Goal: Participate in discussion: Engage in conversation with other users on a specific topic

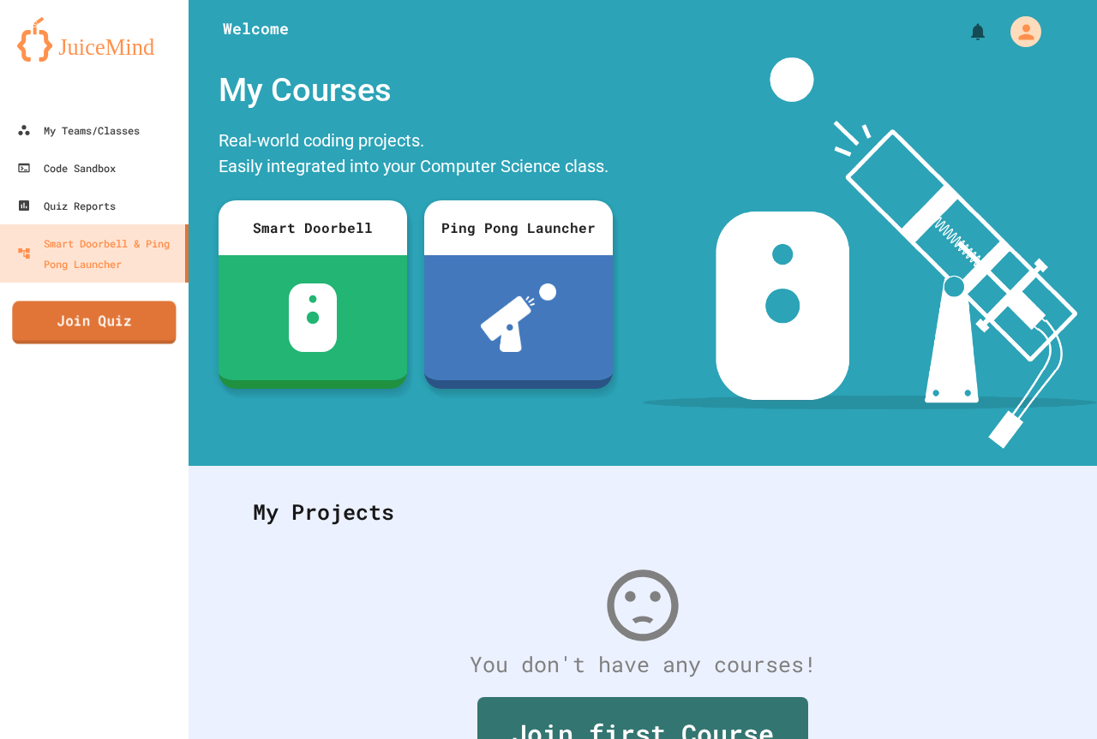
click at [132, 315] on link "Join Quiz" at bounding box center [94, 322] width 164 height 43
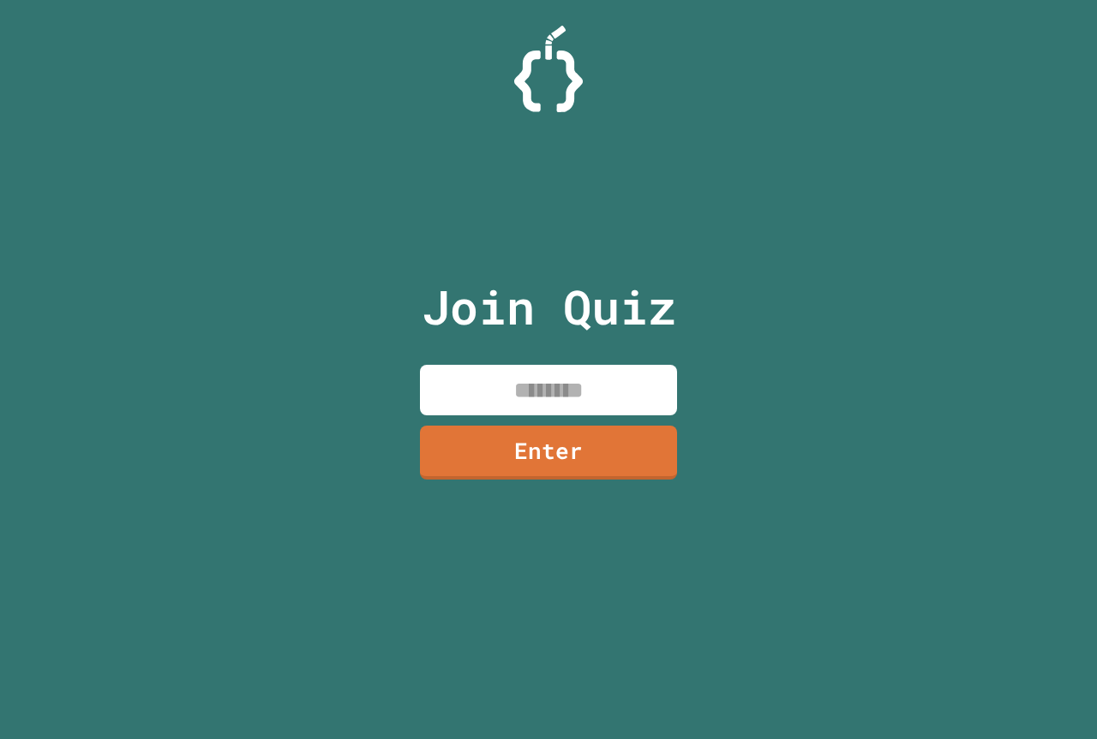
click at [443, 385] on input at bounding box center [548, 390] width 257 height 51
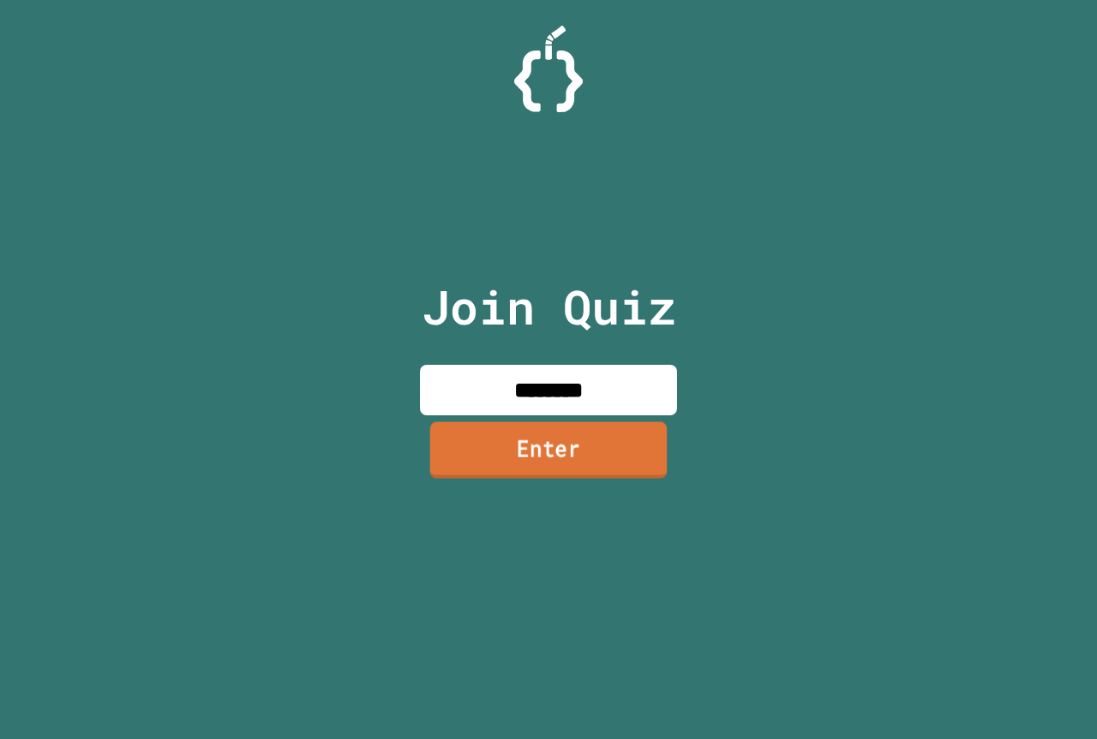
type input "********"
click at [548, 465] on link "Enter" at bounding box center [548, 450] width 237 height 57
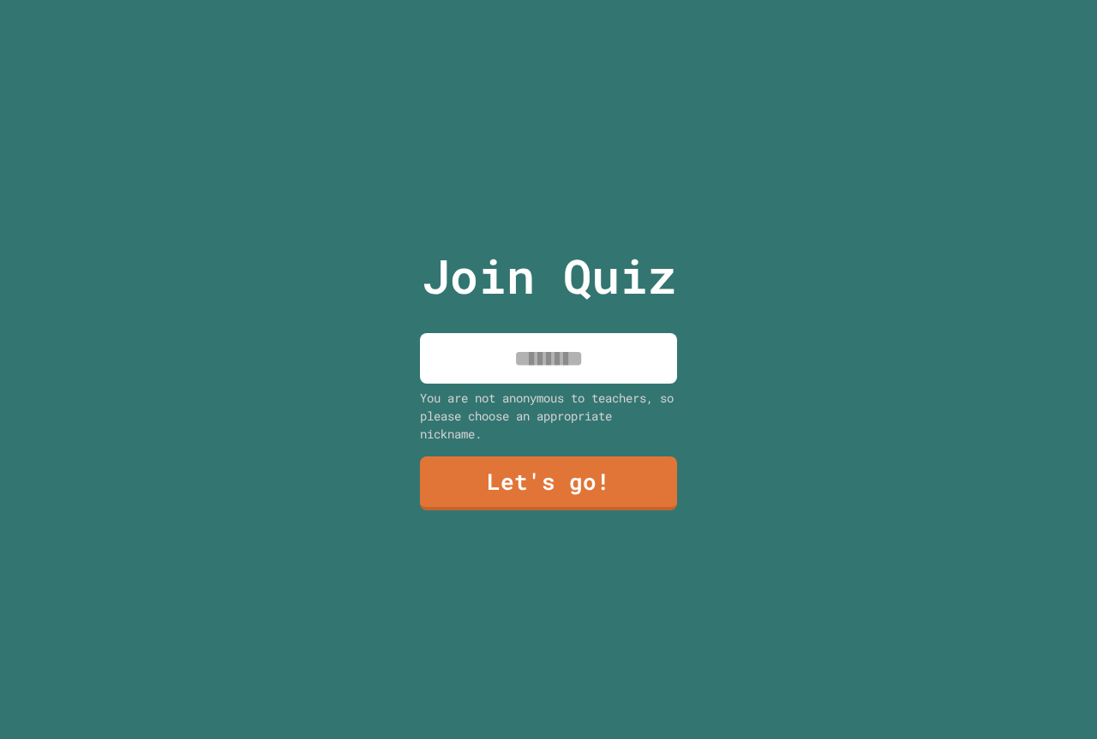
click at [516, 366] on input at bounding box center [548, 358] width 257 height 51
type input "*****"
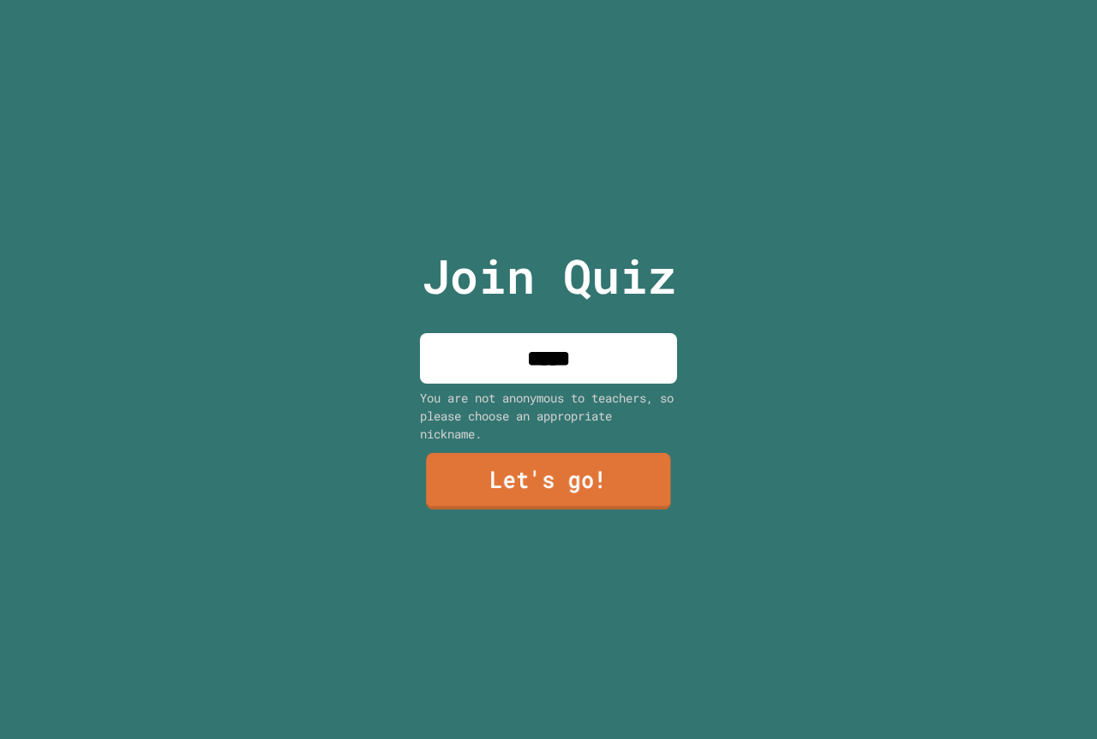
click at [479, 480] on link "Let's go!" at bounding box center [548, 481] width 245 height 57
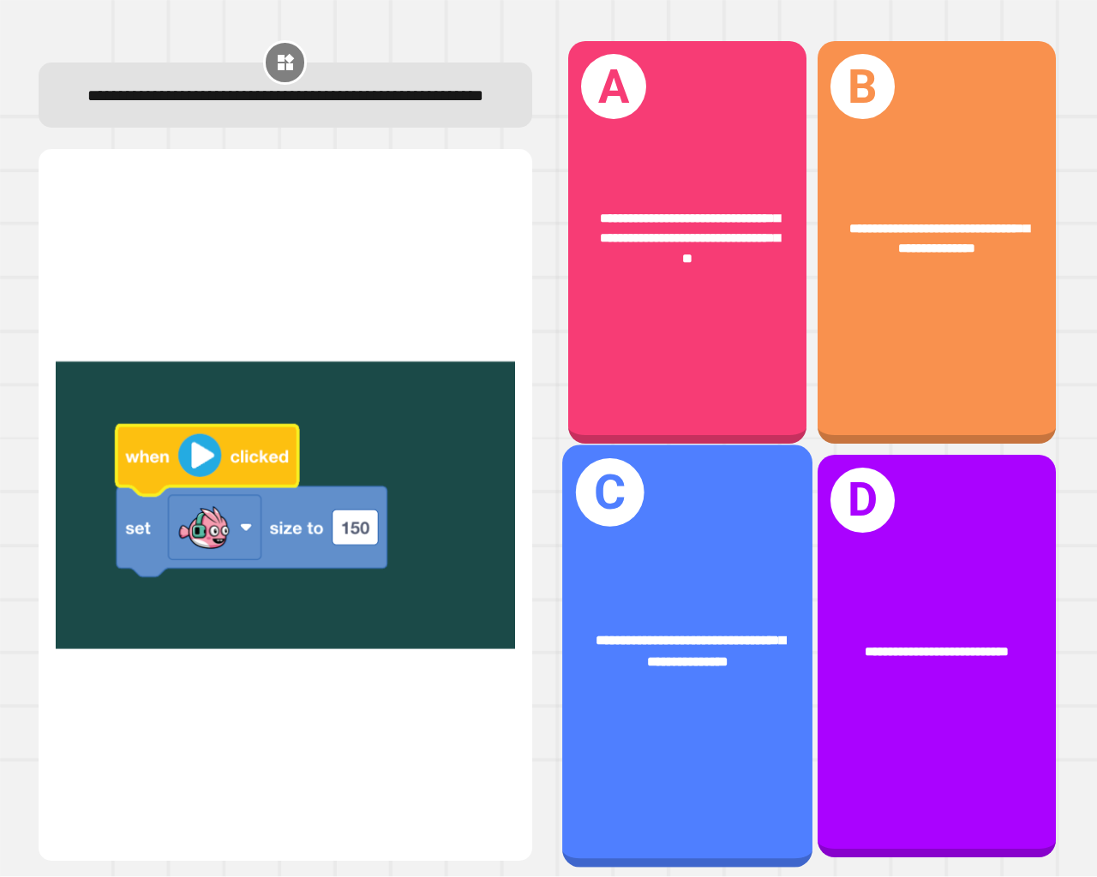
click at [603, 696] on div "**********" at bounding box center [687, 656] width 250 height 423
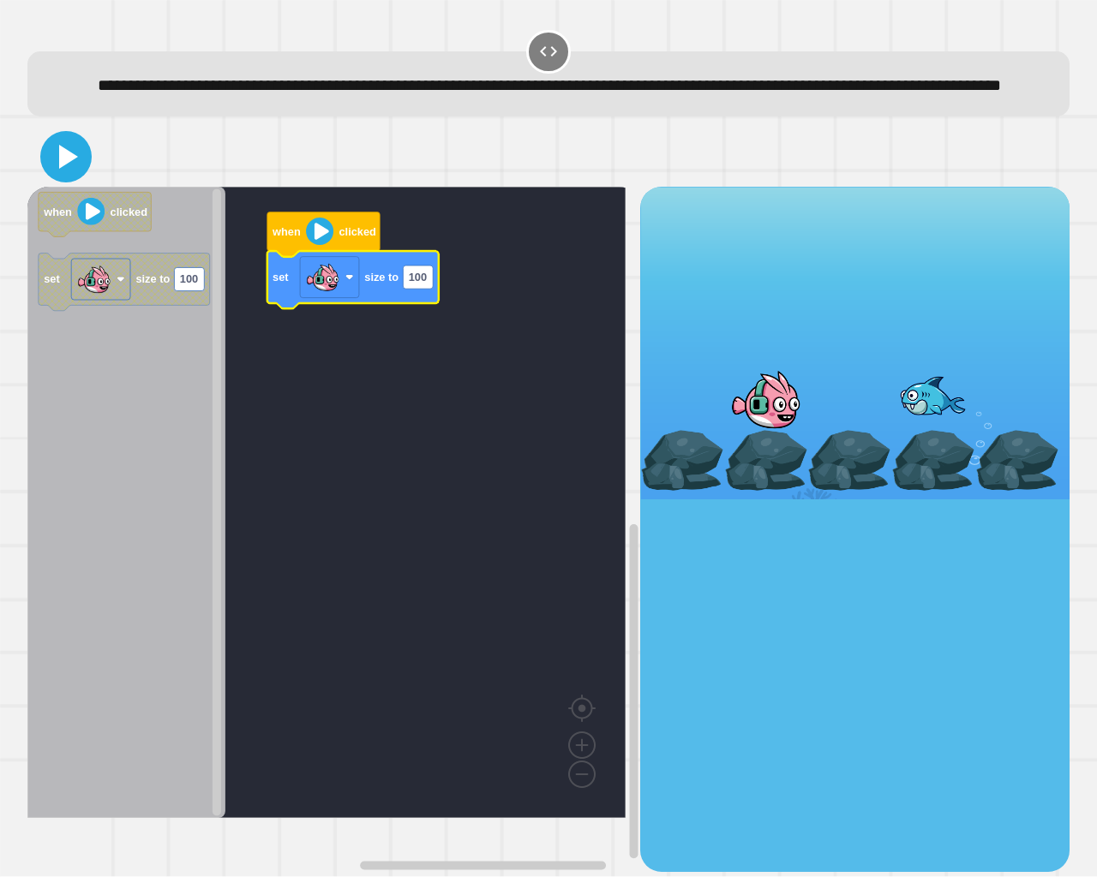
click at [75, 177] on icon at bounding box center [65, 156] width 41 height 41
click at [420, 284] on text "100" at bounding box center [418, 278] width 18 height 13
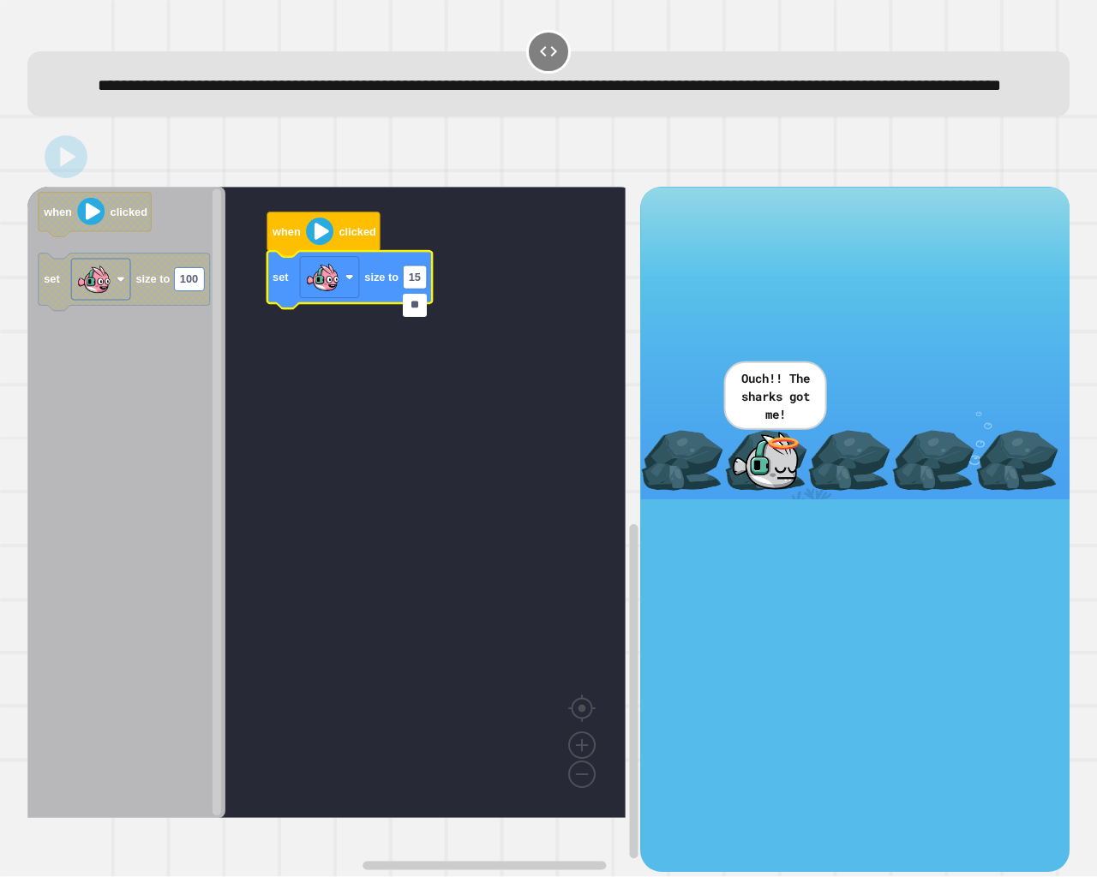
type input "***"
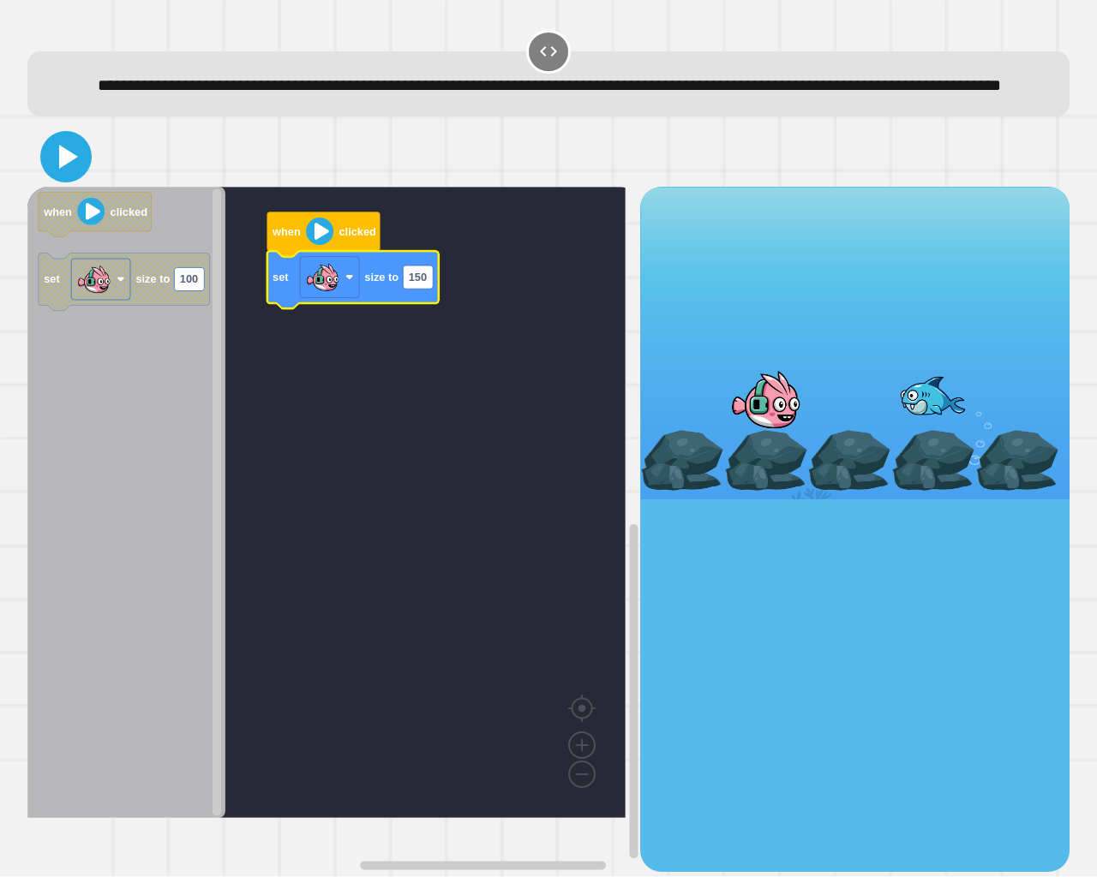
click at [53, 176] on icon at bounding box center [65, 156] width 41 height 41
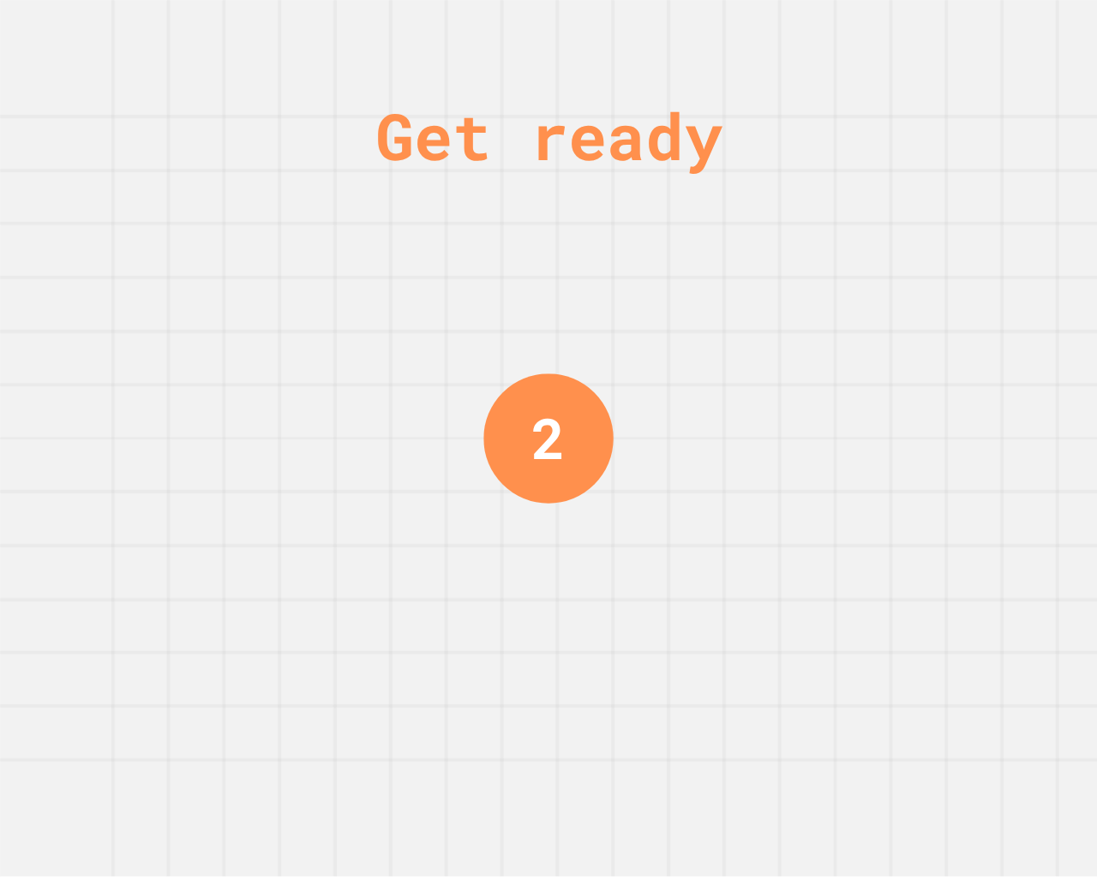
drag, startPoint x: 110, startPoint y: 379, endPoint x: 100, endPoint y: 375, distance: 10.0
click at [101, 376] on div "Get ready 2" at bounding box center [548, 438] width 1097 height 877
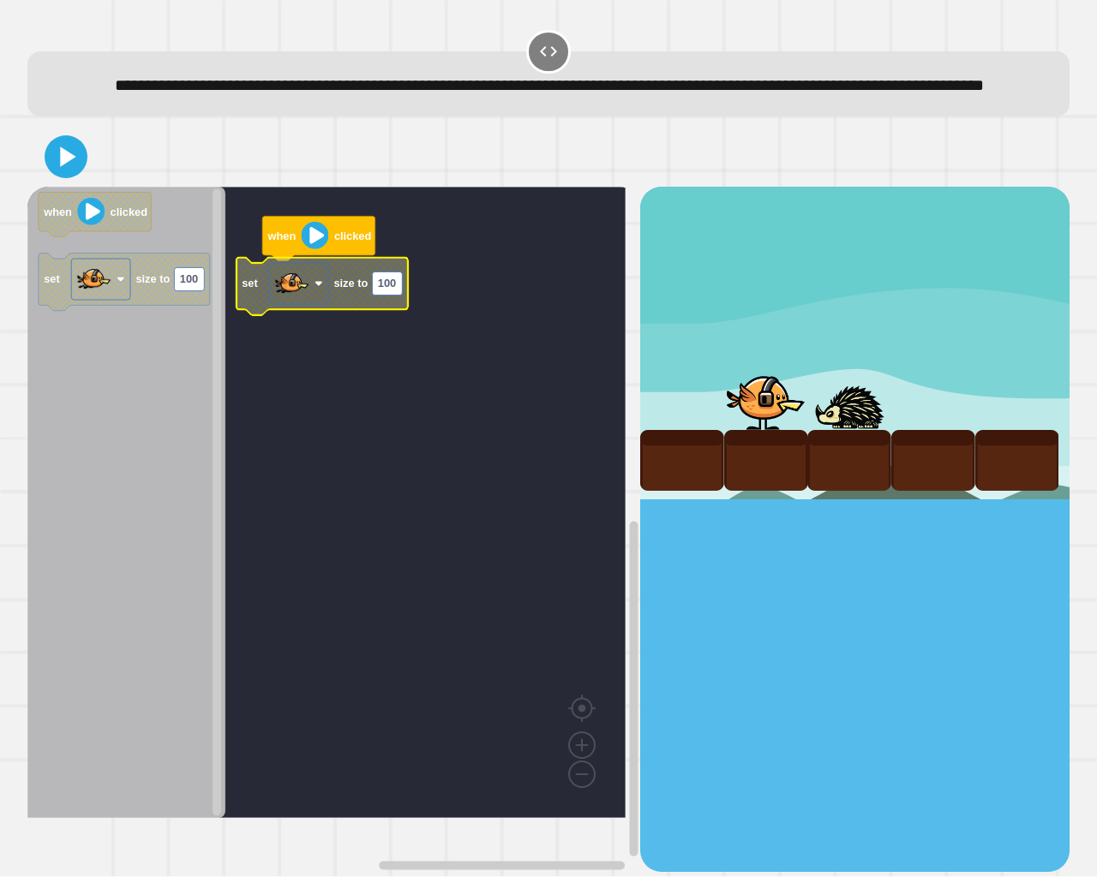
click at [383, 290] on text "100" at bounding box center [387, 284] width 18 height 13
type input "****"
click at [66, 169] on icon at bounding box center [68, 157] width 19 height 23
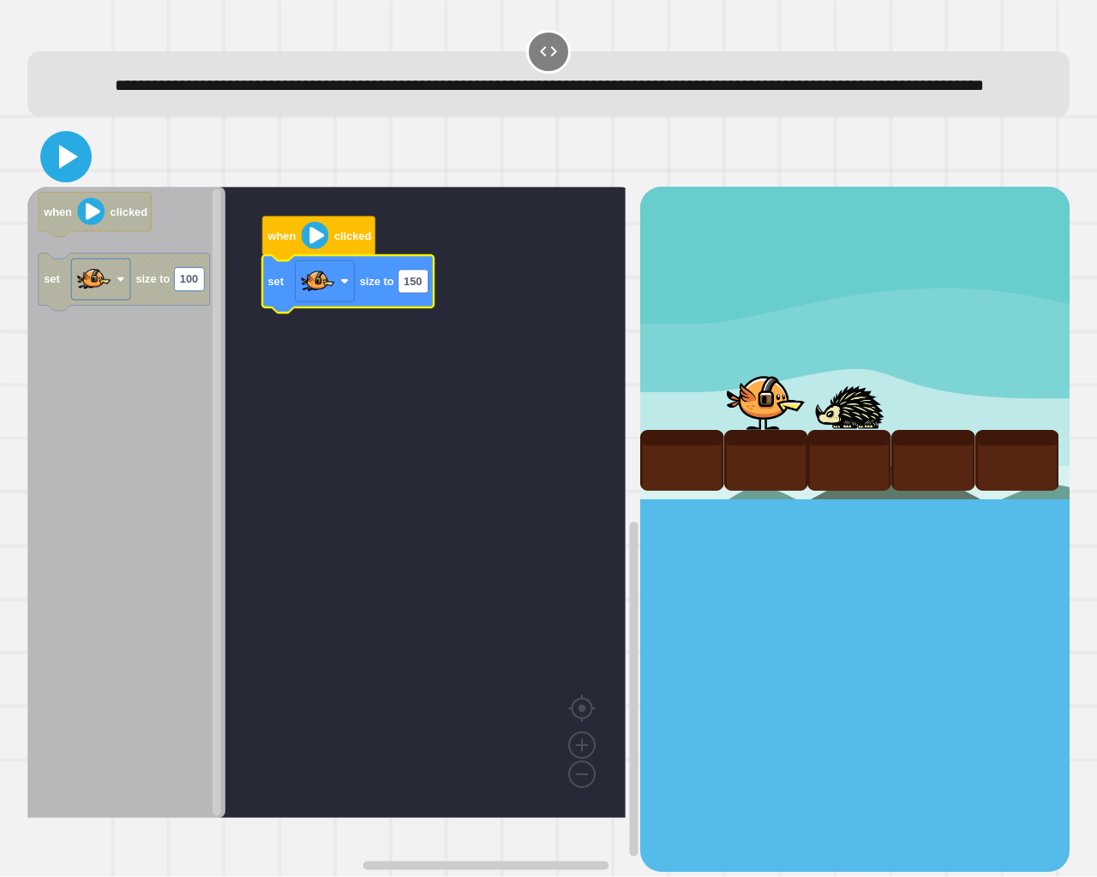
click at [65, 177] on icon at bounding box center [65, 156] width 41 height 41
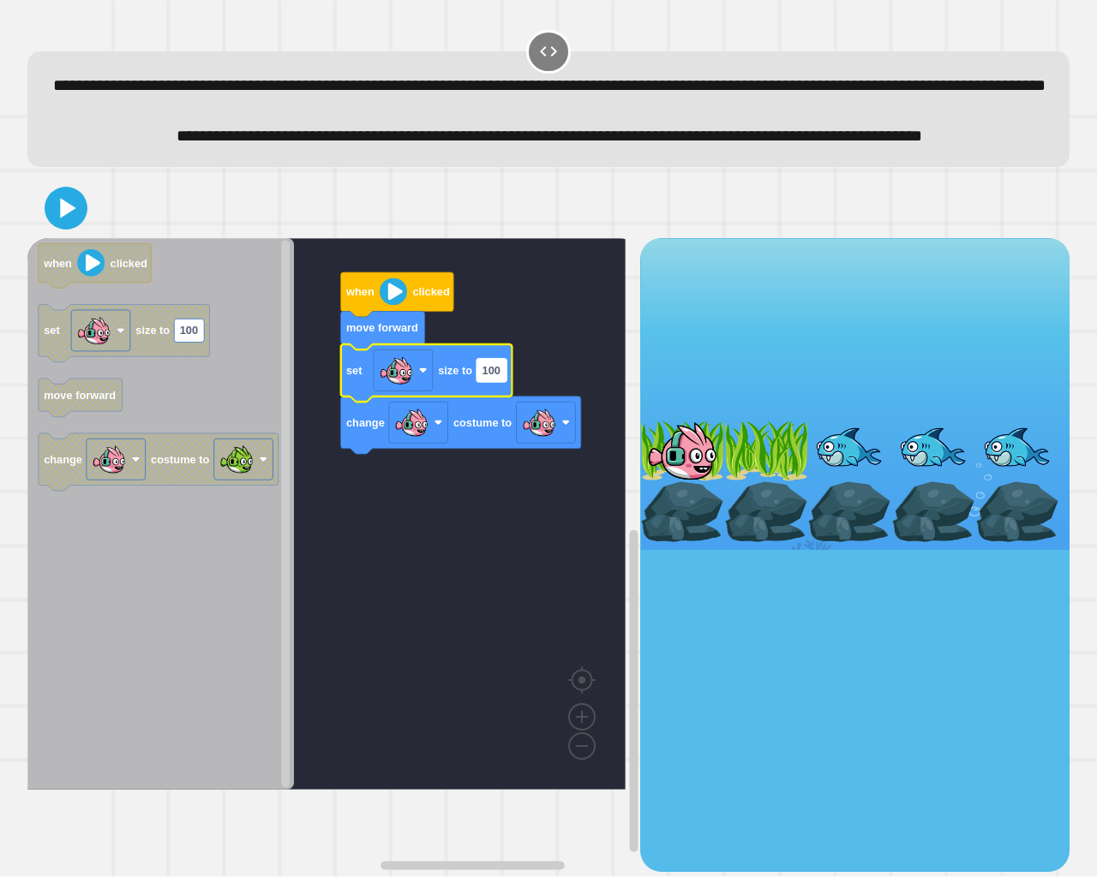
click at [487, 377] on text "100" at bounding box center [491, 370] width 18 height 13
click at [497, 426] on input "***" at bounding box center [491, 426] width 30 height 23
type input "****"
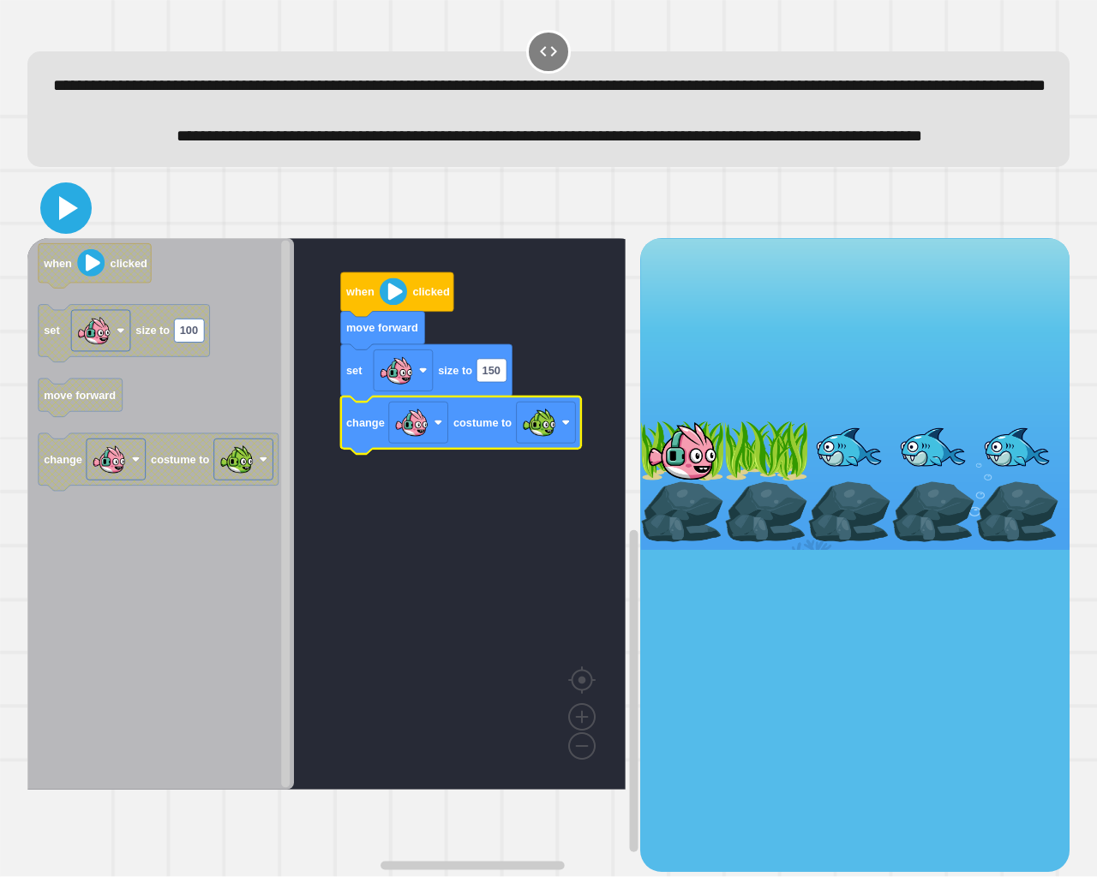
click at [55, 229] on icon at bounding box center [65, 208] width 41 height 41
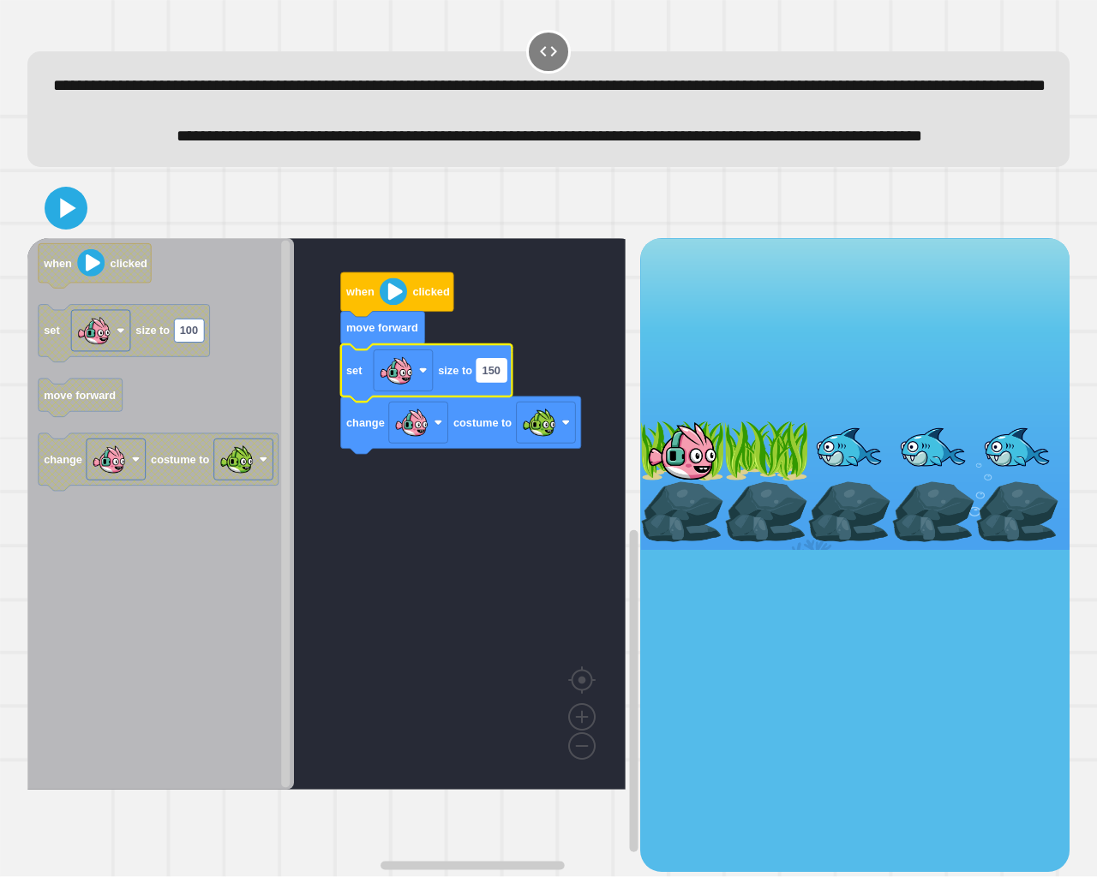
click at [489, 377] on text "150" at bounding box center [491, 370] width 18 height 13
click at [489, 428] on input "***" at bounding box center [491, 426] width 30 height 23
type input "****"
click at [54, 226] on icon at bounding box center [65, 207] width 37 height 37
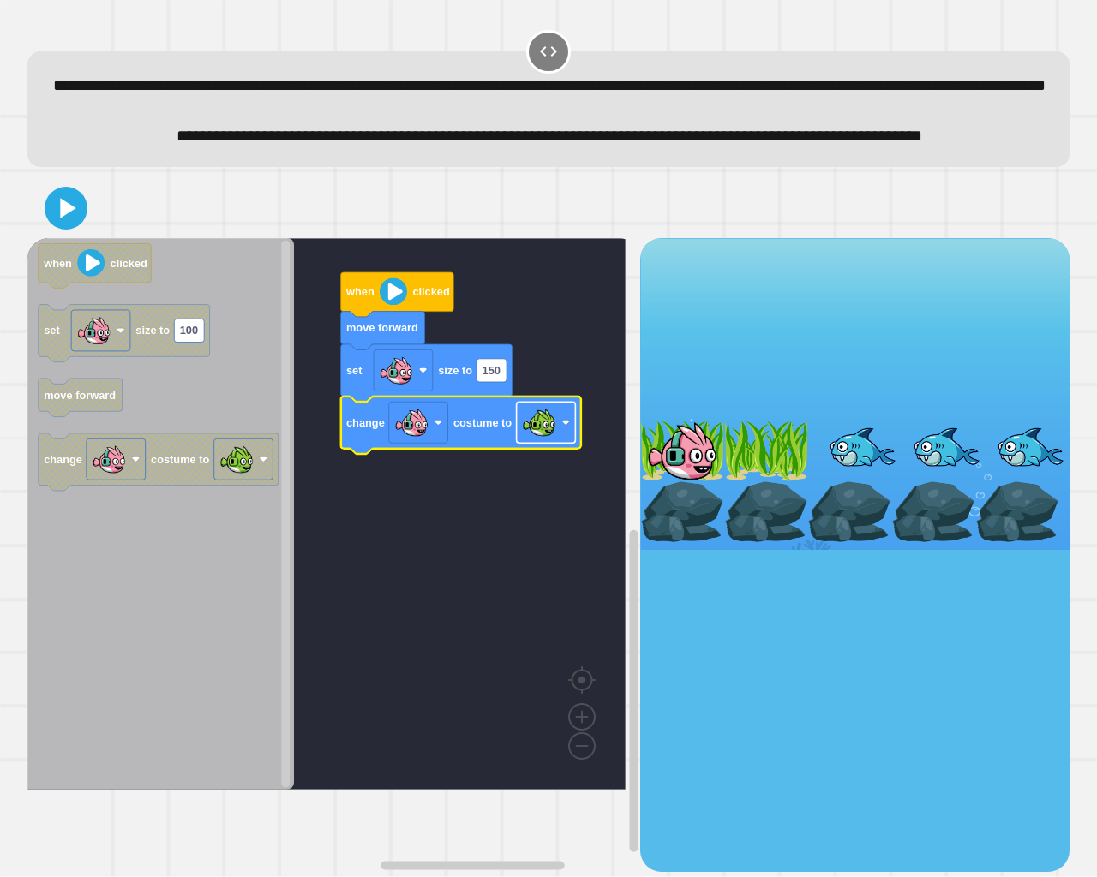
click at [536, 440] on image "Blockly Workspace" at bounding box center [539, 422] width 34 height 34
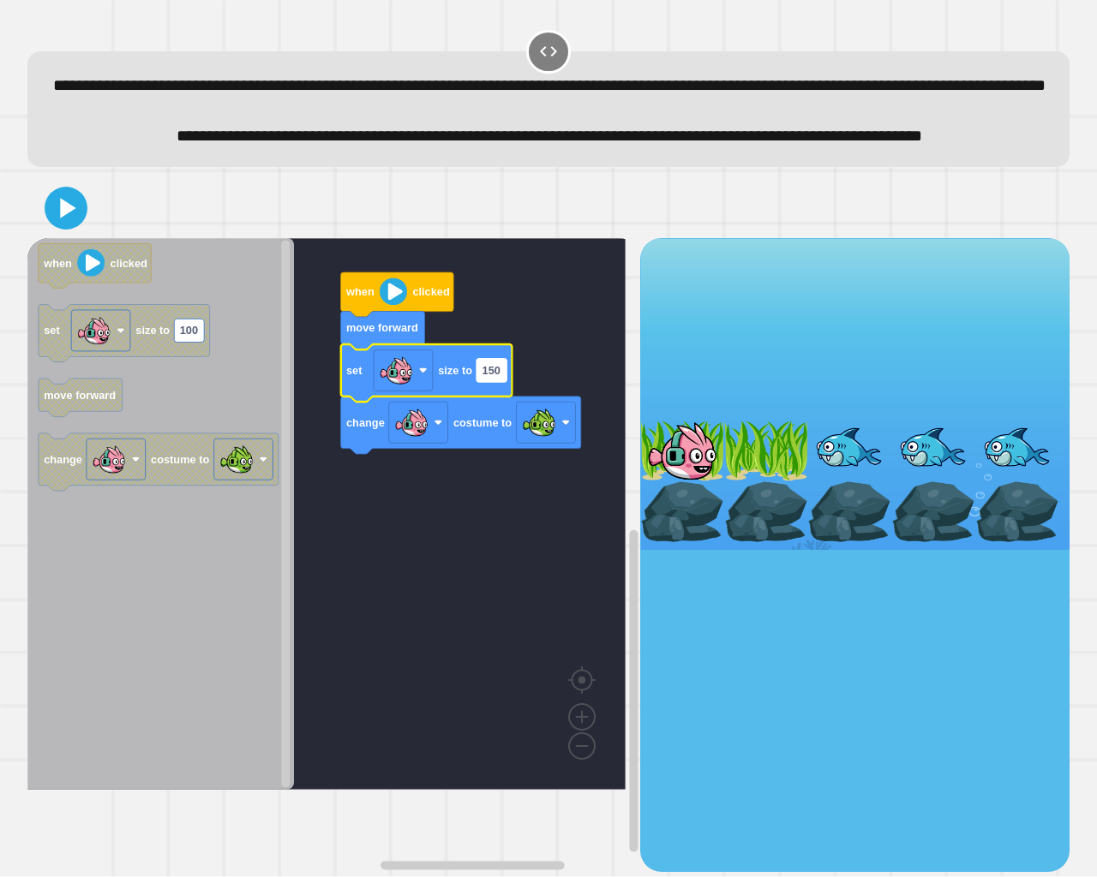
click at [496, 377] on text "150" at bounding box center [491, 370] width 18 height 13
click at [498, 431] on input "***" at bounding box center [491, 426] width 30 height 23
click at [83, 229] on icon at bounding box center [66, 209] width 40 height 40
click at [491, 428] on input "********" at bounding box center [491, 426] width 30 height 23
type input "******"
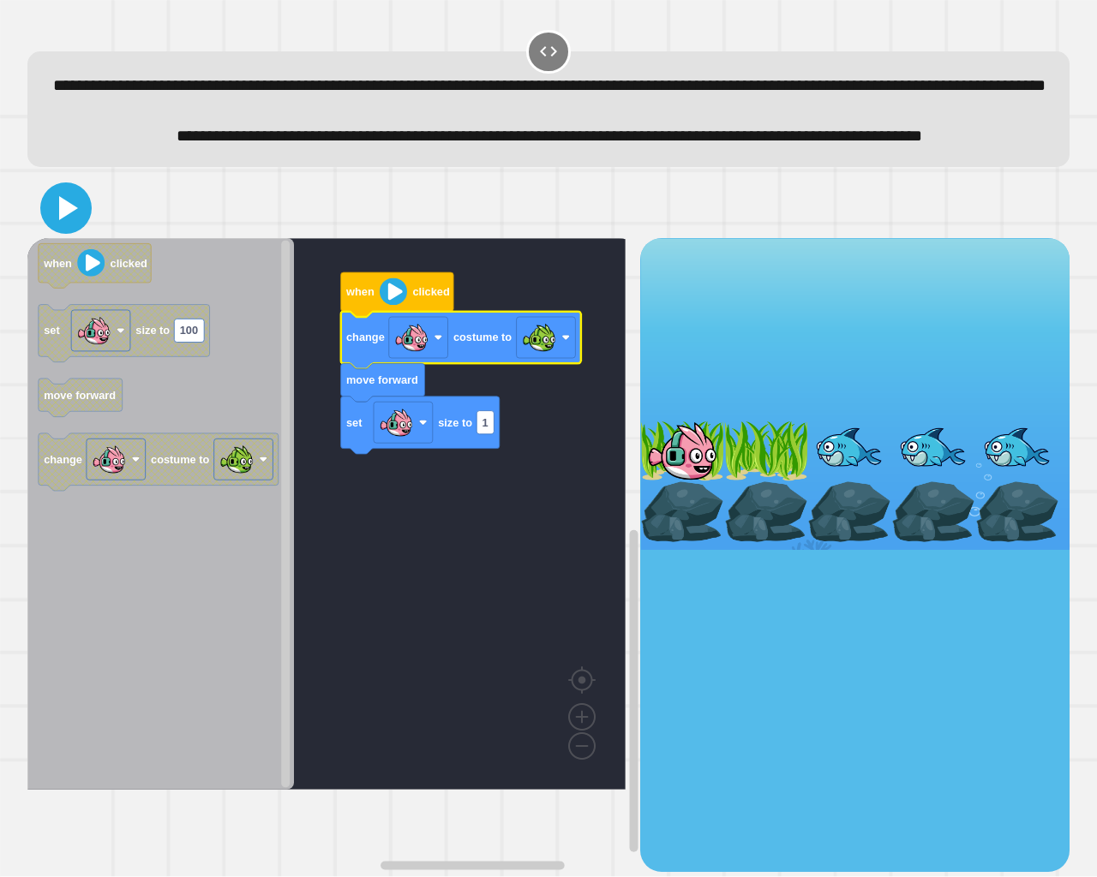
click at [61, 220] on icon at bounding box center [68, 208] width 19 height 24
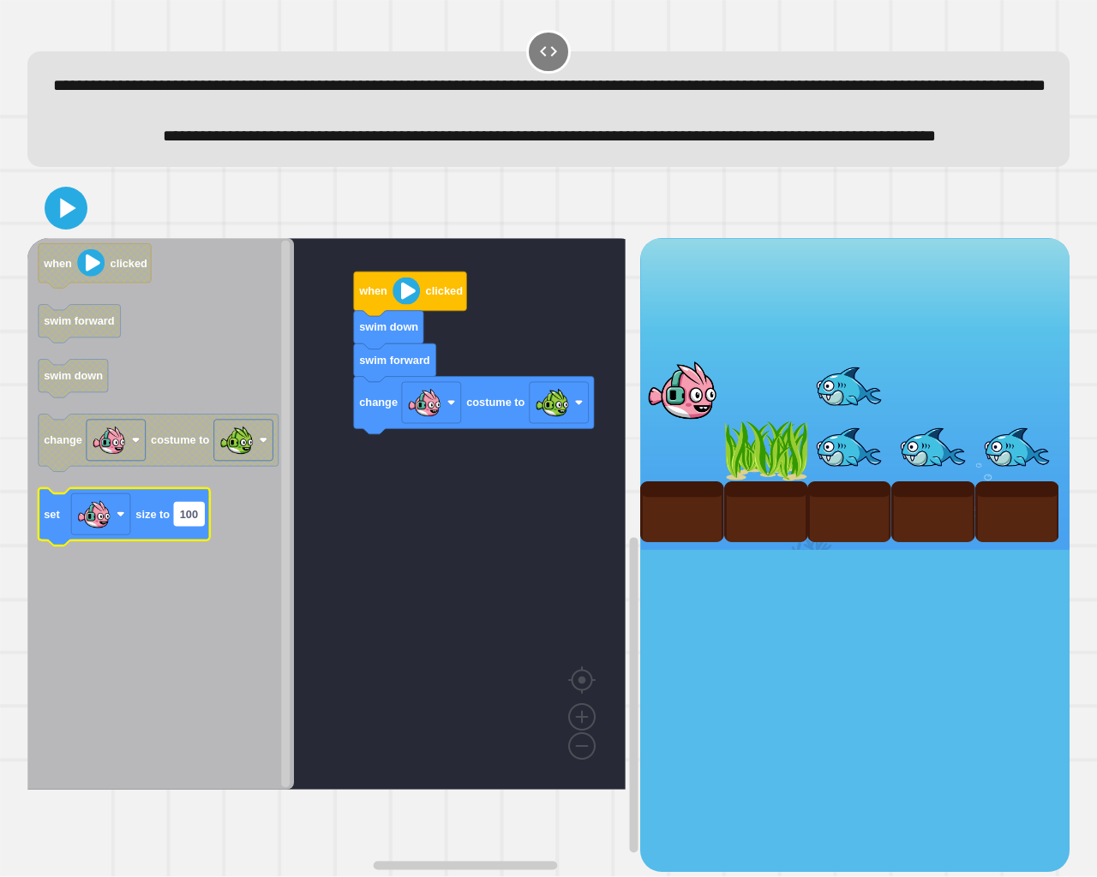
click at [192, 521] on text "100" at bounding box center [189, 514] width 18 height 13
click at [186, 568] on input "***" at bounding box center [189, 570] width 30 height 23
click at [183, 570] on input "***" at bounding box center [189, 570] width 30 height 23
type input "**"
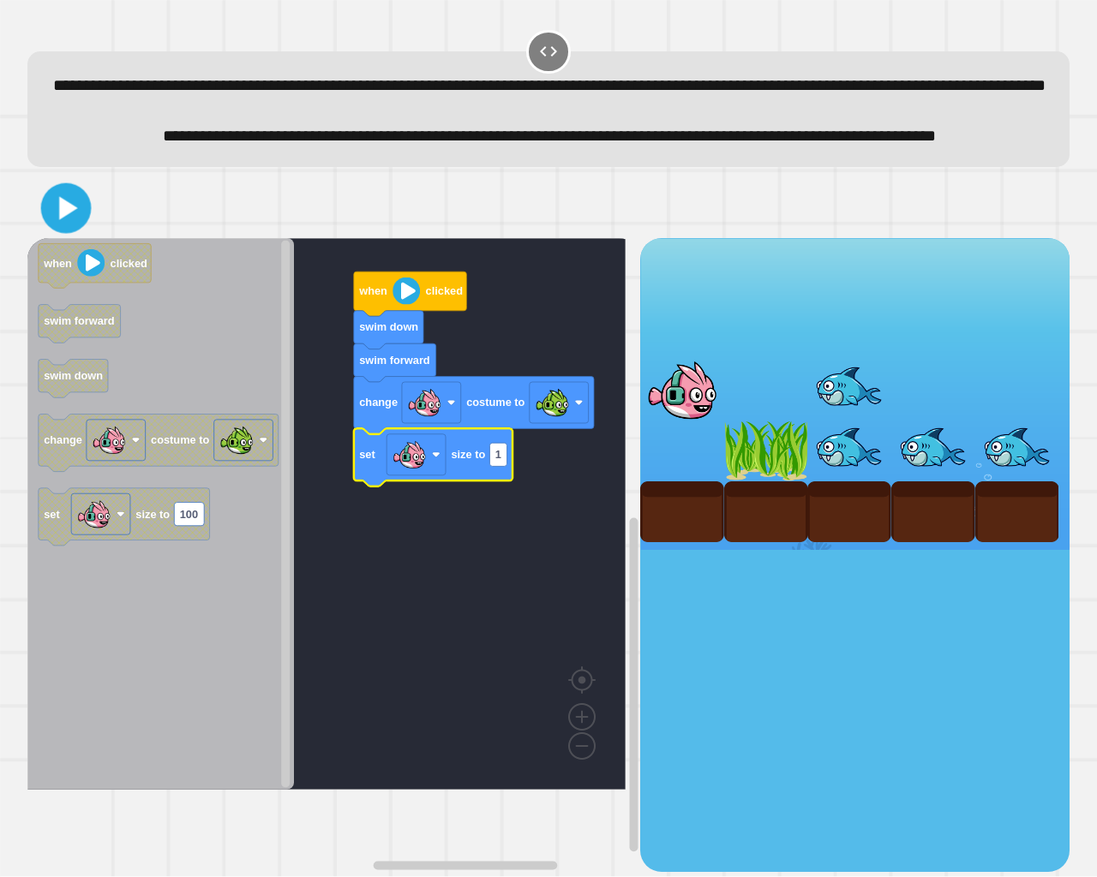
click at [78, 229] on icon at bounding box center [66, 209] width 40 height 40
click at [413, 472] on image "Blockly Workspace" at bounding box center [409, 455] width 34 height 34
click at [405, 472] on image "Blockly Workspace" at bounding box center [409, 455] width 34 height 34
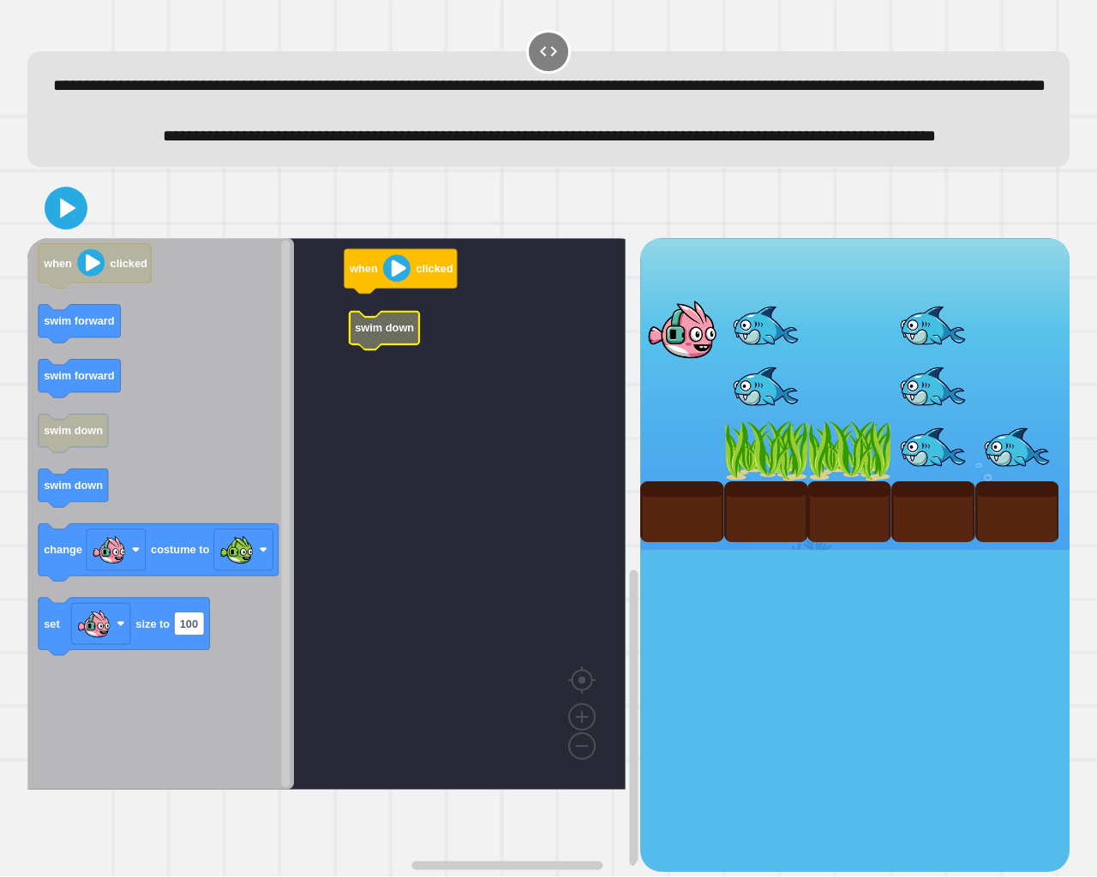
click at [111, 521] on icon "Blockly Workspace" at bounding box center [160, 514] width 266 height 552
click at [369, 386] on rect "Blockly Workspace" at bounding box center [326, 514] width 598 height 552
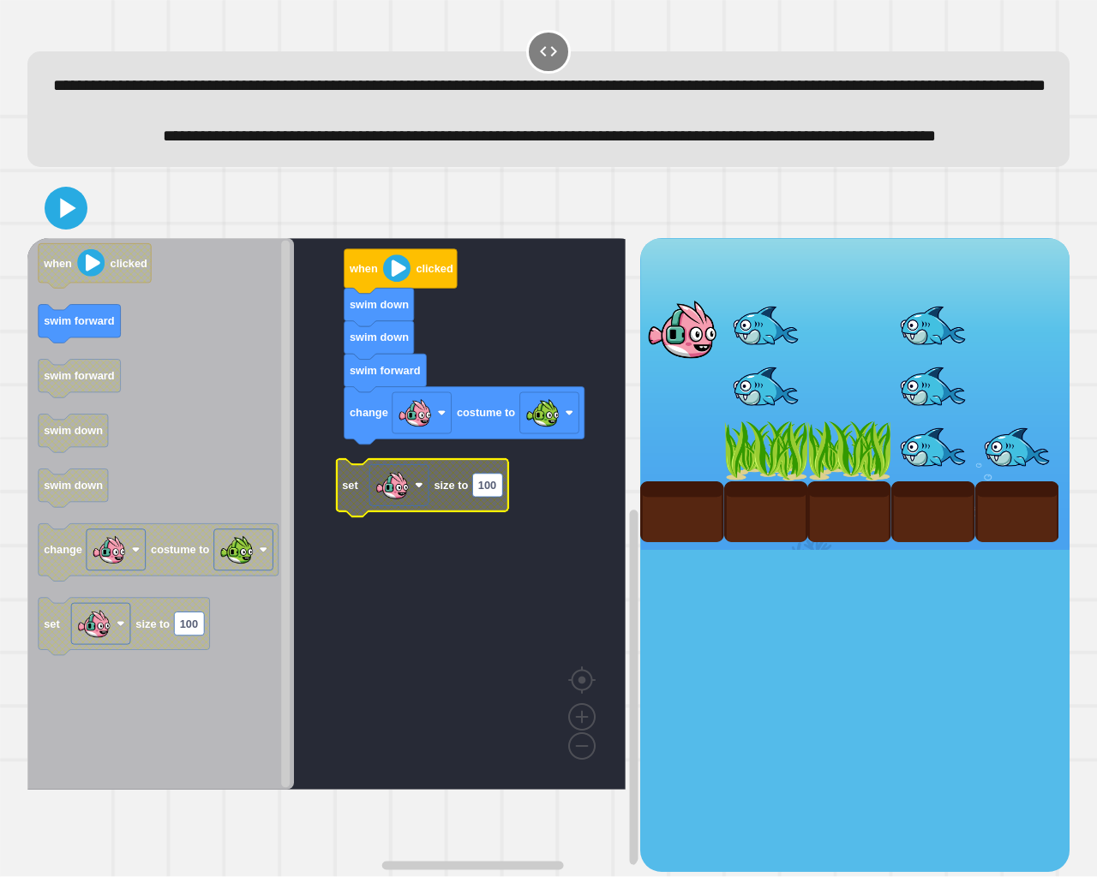
click at [481, 492] on text "100" at bounding box center [487, 485] width 18 height 13
type input "*"
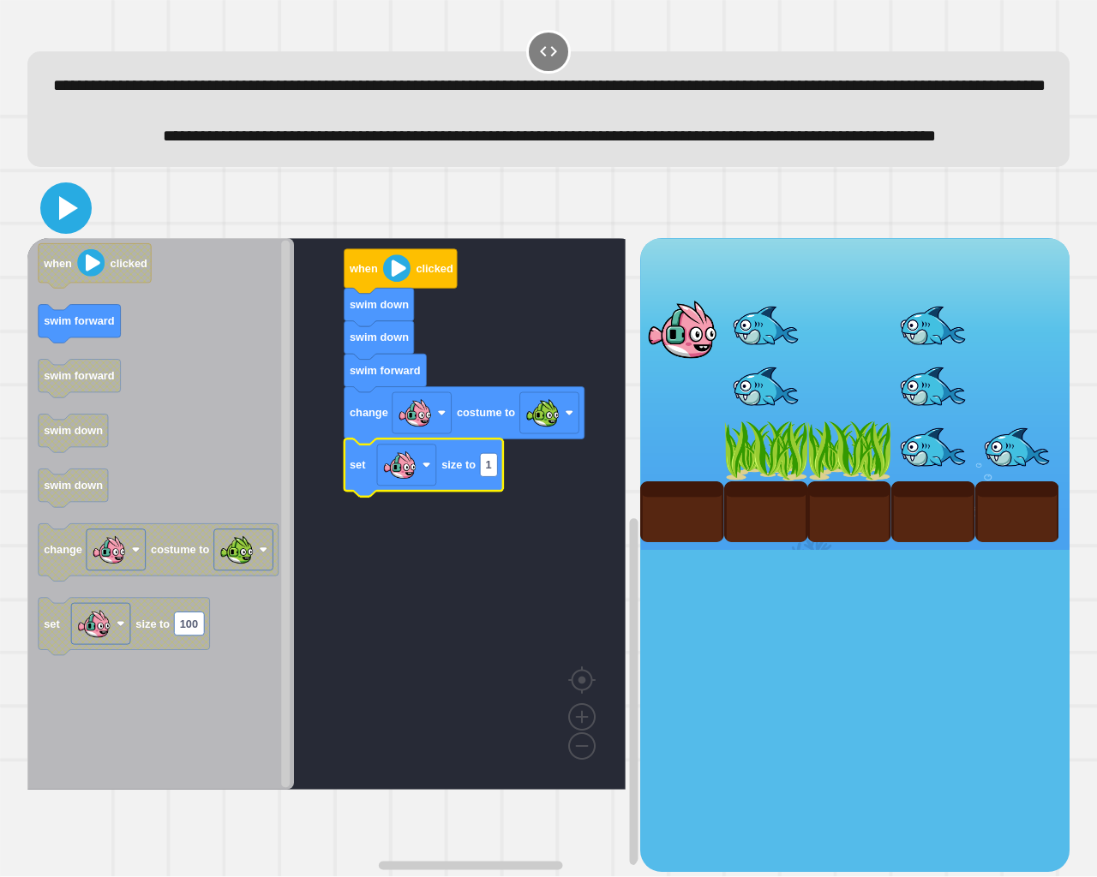
click at [66, 229] on icon at bounding box center [65, 208] width 41 height 41
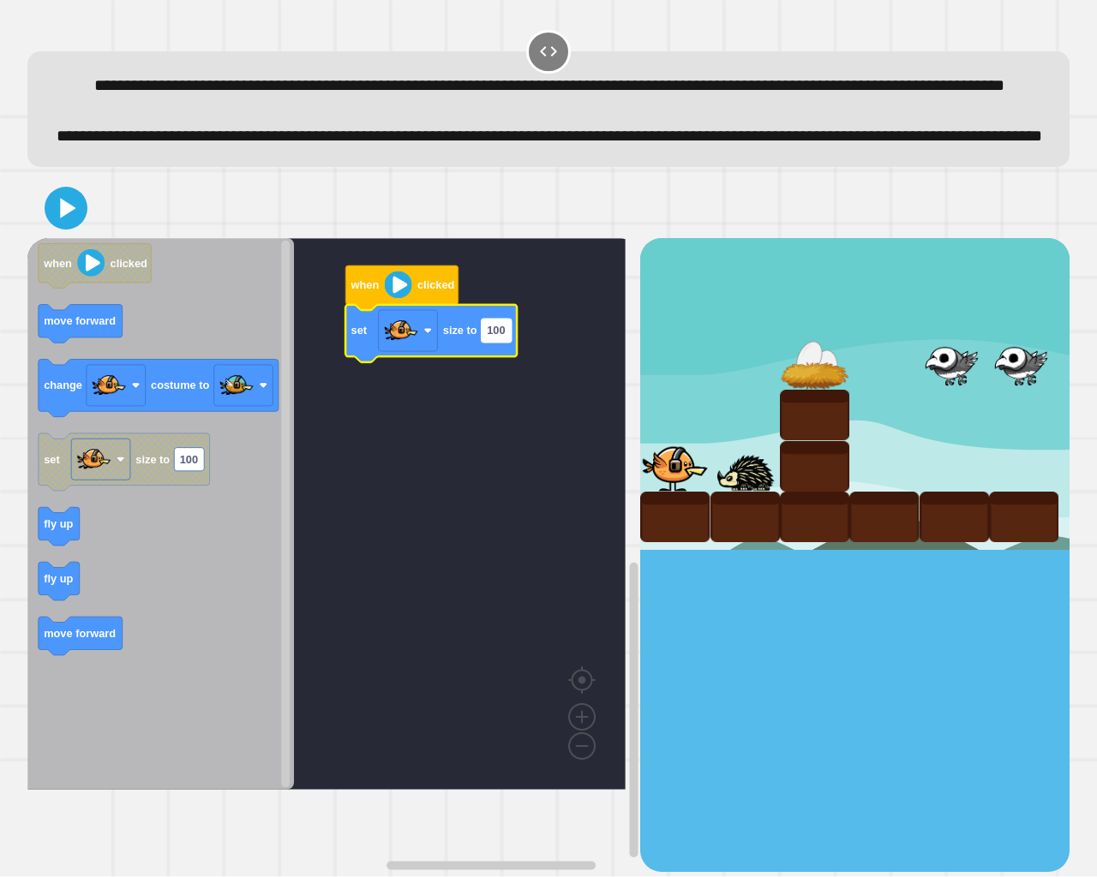
click at [494, 338] on text "100" at bounding box center [496, 331] width 18 height 13
type input "*"
click at [61, 220] on icon at bounding box center [68, 208] width 19 height 24
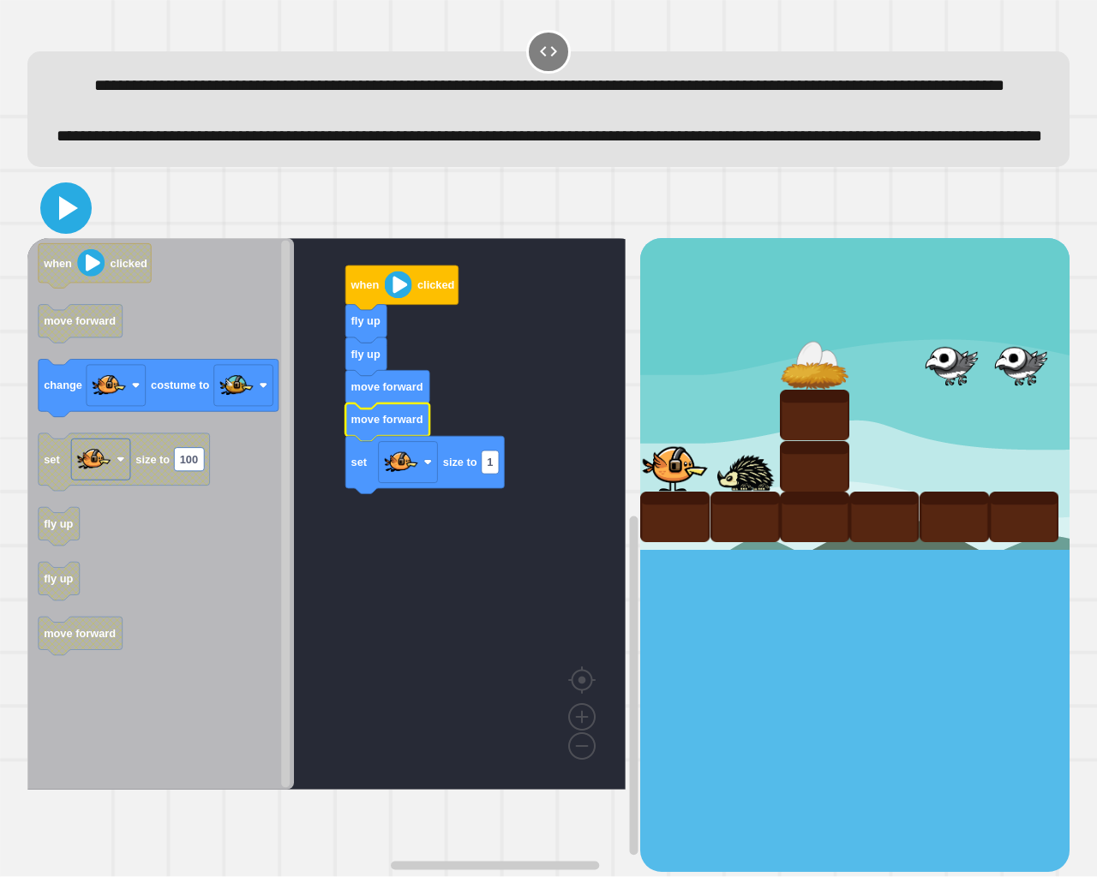
click at [50, 229] on icon at bounding box center [65, 208] width 41 height 41
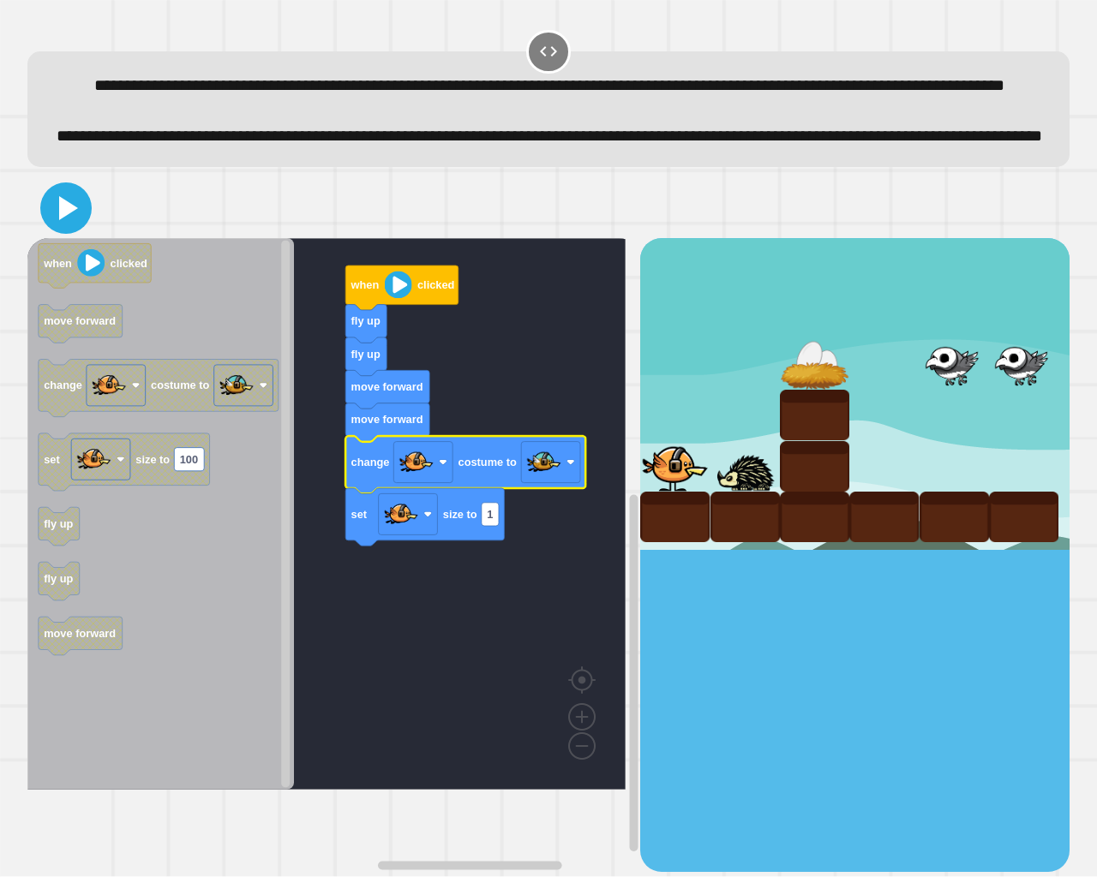
click at [74, 229] on icon at bounding box center [65, 208] width 41 height 41
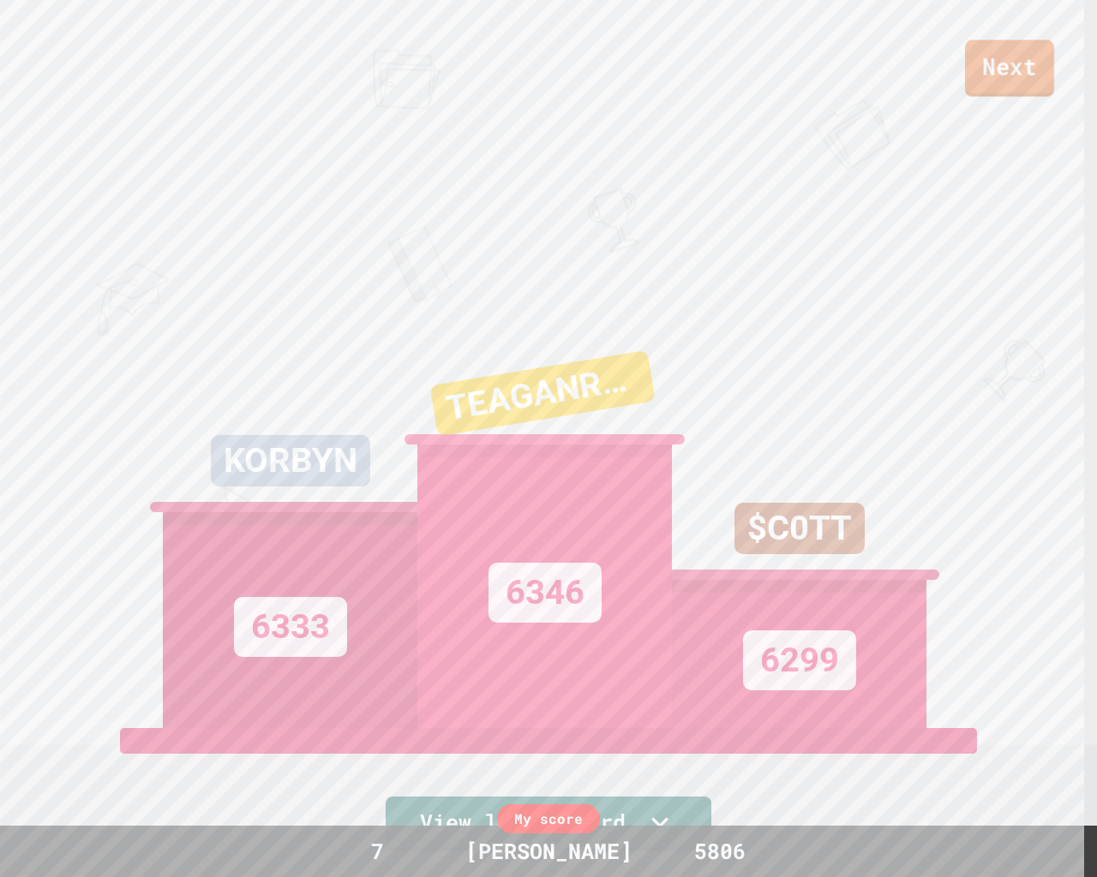
click at [1045, 61] on link "Next" at bounding box center [1009, 68] width 89 height 57
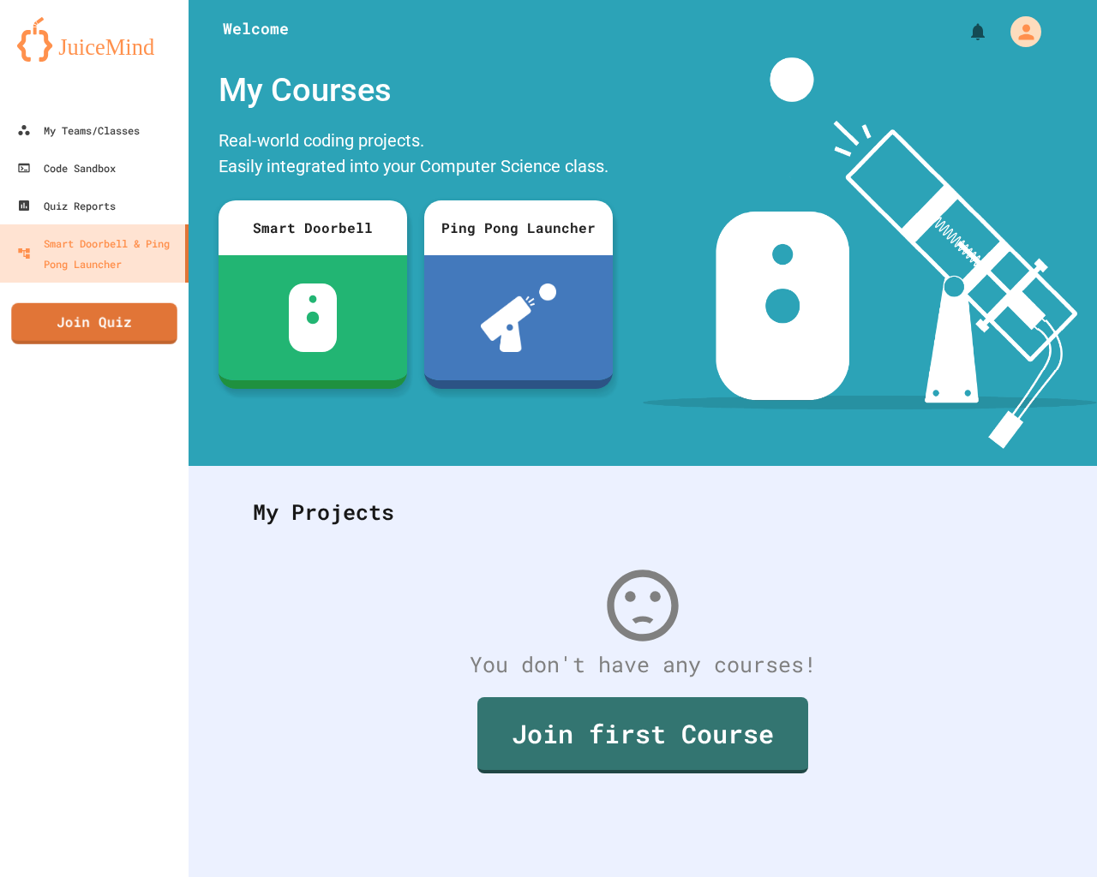
click at [39, 296] on div "My Teams/Classes Code Sandbox Quiz Reports Smart Doorbell & Ping Pong Launcher …" at bounding box center [94, 438] width 189 height 877
click at [45, 317] on link "Join Quiz" at bounding box center [94, 323] width 169 height 41
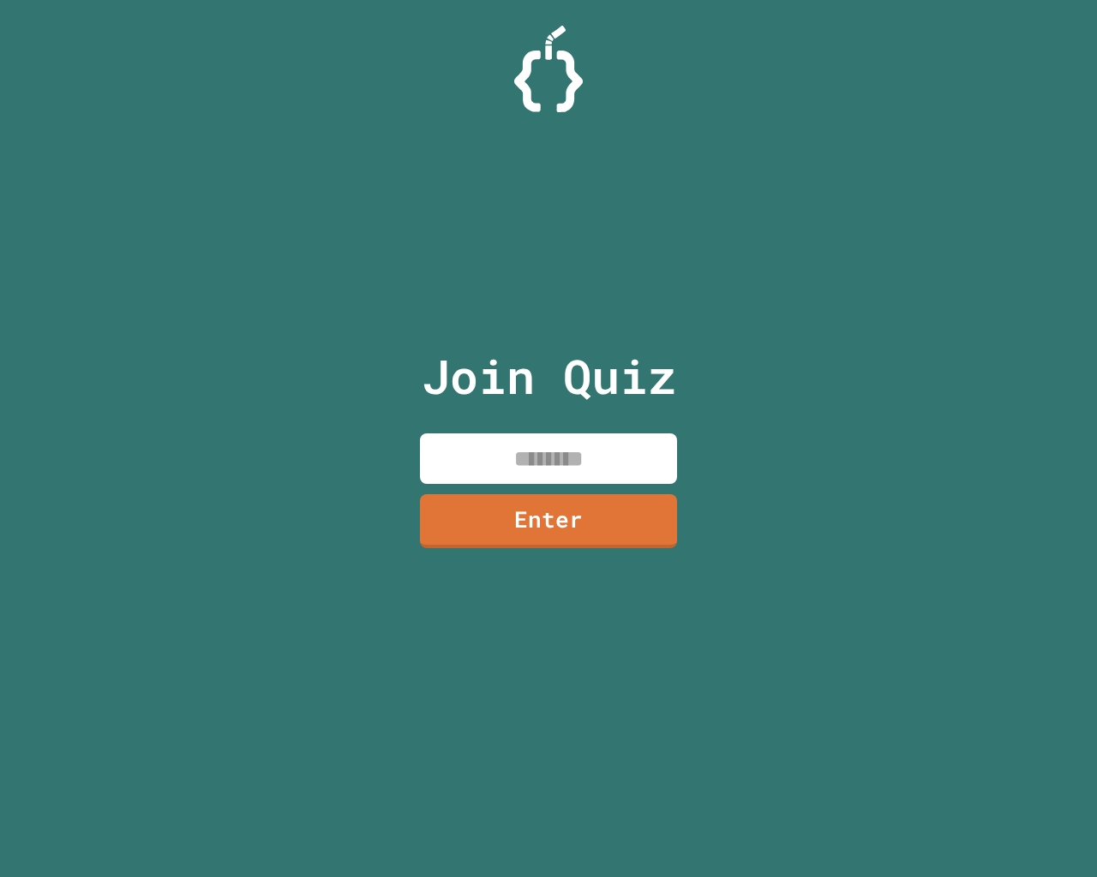
click at [537, 457] on input at bounding box center [548, 459] width 257 height 51
type input "********"
click at [448, 516] on link "Enter" at bounding box center [548, 519] width 249 height 57
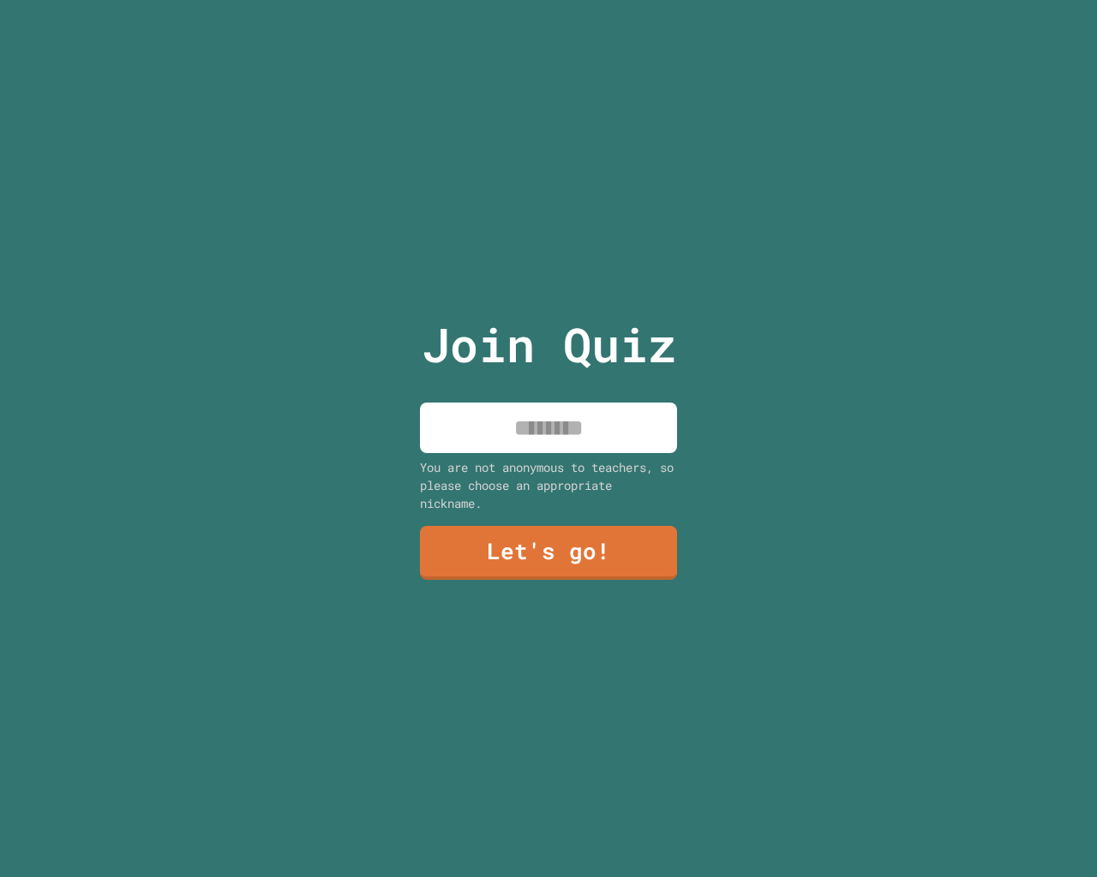
click at [474, 440] on input at bounding box center [548, 428] width 257 height 51
type input "*****"
click at [543, 537] on link "Let's go!" at bounding box center [548, 550] width 236 height 57
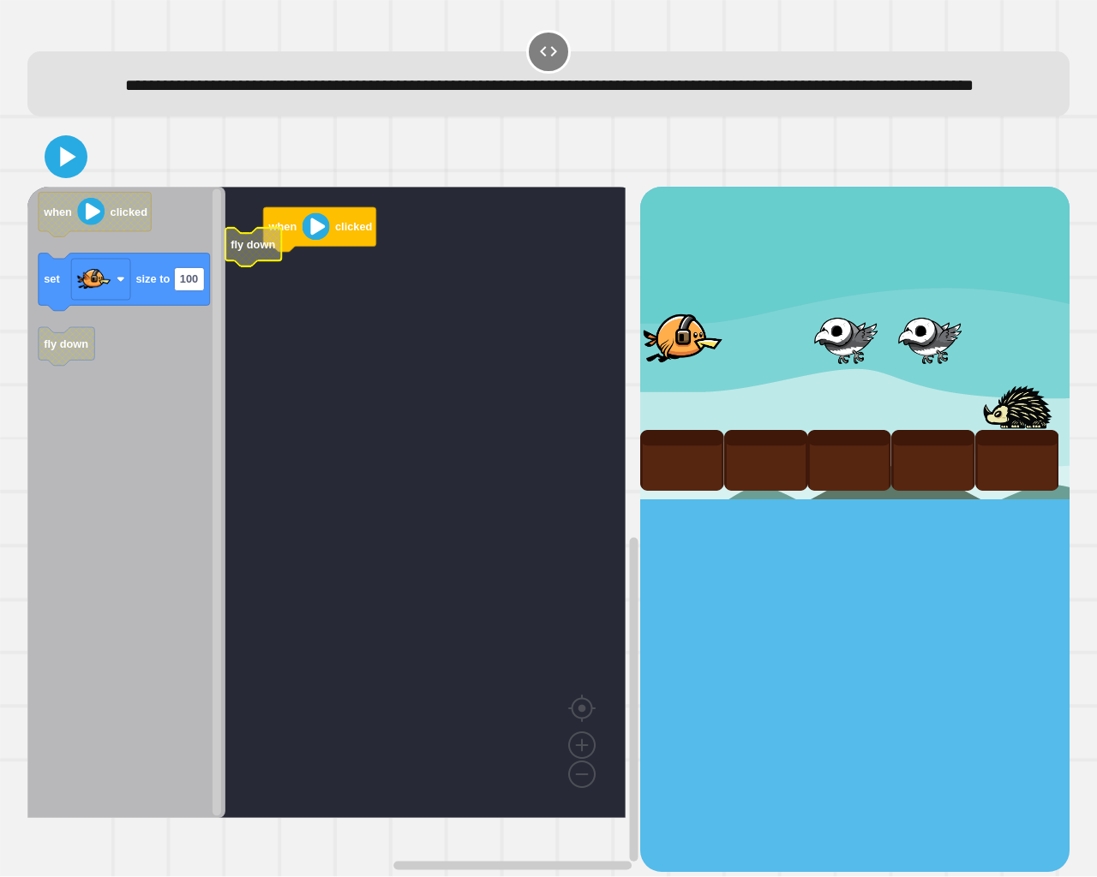
click at [297, 291] on rect "Blockly Workspace" at bounding box center [326, 503] width 598 height 632
click at [48, 177] on icon at bounding box center [65, 156] width 41 height 41
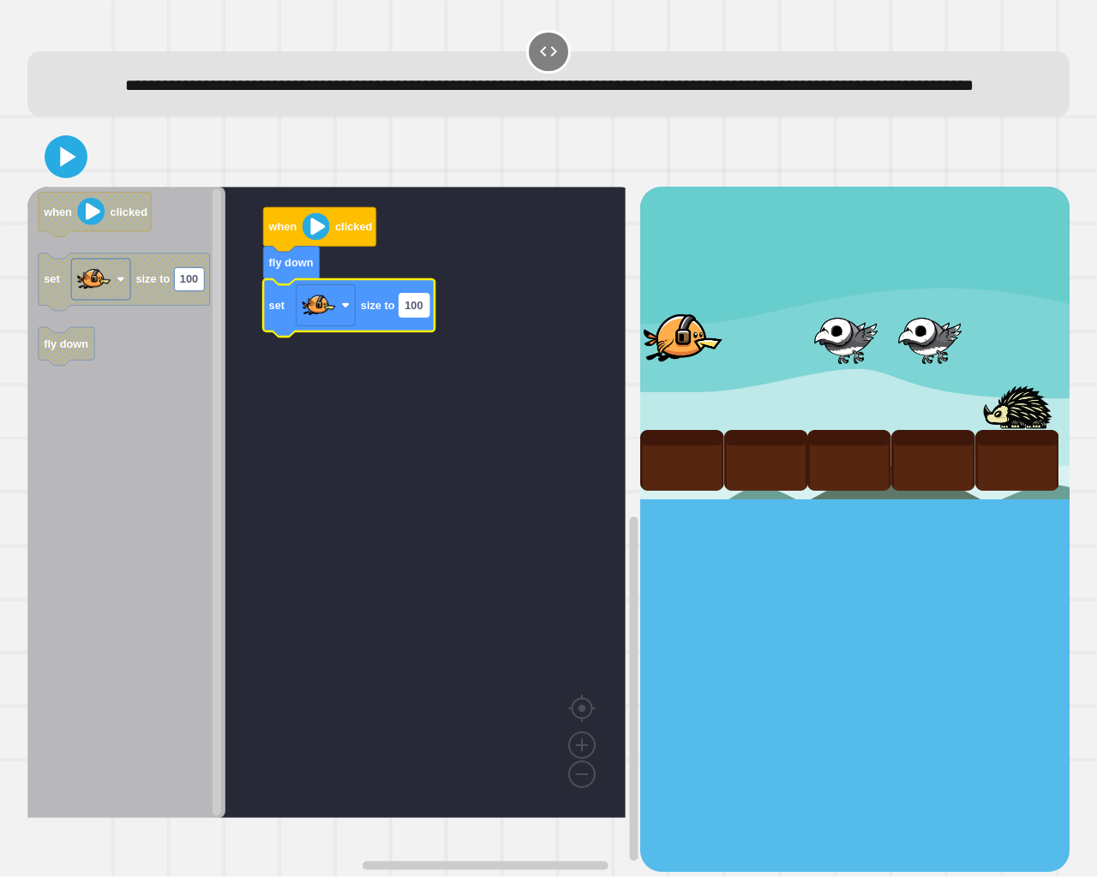
click at [406, 312] on text "100" at bounding box center [413, 305] width 18 height 13
click at [40, 183] on div at bounding box center [548, 157] width 1042 height 60
click at [51, 177] on icon at bounding box center [65, 156] width 41 height 41
click at [411, 336] on input "***" at bounding box center [414, 332] width 30 height 23
type input "****"
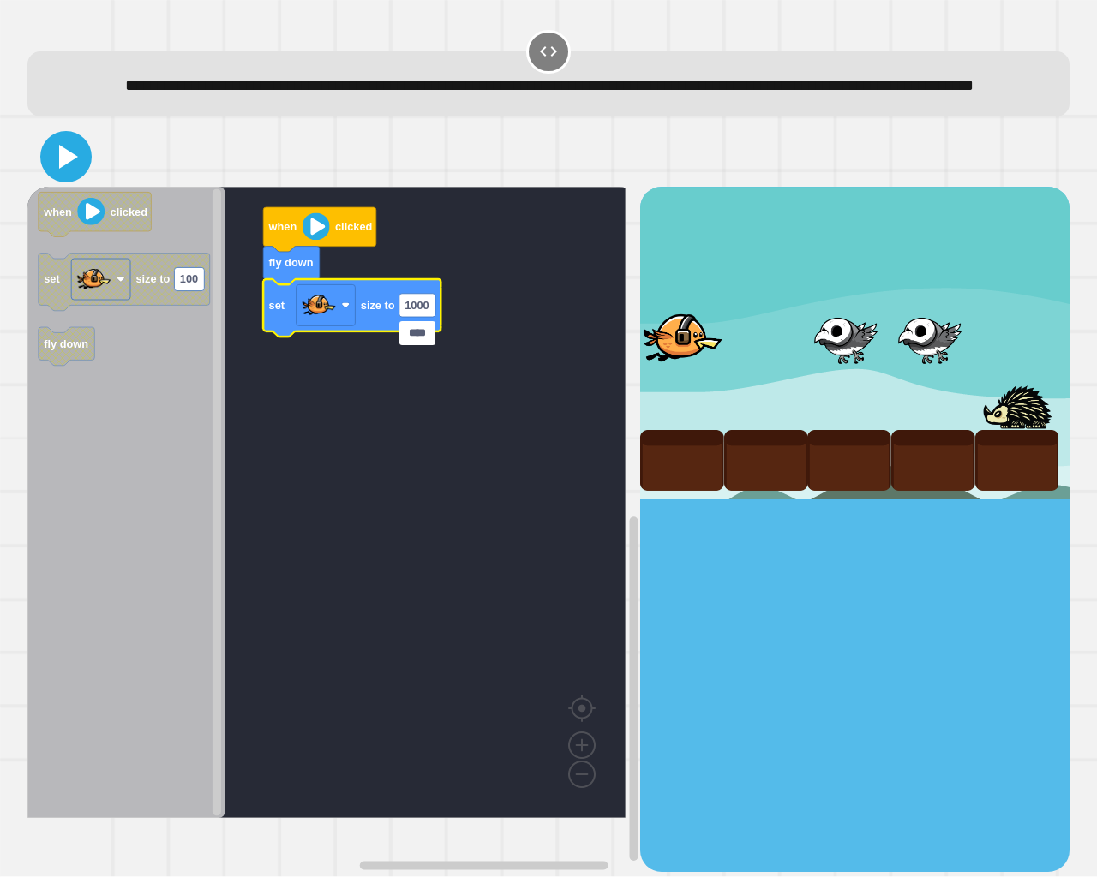
click at [84, 175] on icon at bounding box center [65, 156] width 41 height 41
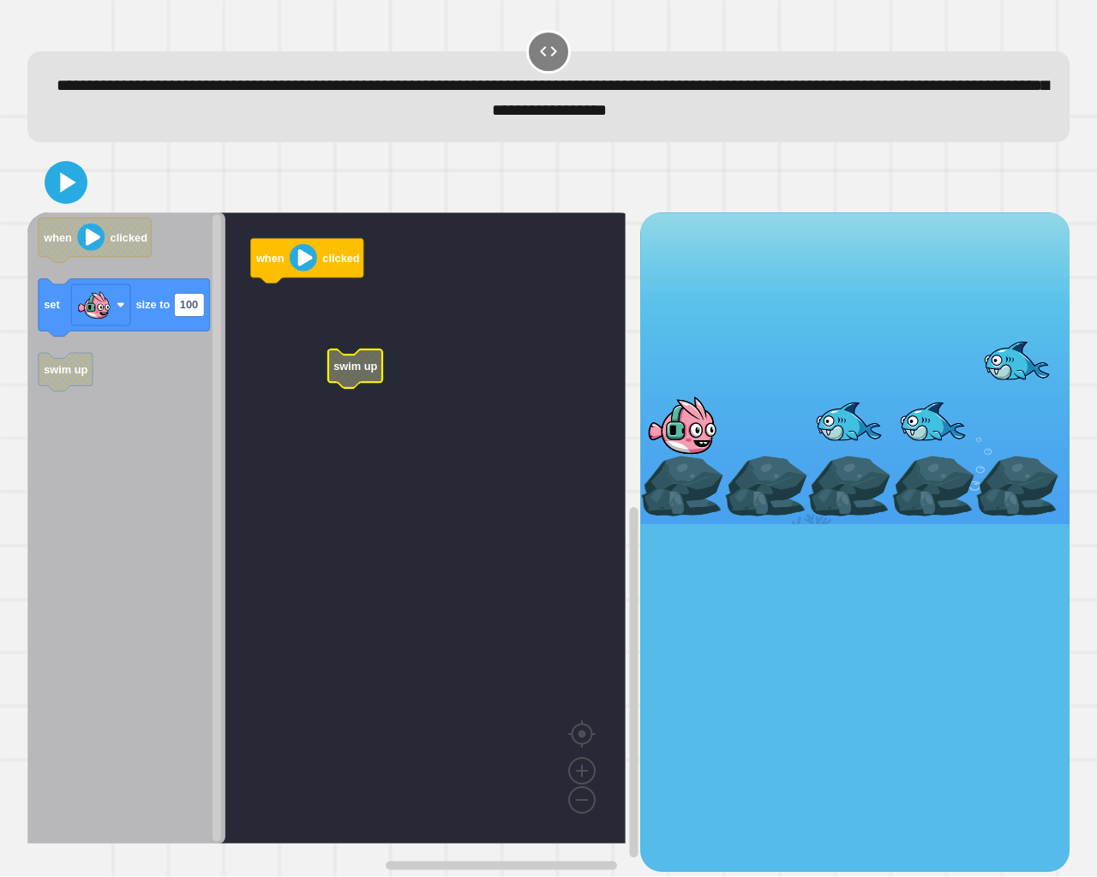
click at [295, 323] on rect "Blockly Workspace" at bounding box center [326, 529] width 598 height 632
click at [187, 308] on text "100" at bounding box center [189, 305] width 18 height 13
click at [187, 308] on input "***" at bounding box center [189, 307] width 30 height 23
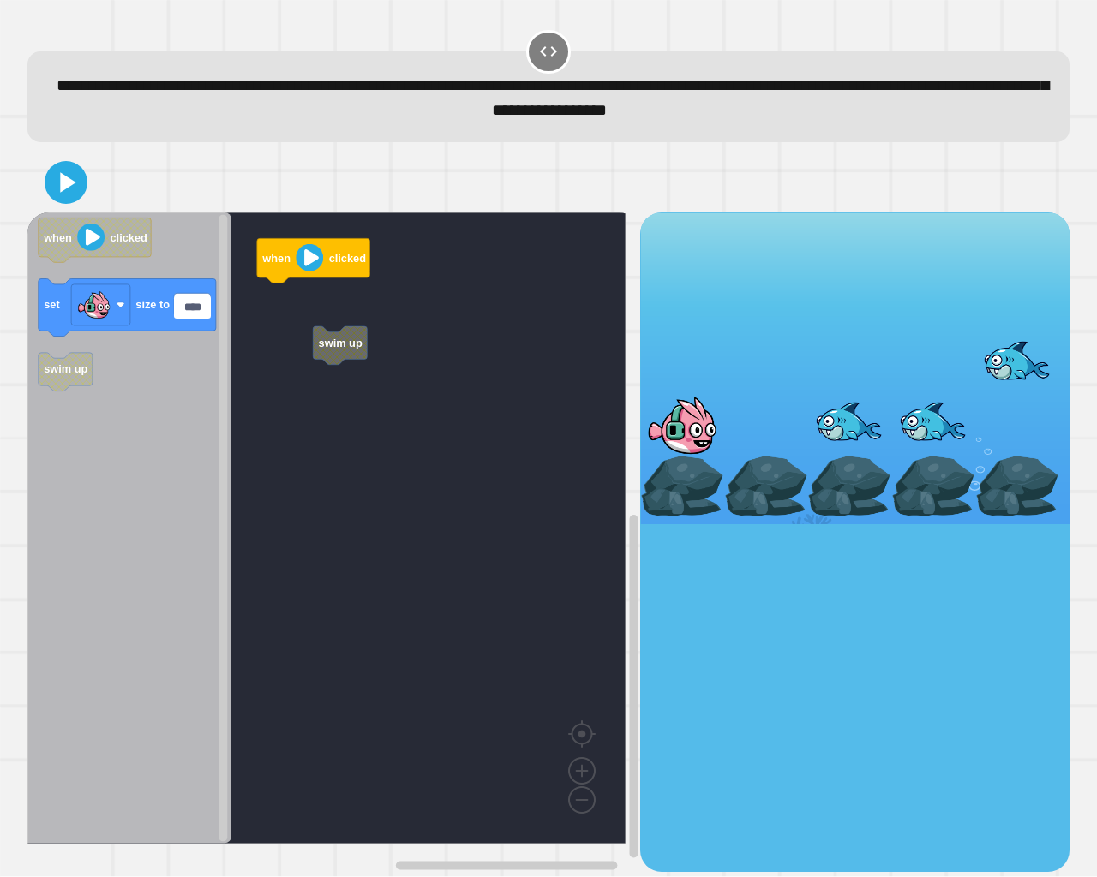
type input "*****"
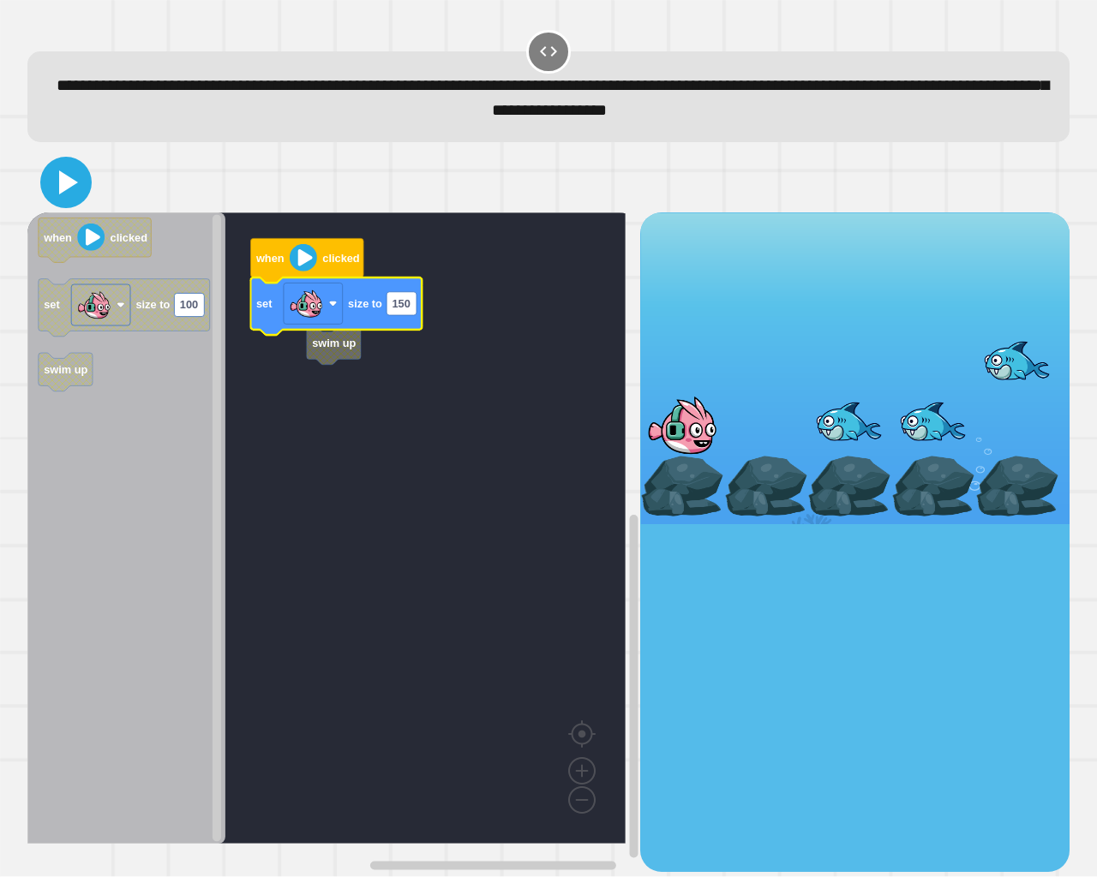
click at [69, 193] on icon at bounding box center [65, 182] width 41 height 41
click at [34, 364] on icon "Blockly Workspace" at bounding box center [126, 529] width 198 height 632
click at [400, 304] on text "150" at bounding box center [401, 303] width 18 height 13
type input "*"
click at [51, 181] on icon at bounding box center [65, 182] width 41 height 41
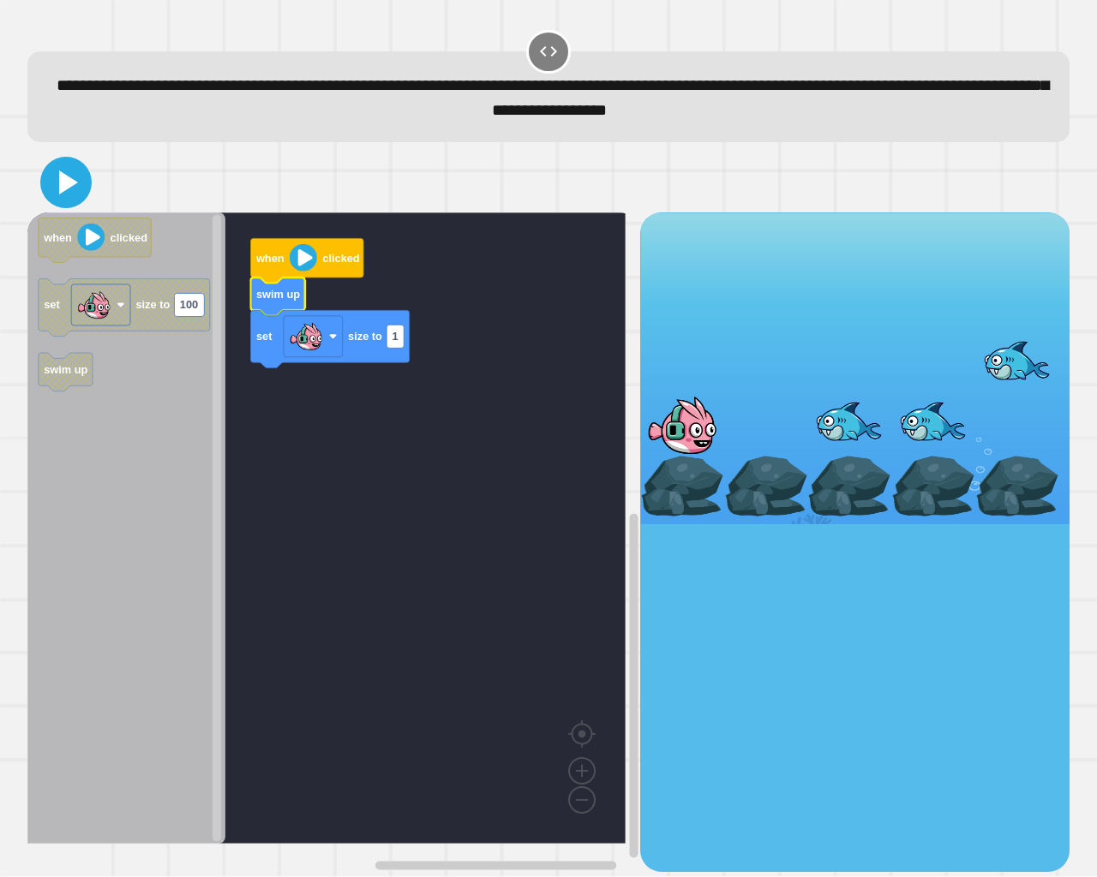
click at [67, 187] on icon at bounding box center [68, 183] width 19 height 24
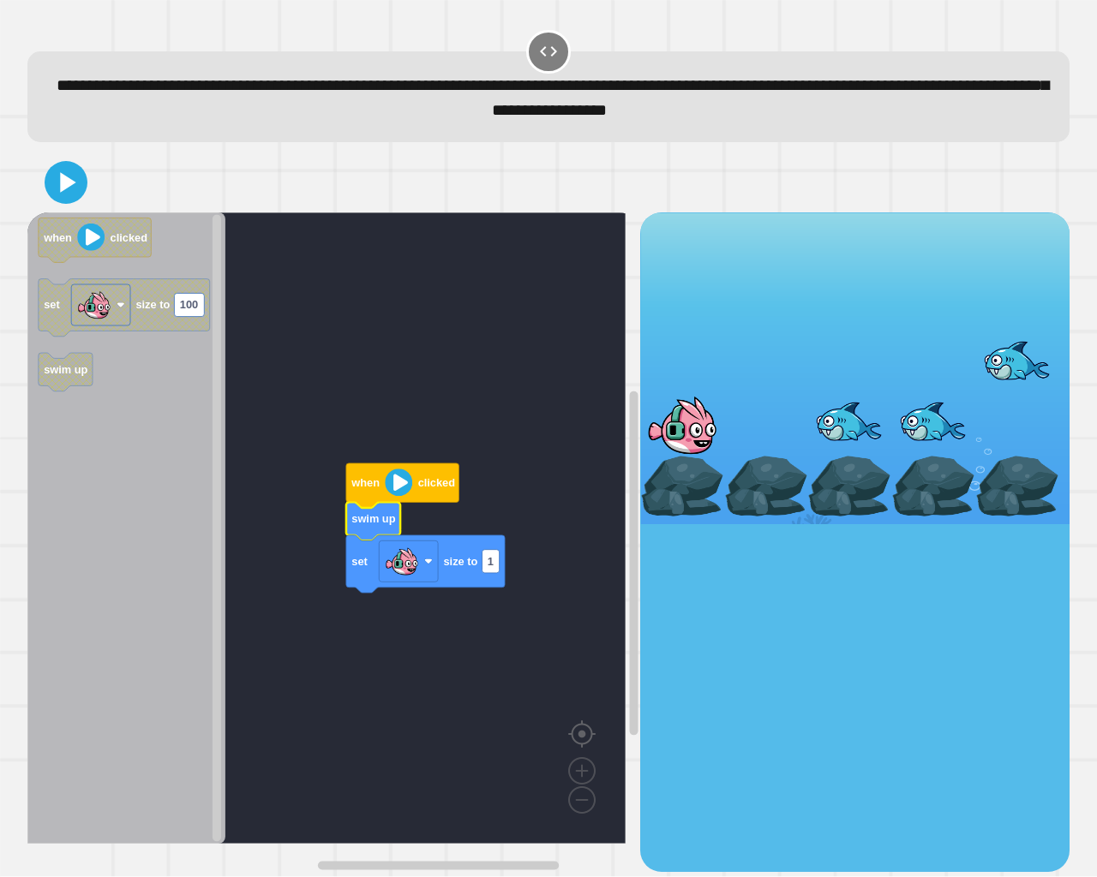
click at [584, 739] on image "Blockly Workspace" at bounding box center [609, 695] width 82 height 106
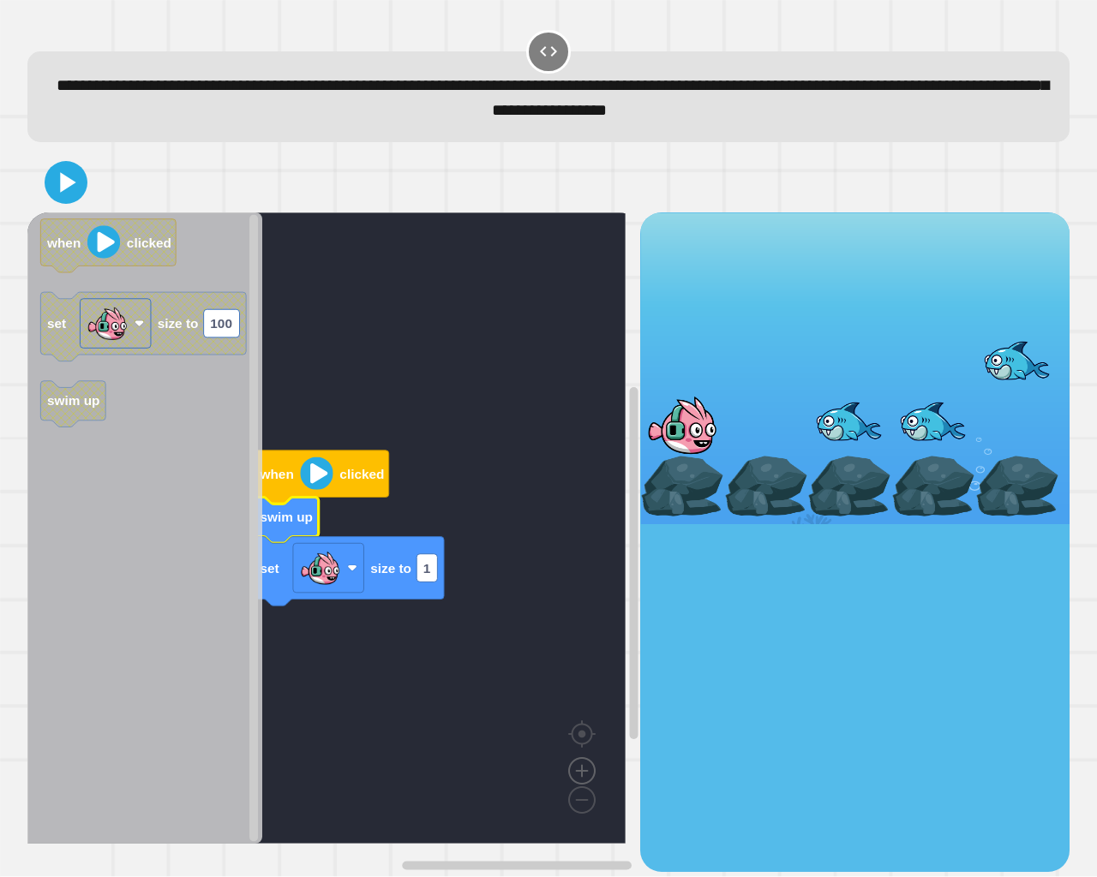
click at [578, 739] on image "Blockly Workspace" at bounding box center [582, 732] width 82 height 106
click at [122, 434] on icon "Blockly Workspace" at bounding box center [144, 529] width 235 height 632
click at [78, 295] on icon "Blockly Workspace" at bounding box center [143, 327] width 206 height 69
click at [67, 164] on button at bounding box center [65, 182] width 51 height 51
click at [184, 343] on icon "Blockly Workspace" at bounding box center [143, 327] width 206 height 69
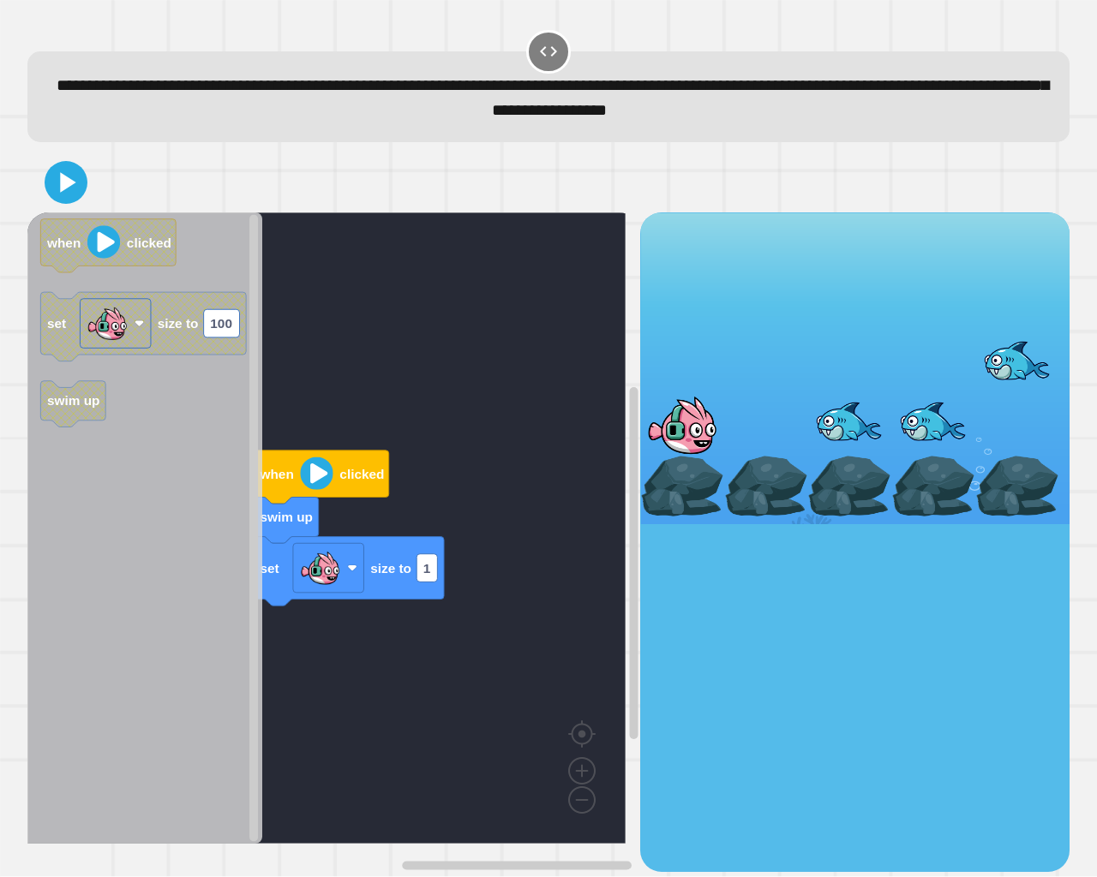
click at [227, 420] on icon "when clicked set size to 100 swim up" at bounding box center [144, 529] width 235 height 632
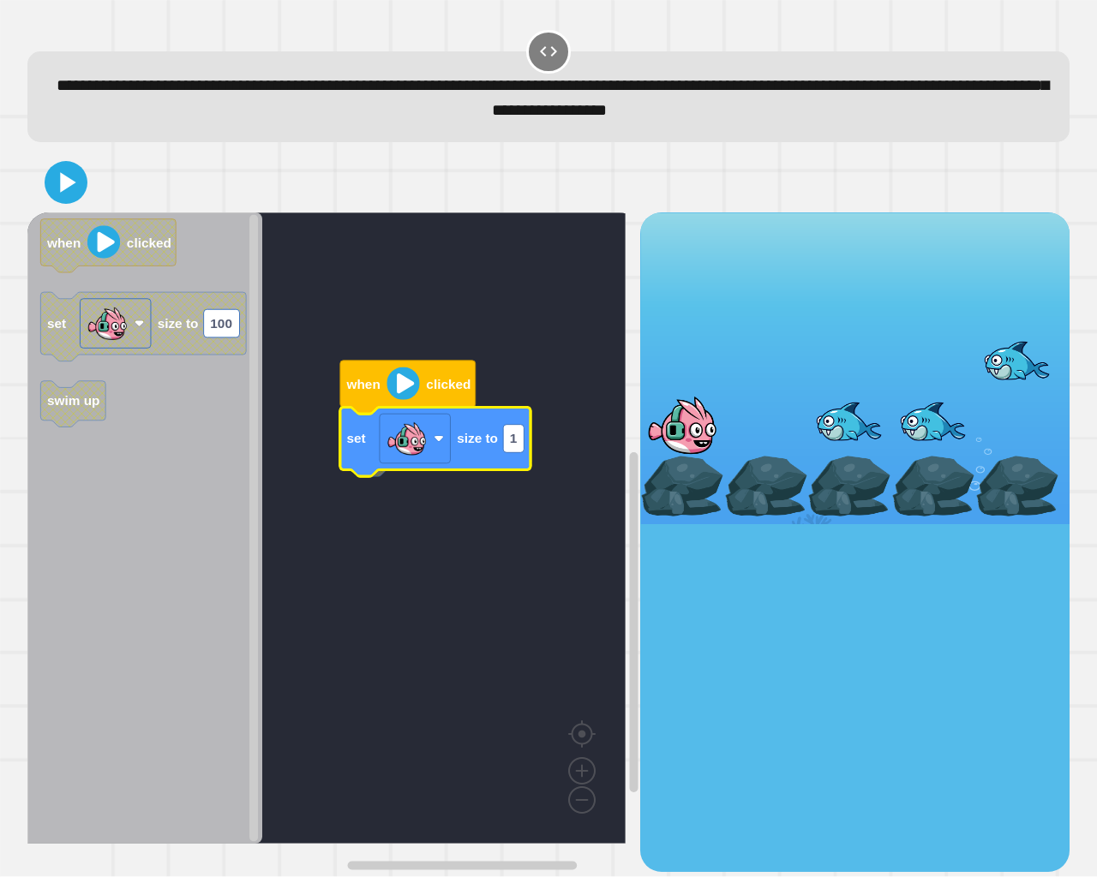
click at [380, 476] on g "swim up when clicked set size to 1" at bounding box center [338, 529] width 623 height 632
click at [428, 455] on rect "Blockly Workspace" at bounding box center [415, 440] width 71 height 50
click at [395, 480] on rect "Blockly Workspace" at bounding box center [326, 529] width 598 height 632
drag, startPoint x: 41, startPoint y: 196, endPoint x: 55, endPoint y: 188, distance: 16.2
click at [41, 195] on div at bounding box center [548, 183] width 1042 height 60
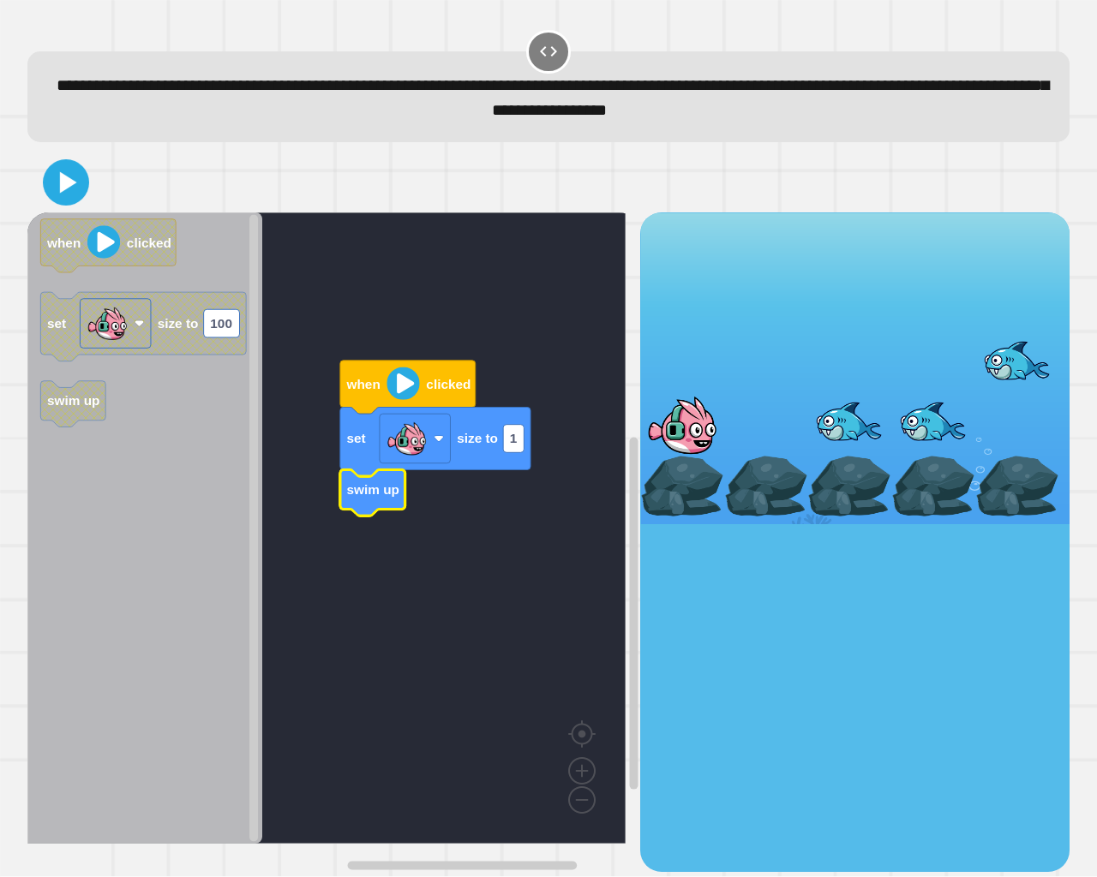
click at [57, 183] on icon at bounding box center [65, 183] width 37 height 37
click at [69, 188] on icon at bounding box center [68, 182] width 17 height 22
click at [520, 452] on rect "Blockly Workspace" at bounding box center [513, 439] width 21 height 28
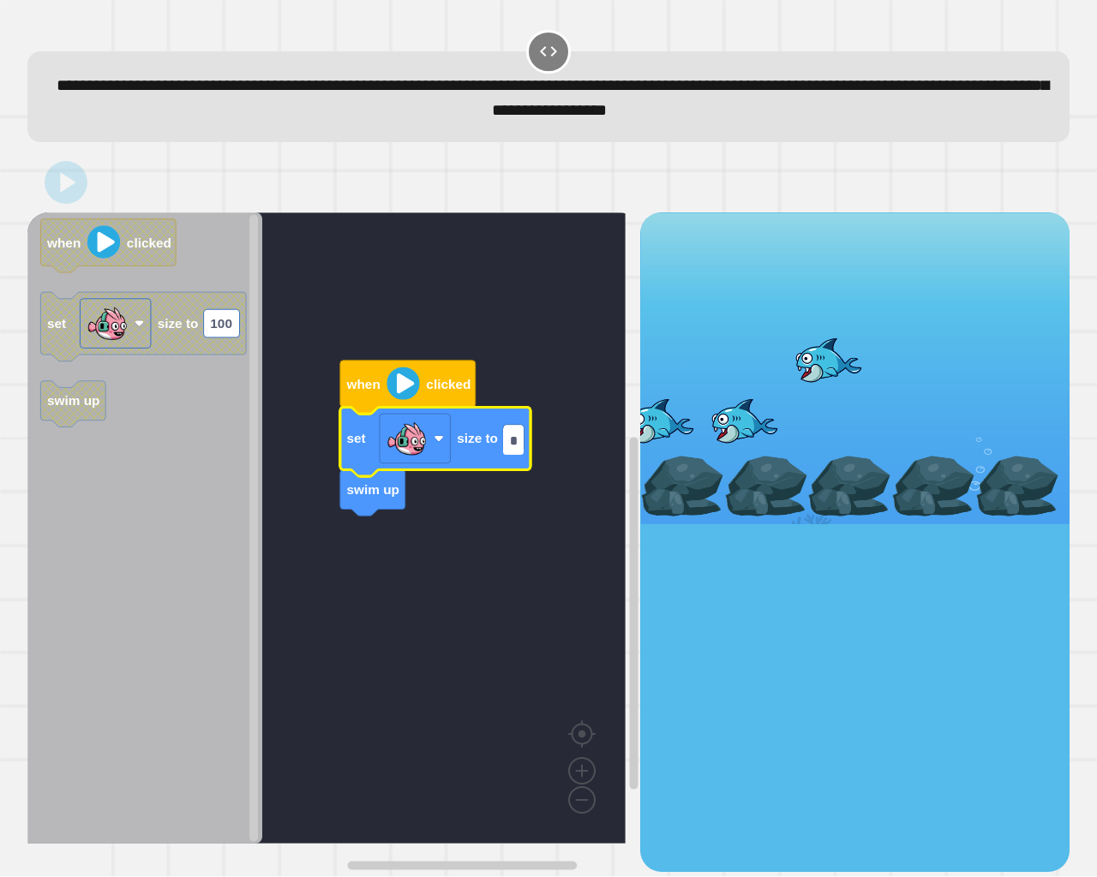
click at [517, 450] on input "*" at bounding box center [513, 441] width 21 height 28
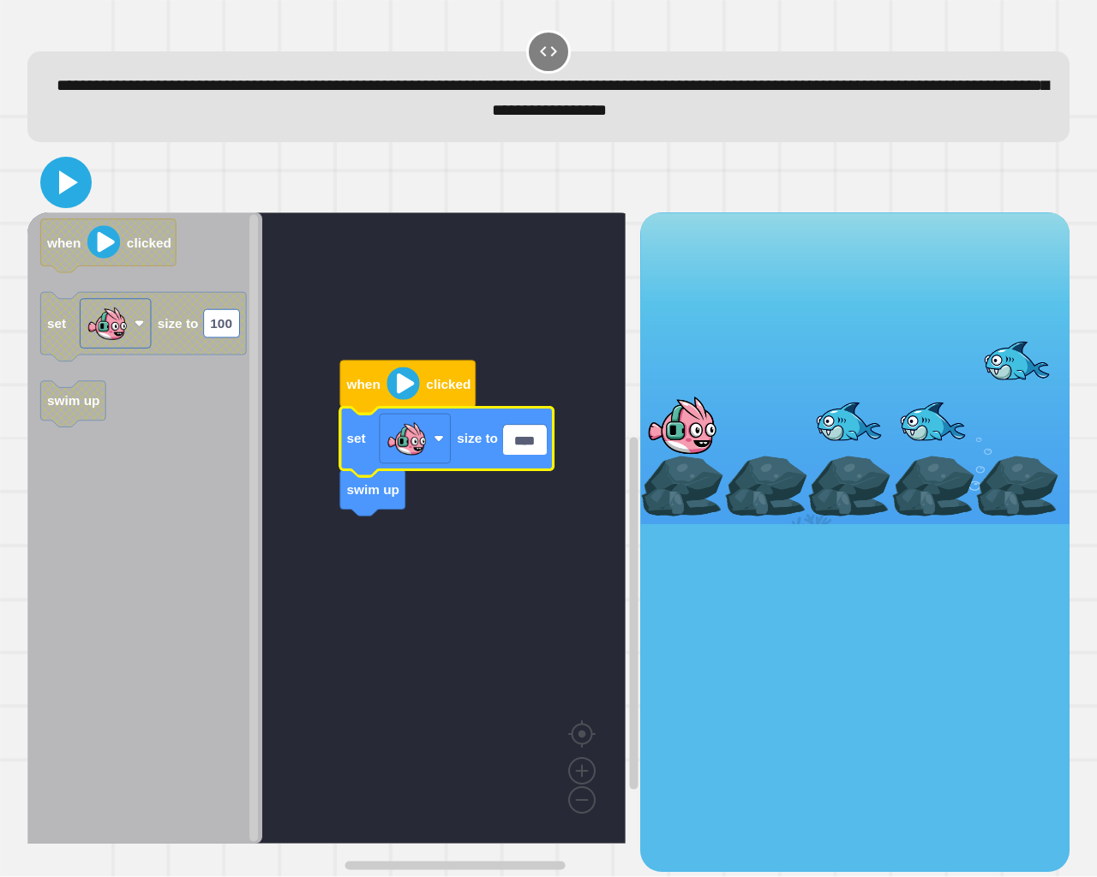
type input "****"
click at [72, 184] on icon at bounding box center [68, 183] width 19 height 24
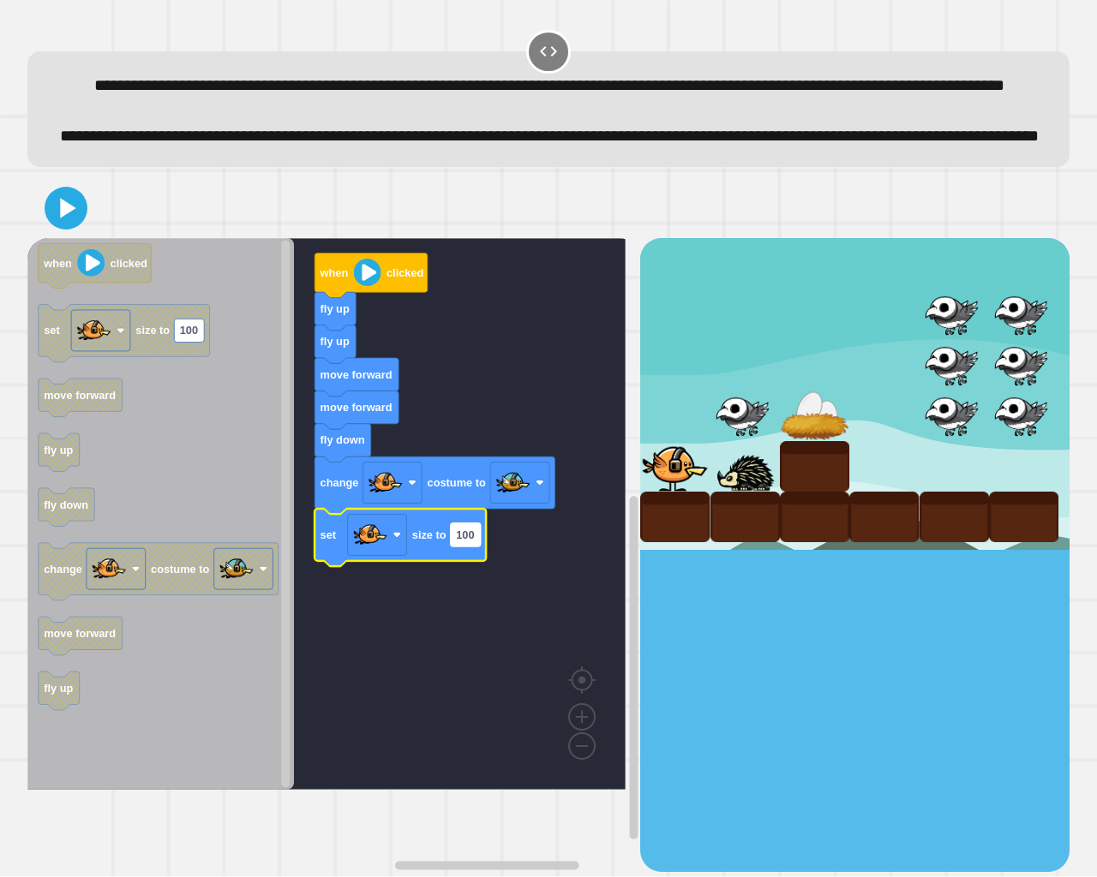
click at [471, 542] on text "100" at bounding box center [465, 535] width 18 height 13
click at [471, 592] on input "***" at bounding box center [466, 590] width 30 height 23
type input "****"
click at [61, 220] on icon at bounding box center [68, 208] width 19 height 24
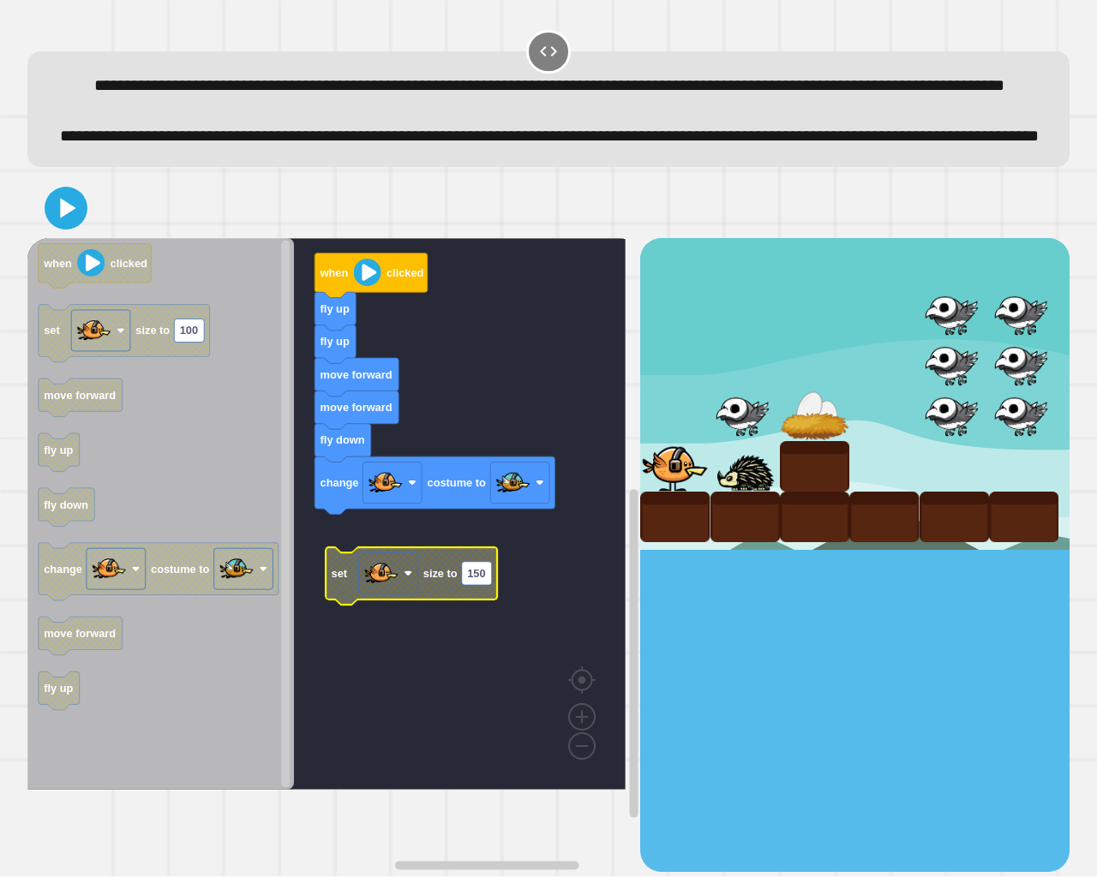
click at [70, 225] on icon at bounding box center [66, 208] width 34 height 34
click at [46, 238] on div at bounding box center [548, 208] width 1042 height 60
click at [57, 229] on icon at bounding box center [65, 208] width 41 height 41
click at [472, 580] on text "150" at bounding box center [476, 573] width 18 height 13
click at [476, 630] on input "***" at bounding box center [477, 629] width 30 height 23
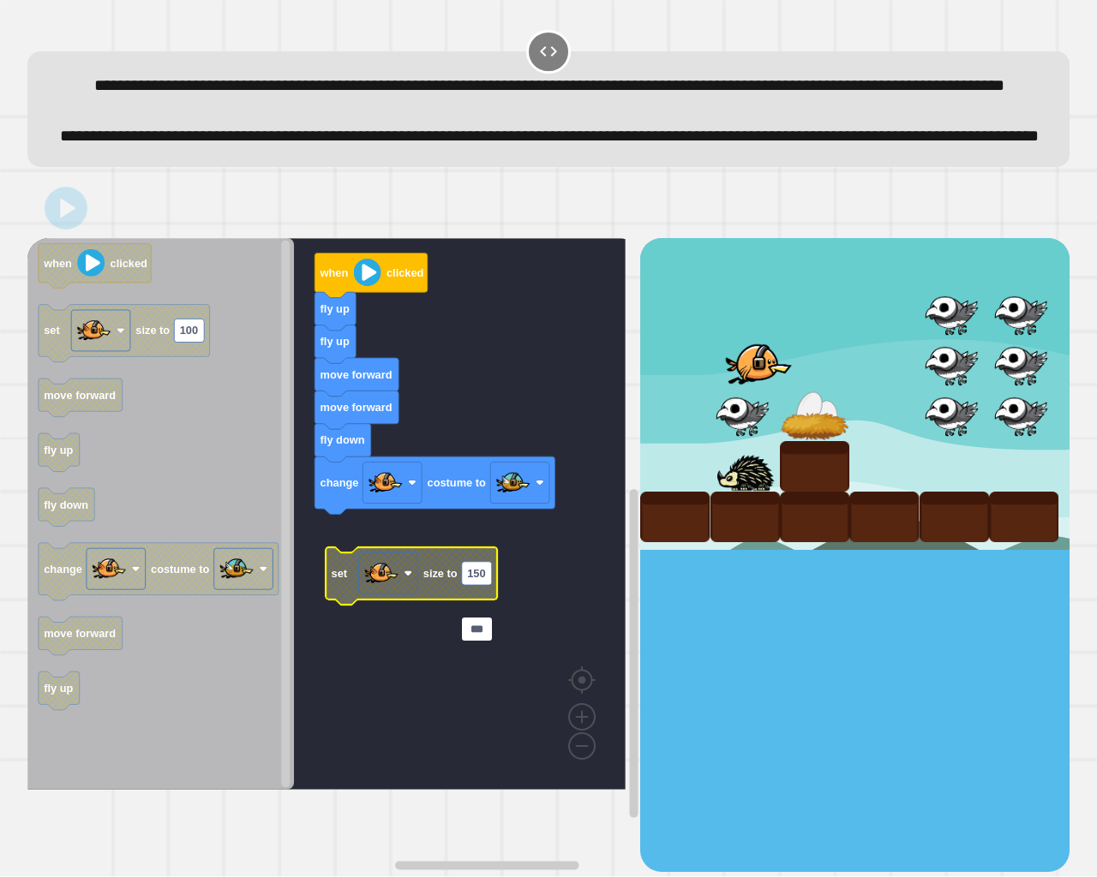
click at [478, 626] on input "***" at bounding box center [477, 629] width 30 height 23
drag, startPoint x: 484, startPoint y: 625, endPoint x: 461, endPoint y: 628, distance: 23.4
click at [462, 628] on input "***" at bounding box center [477, 629] width 30 height 23
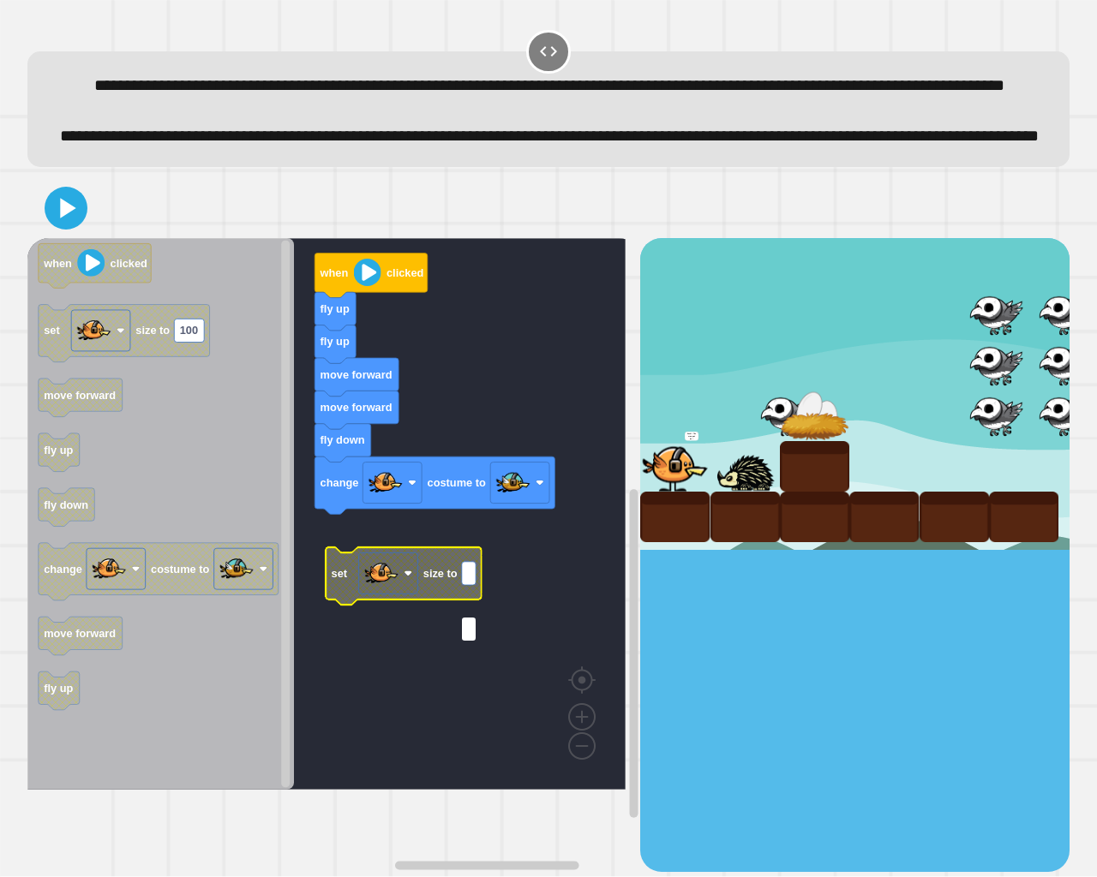
type input "*"
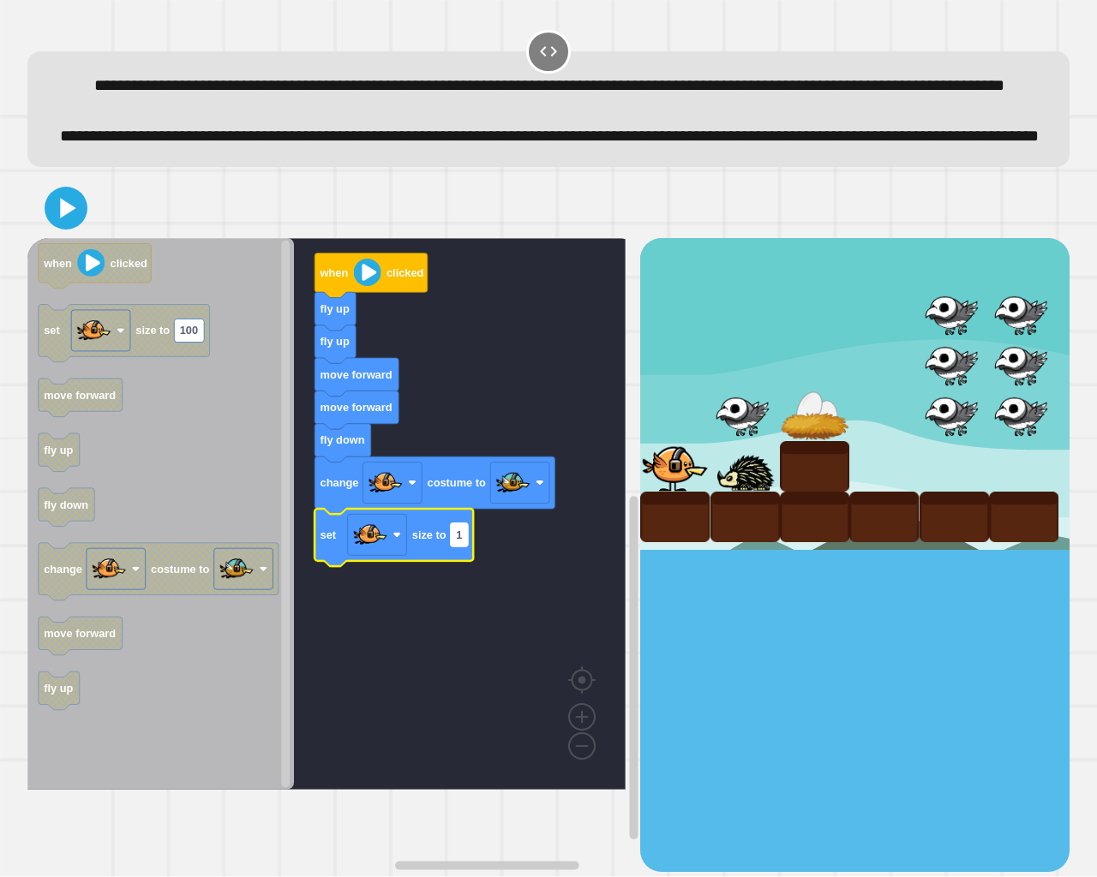
click at [461, 542] on text "1" at bounding box center [459, 535] width 6 height 13
type input "***"
click at [451, 590] on input "***" at bounding box center [459, 590] width 17 height 23
click at [448, 566] on icon "Blockly Workspace" at bounding box center [393, 537] width 159 height 57
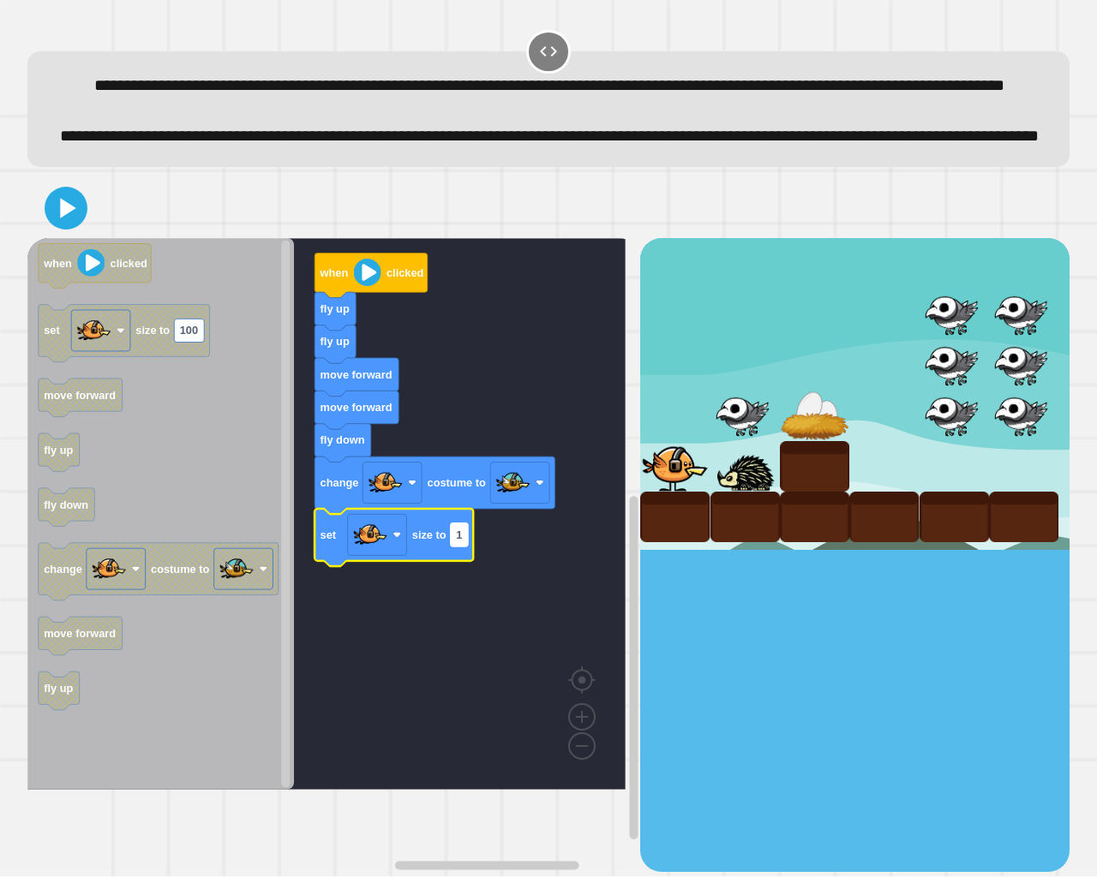
click at [458, 542] on text "1" at bounding box center [459, 535] width 6 height 13
click at [462, 590] on input "*" at bounding box center [459, 590] width 17 height 23
type input "****"
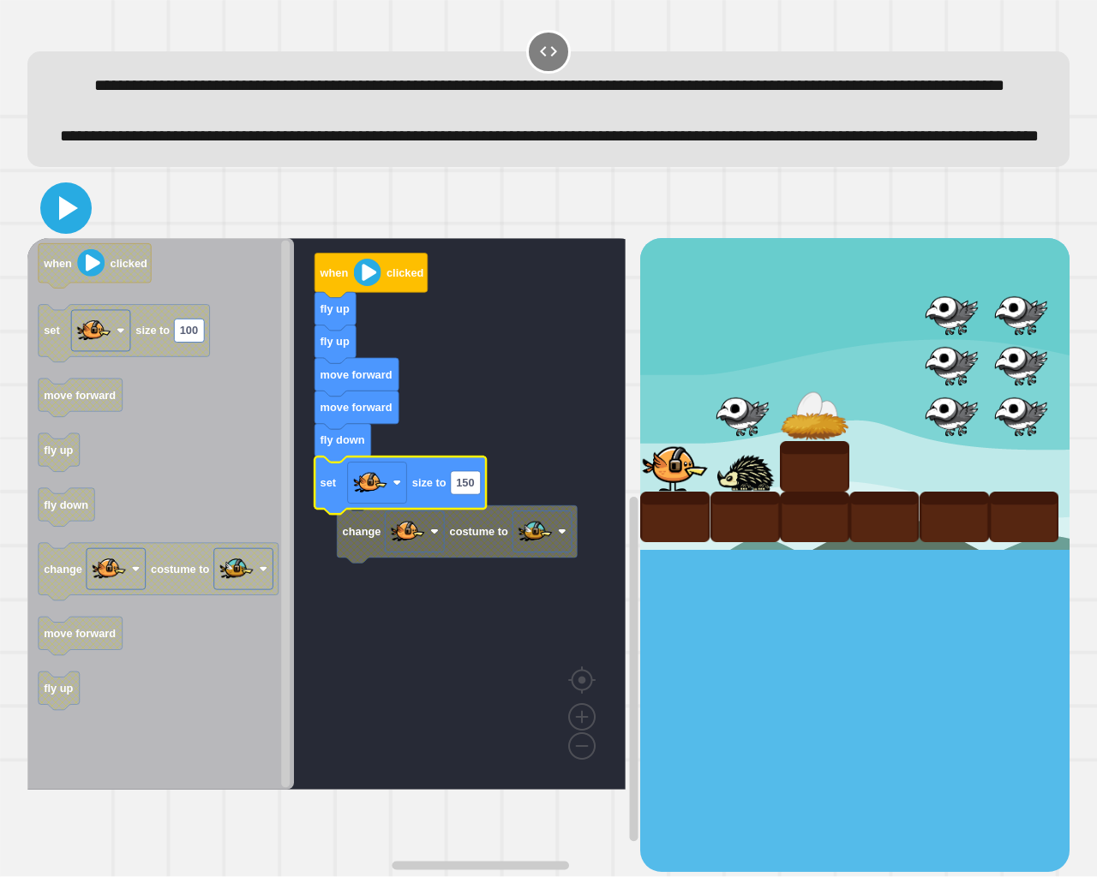
click at [64, 220] on icon at bounding box center [68, 208] width 19 height 24
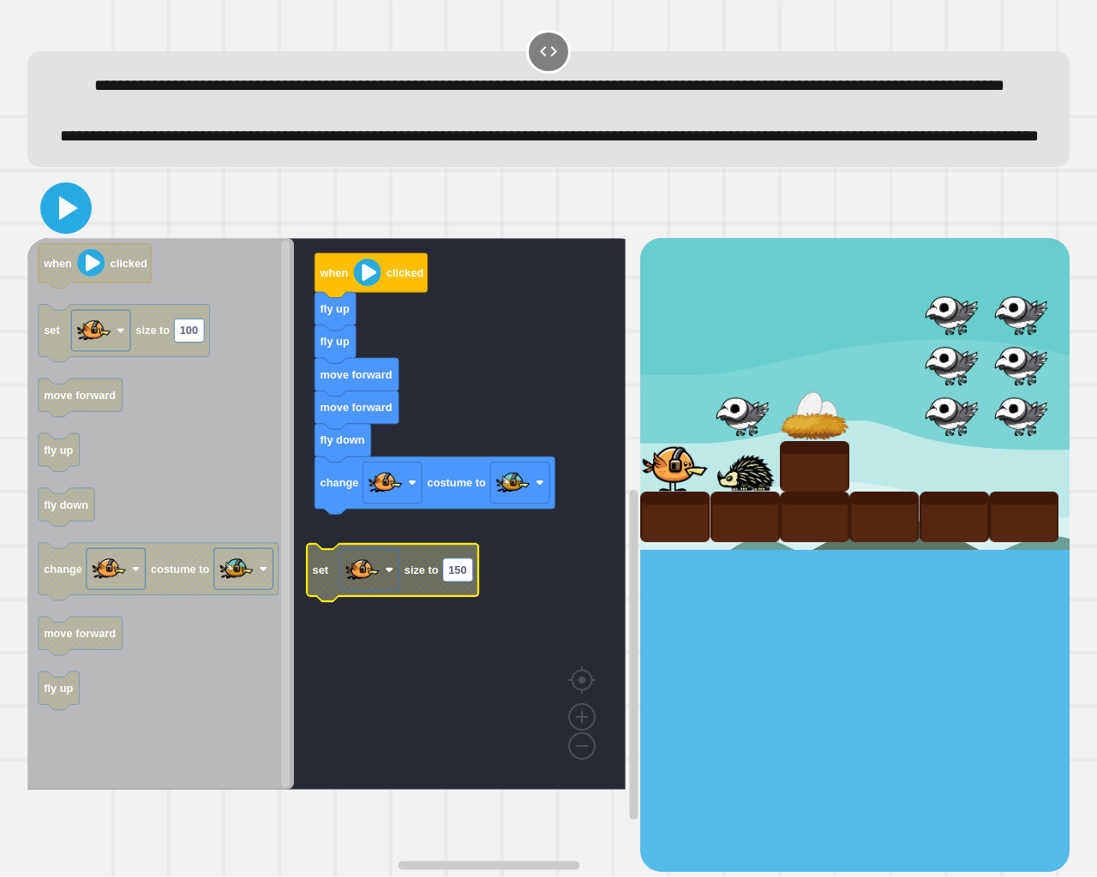
click at [75, 229] on icon at bounding box center [65, 208] width 41 height 41
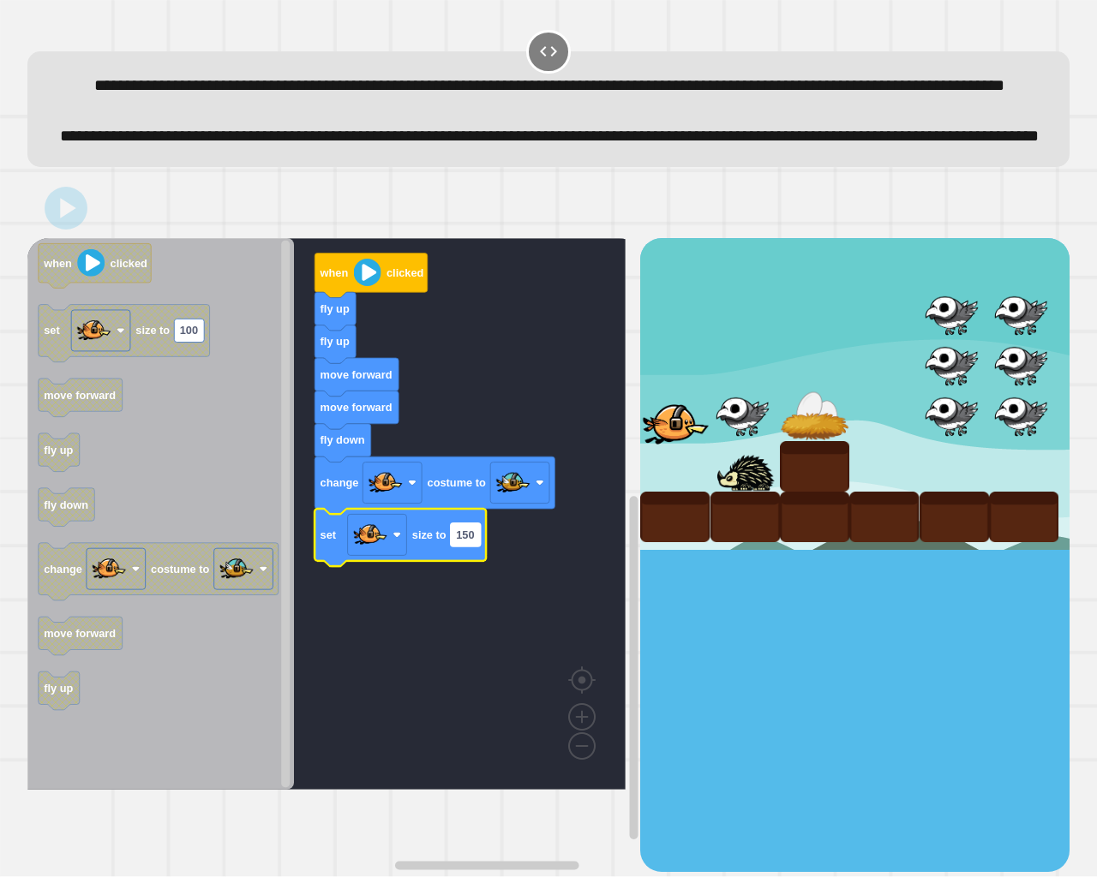
click at [470, 542] on text "150" at bounding box center [465, 535] width 18 height 13
type input "*"
click at [558, 625] on rect "Blockly Workspace" at bounding box center [326, 514] width 598 height 552
drag, startPoint x: 51, startPoint y: 263, endPoint x: 59, endPoint y: 260, distance: 8.9
click at [53, 229] on icon at bounding box center [65, 208] width 41 height 41
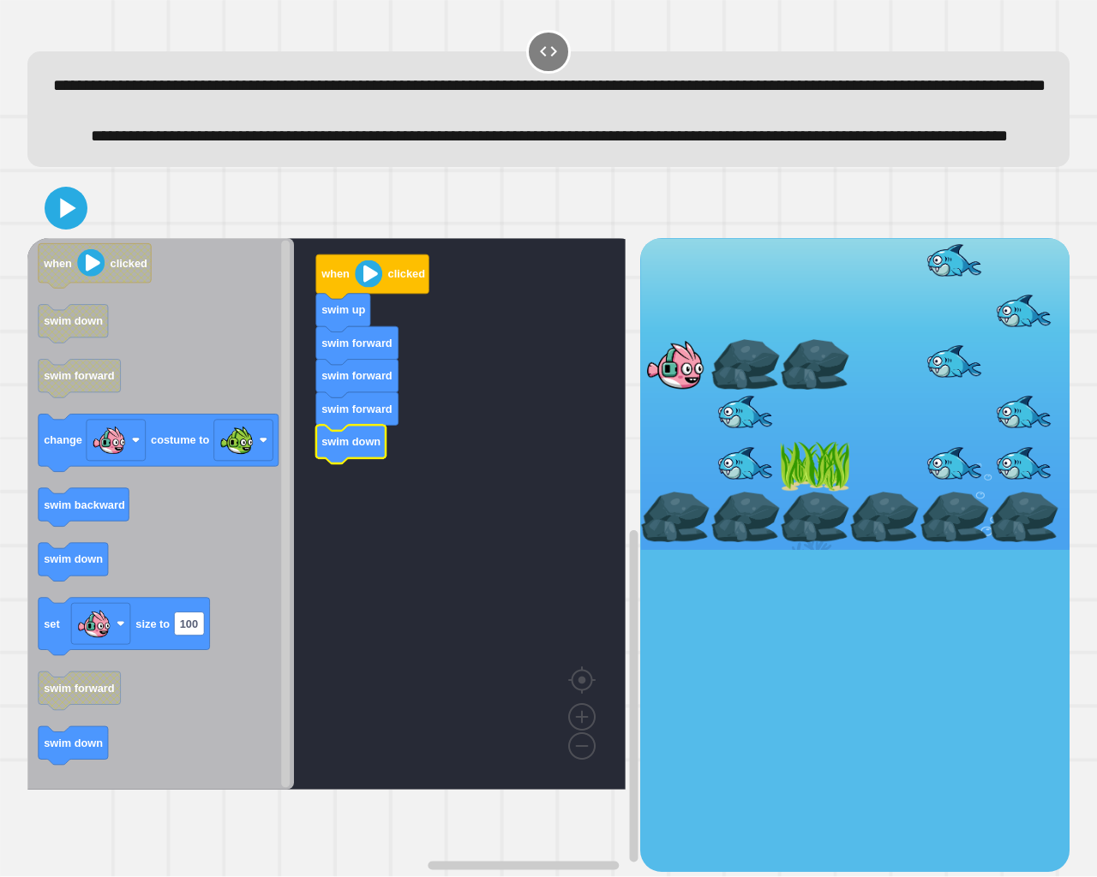
click at [109, 739] on icon "Blockly Workspace" at bounding box center [160, 514] width 266 height 552
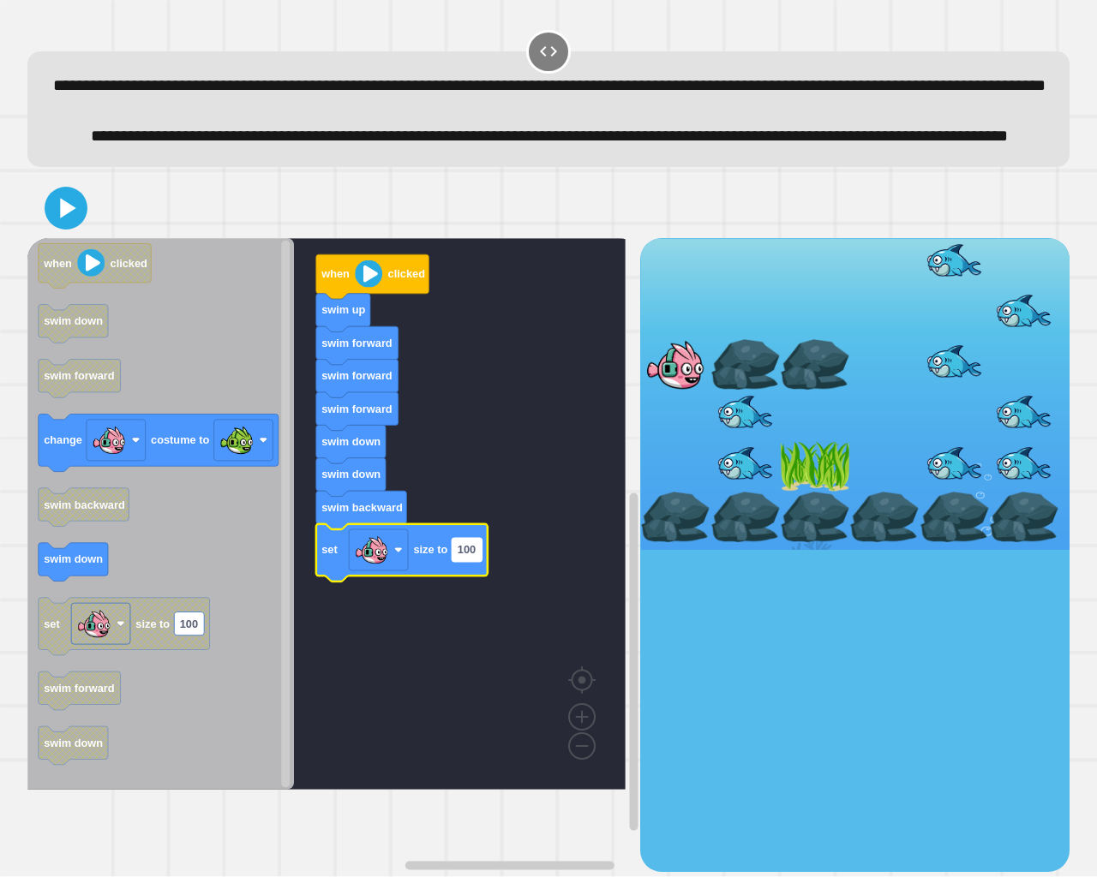
click at [468, 561] on rect "Blockly Workspace" at bounding box center [467, 549] width 30 height 23
click at [469, 614] on input "***" at bounding box center [467, 606] width 30 height 23
type input "*"
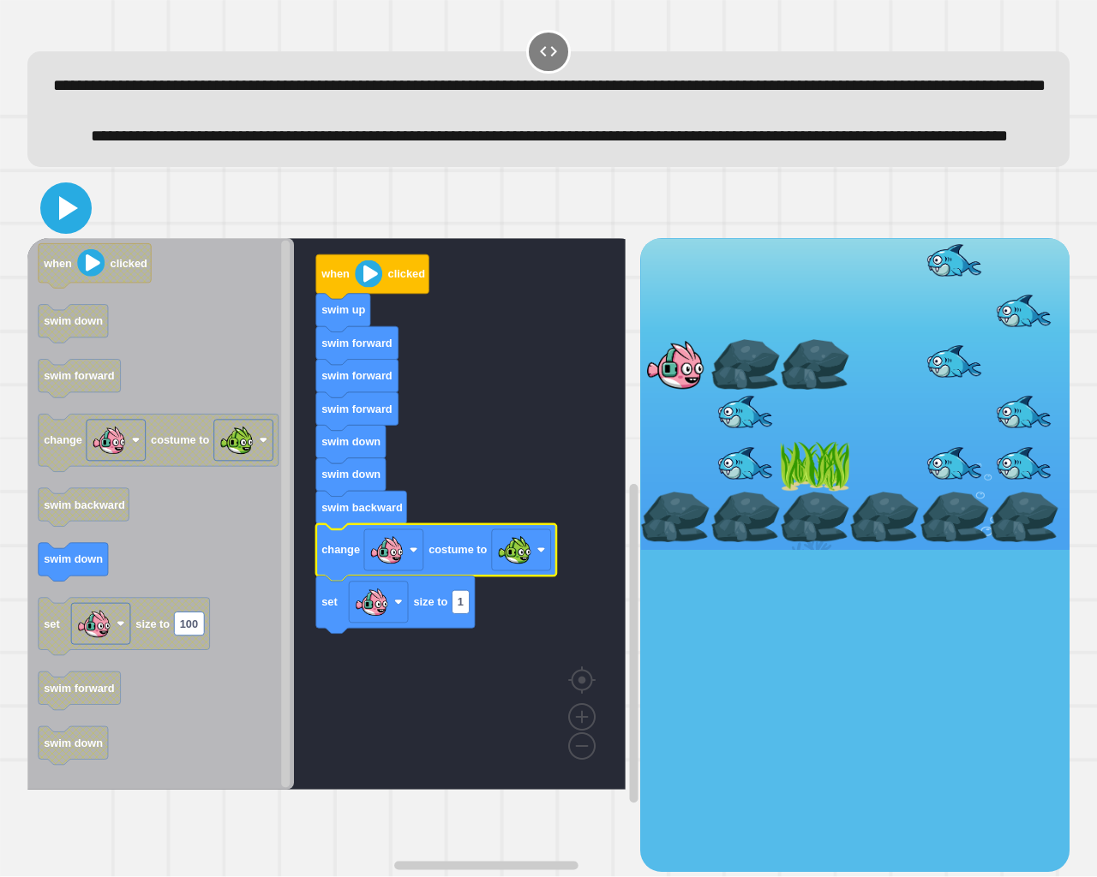
click at [83, 229] on icon at bounding box center [65, 208] width 41 height 41
click at [61, 229] on icon at bounding box center [65, 208] width 41 height 41
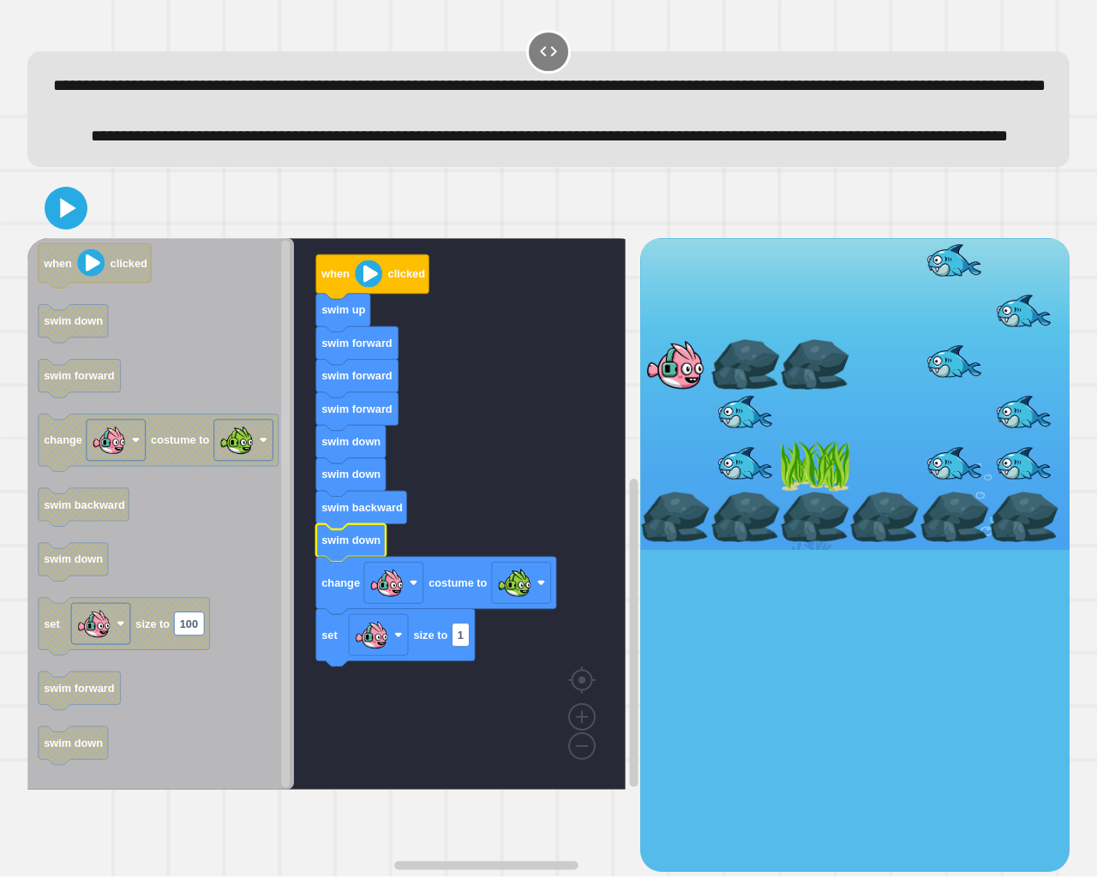
click at [64, 238] on div at bounding box center [548, 208] width 1042 height 60
click at [67, 220] on icon at bounding box center [68, 208] width 19 height 24
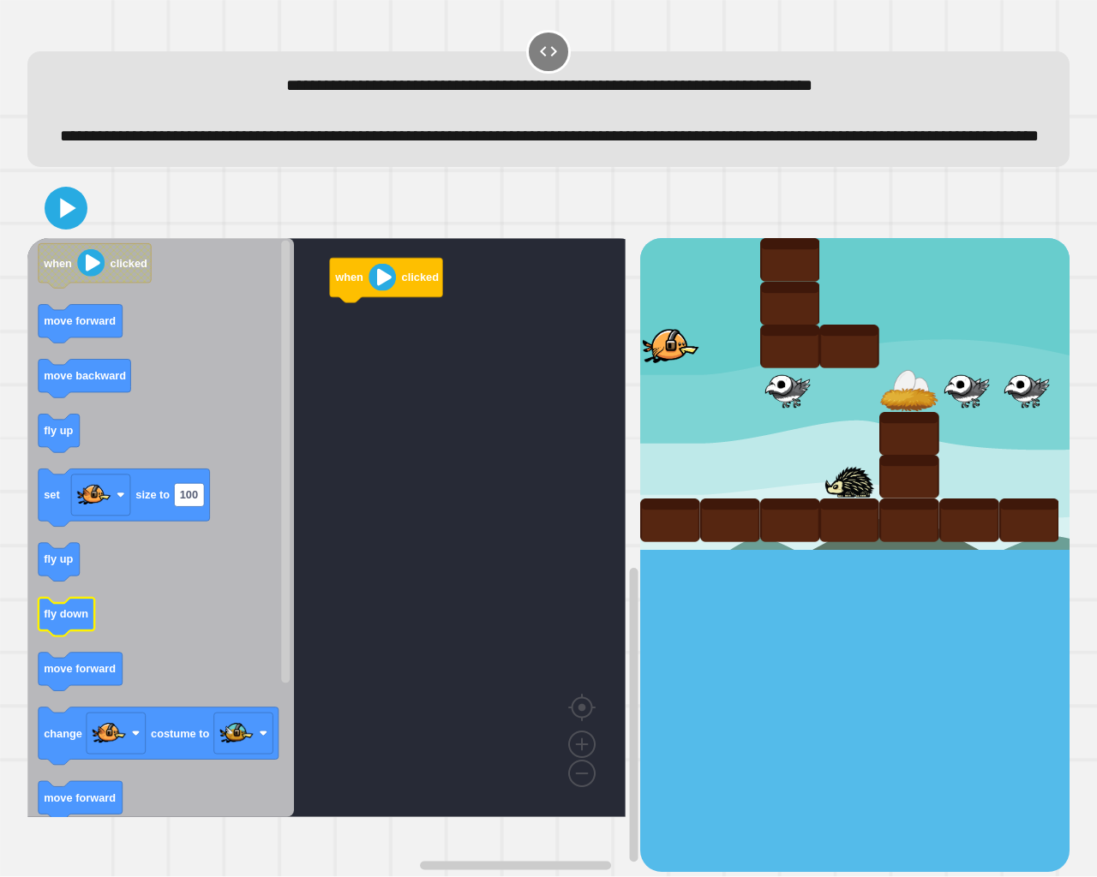
click at [73, 632] on icon "when clicked move forward move backward fly up set size to 100 fly up fly down …" at bounding box center [160, 527] width 266 height 579
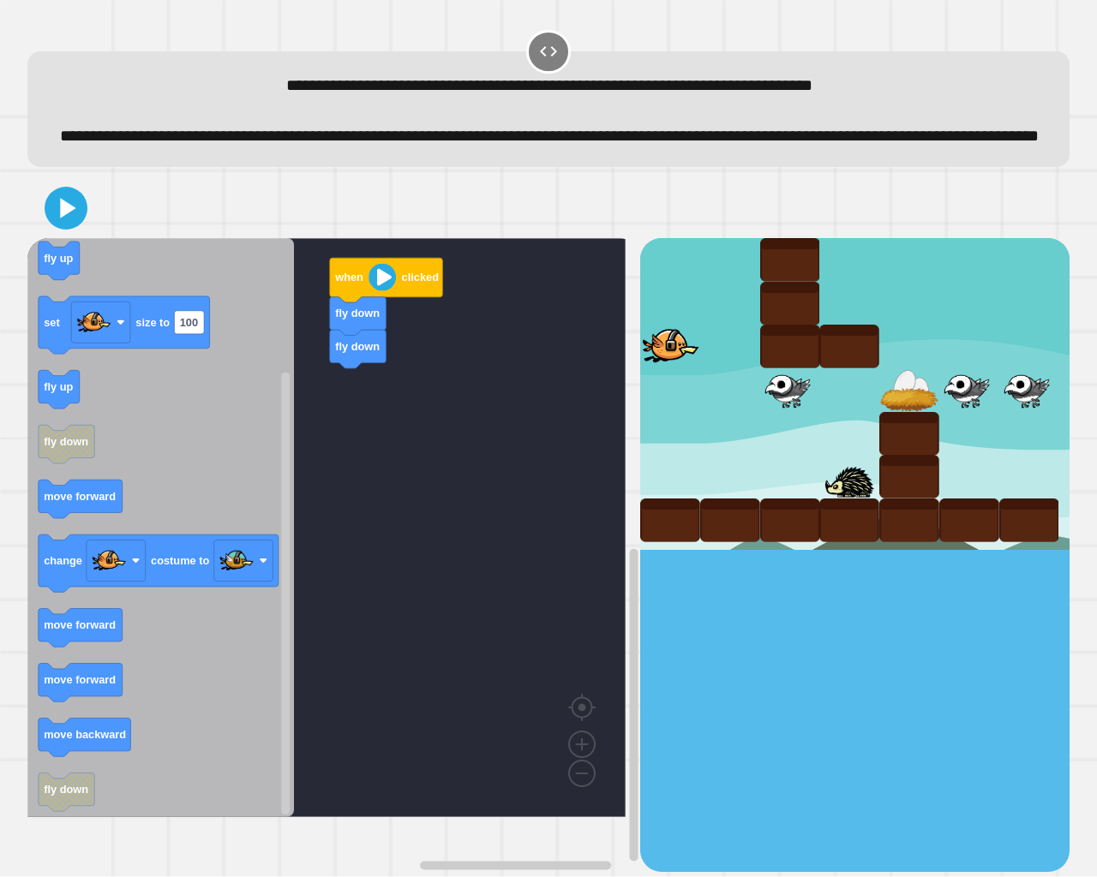
click at [326, 544] on div "when clicked fly down fly down when clicked move forward move backward fly up s…" at bounding box center [333, 555] width 613 height 634
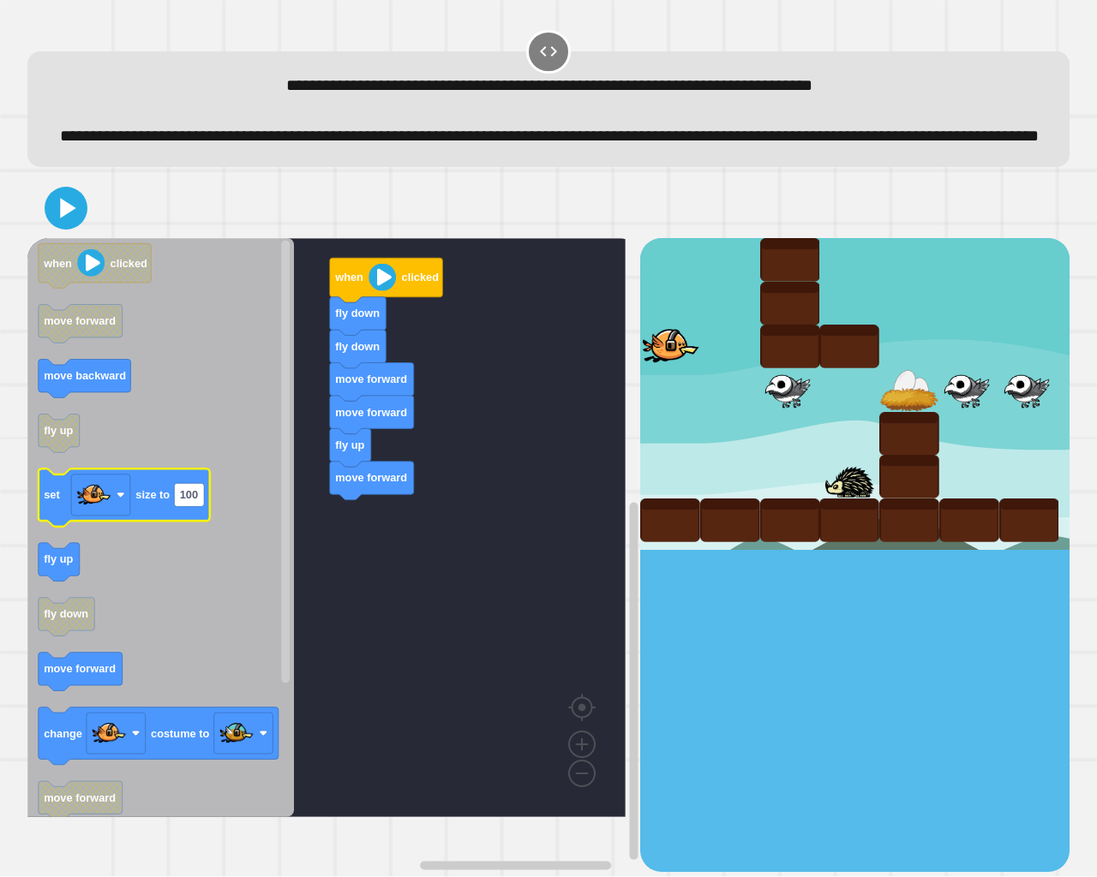
click at [141, 516] on icon "Blockly Workspace" at bounding box center [124, 498] width 171 height 57
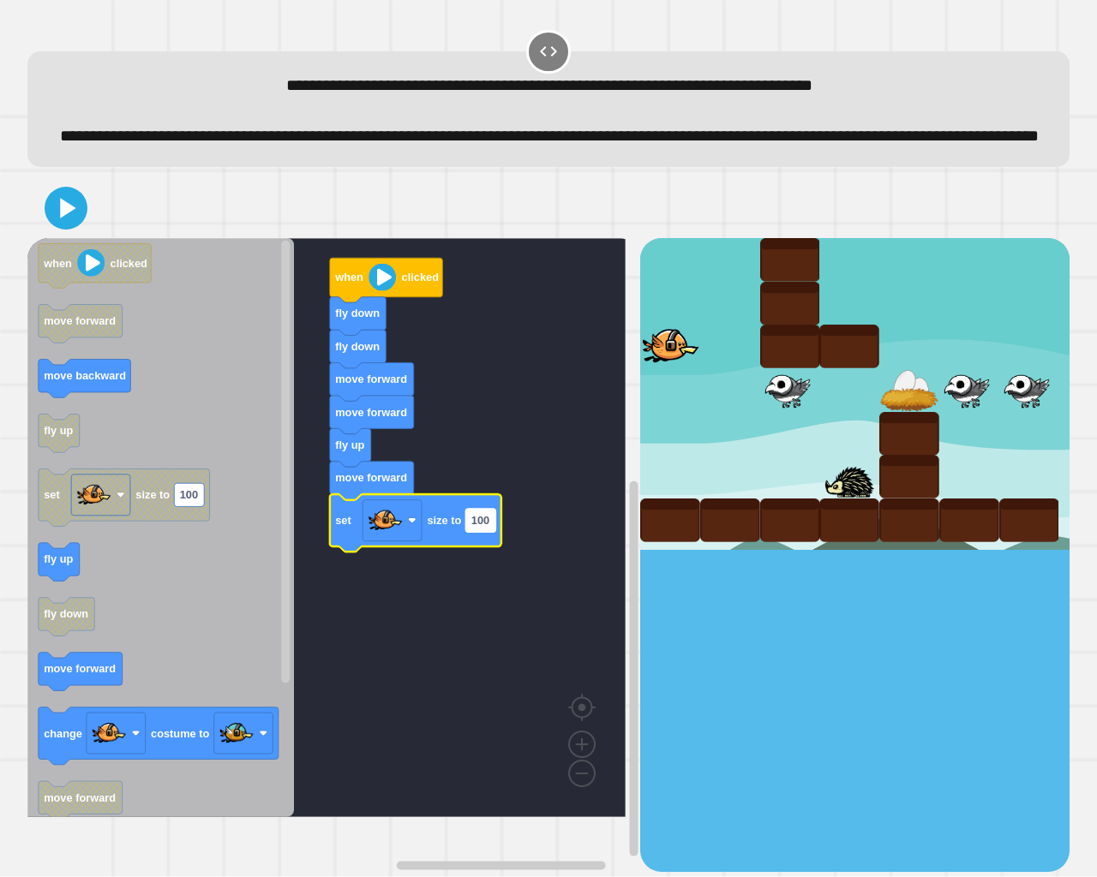
click at [474, 527] on text "100" at bounding box center [480, 520] width 18 height 13
type input "*"
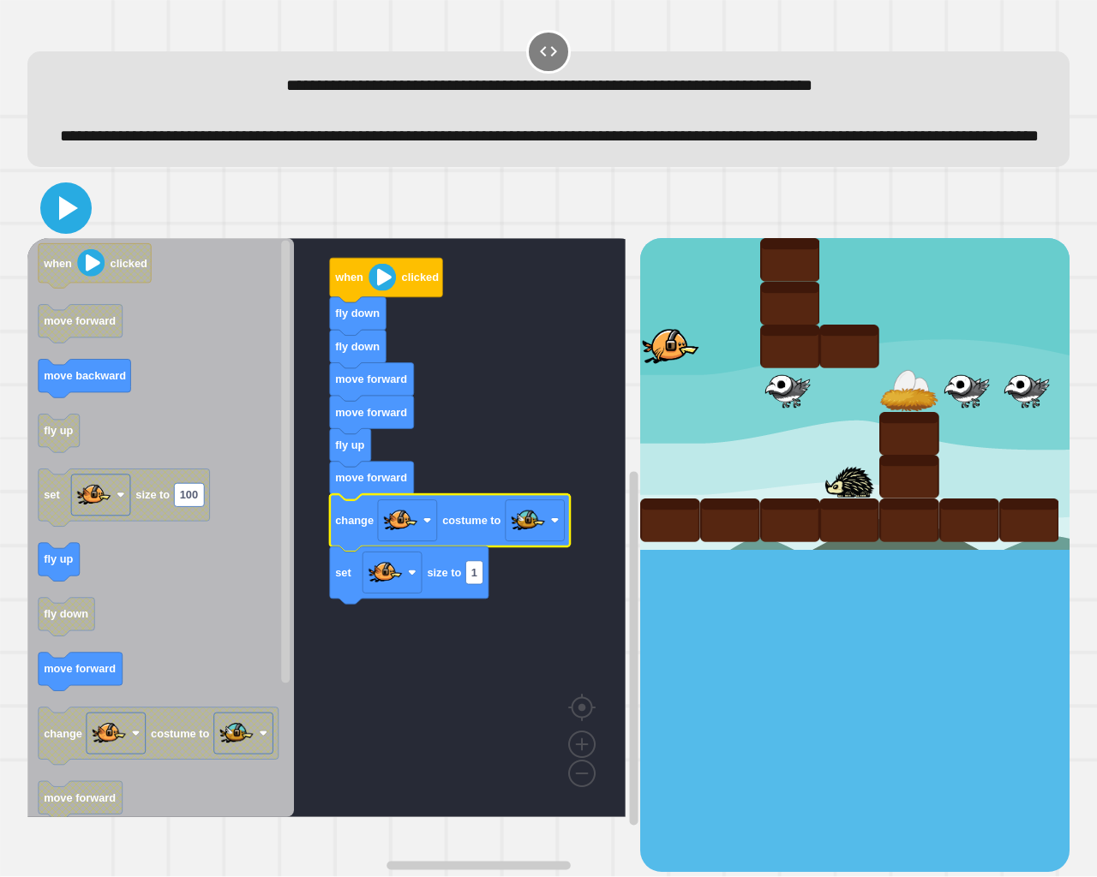
click at [63, 229] on icon at bounding box center [65, 208] width 41 height 41
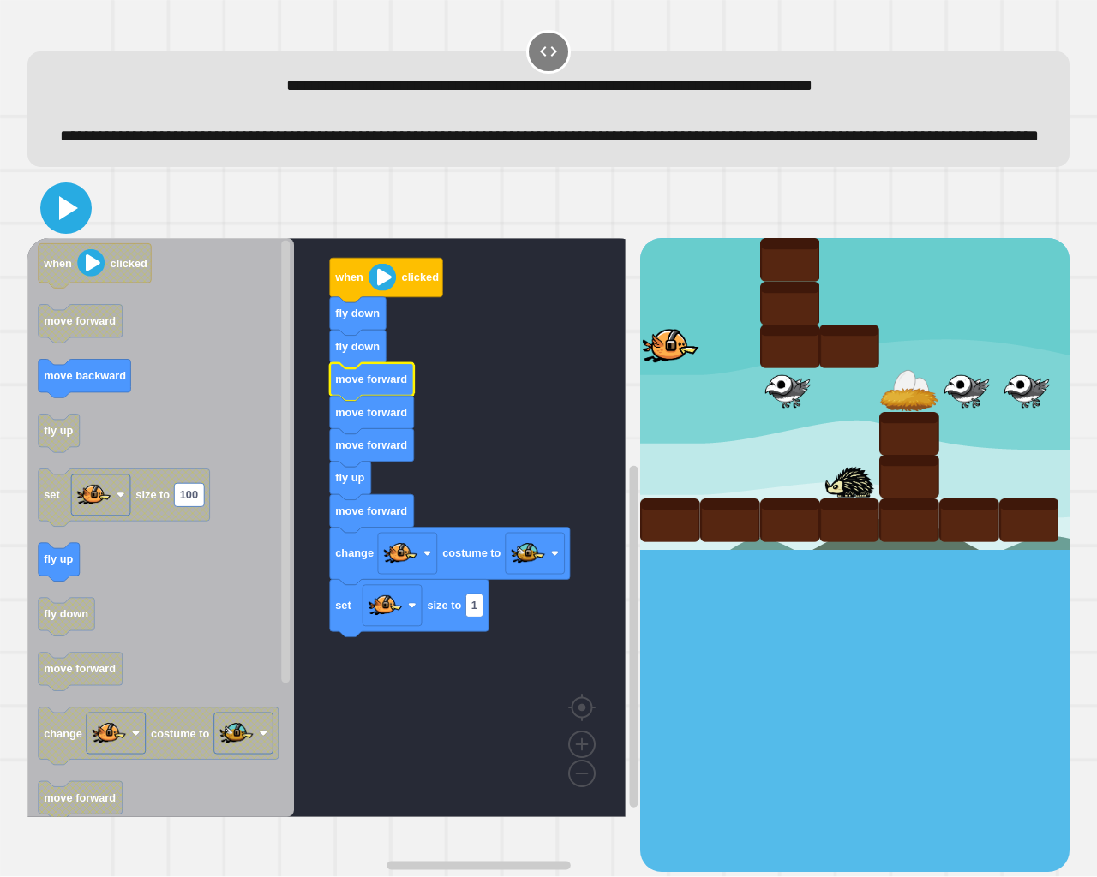
click at [55, 229] on icon at bounding box center [65, 208] width 41 height 41
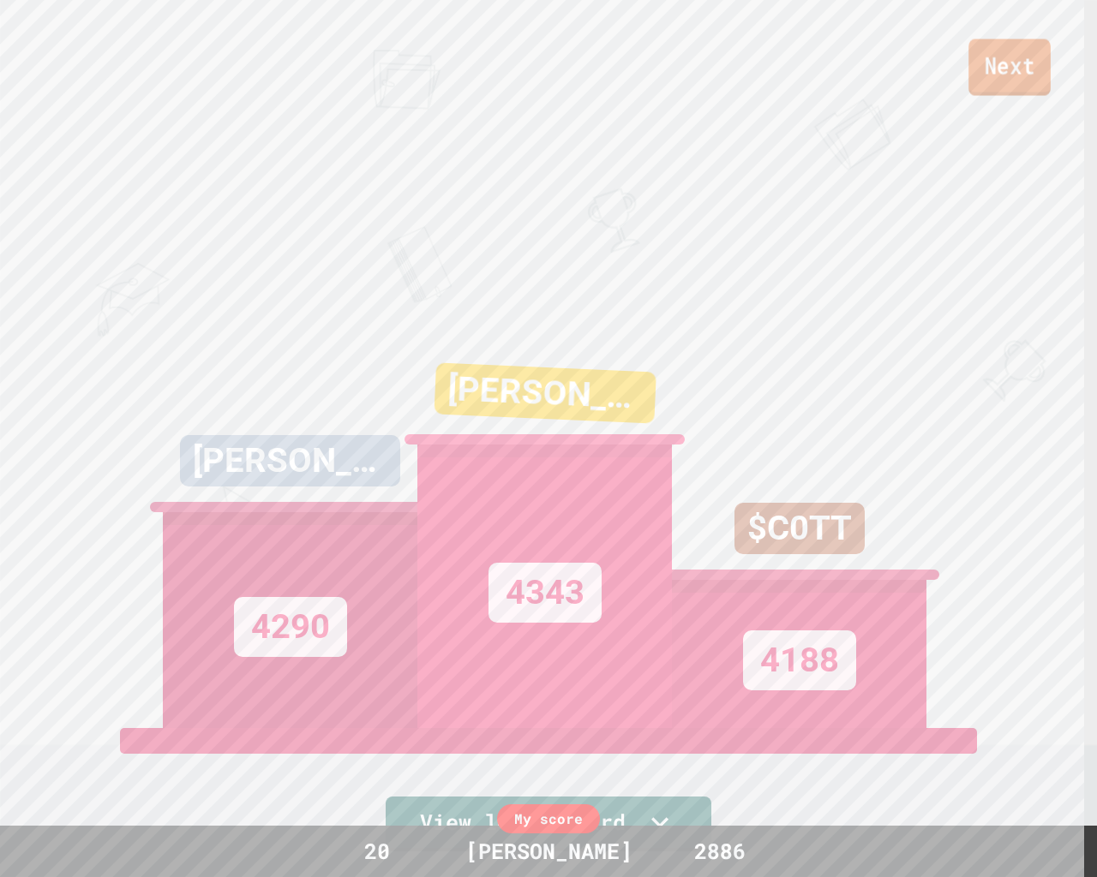
click at [1011, 63] on link "Next" at bounding box center [1009, 67] width 82 height 57
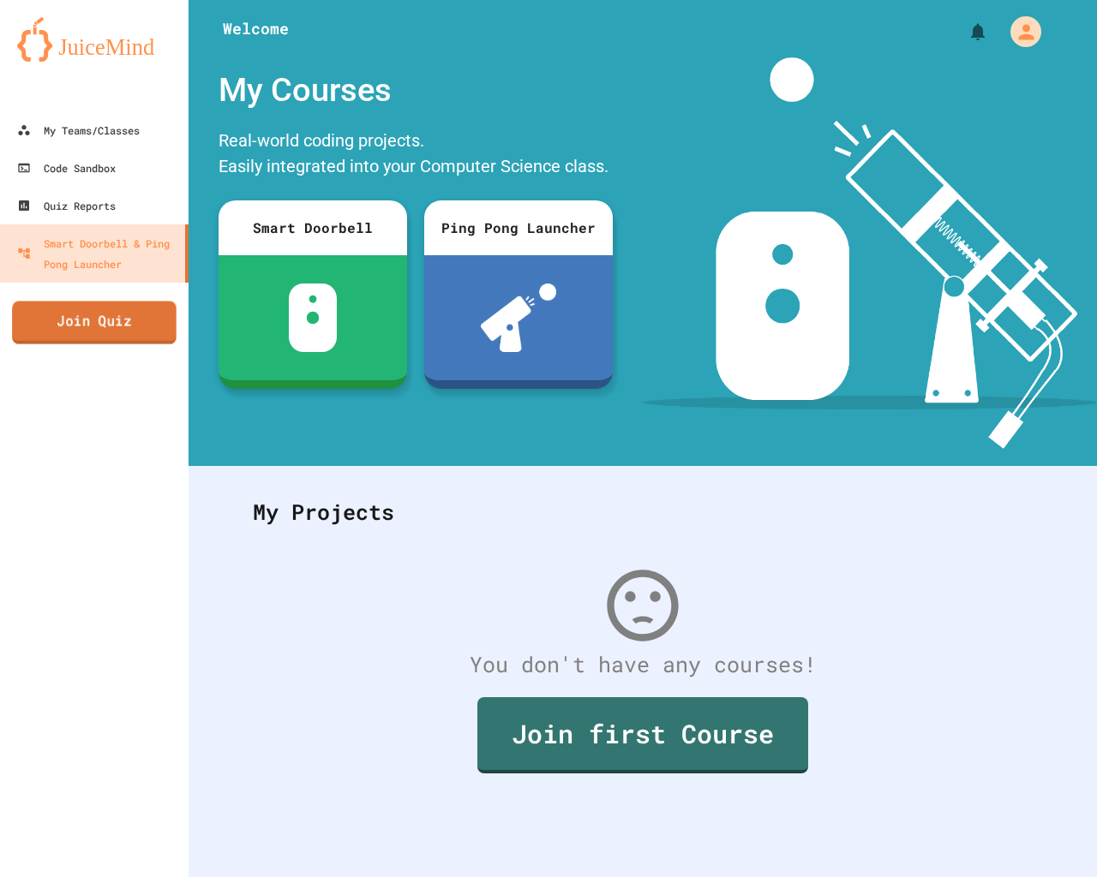
click at [72, 302] on link "Join Quiz" at bounding box center [94, 323] width 165 height 43
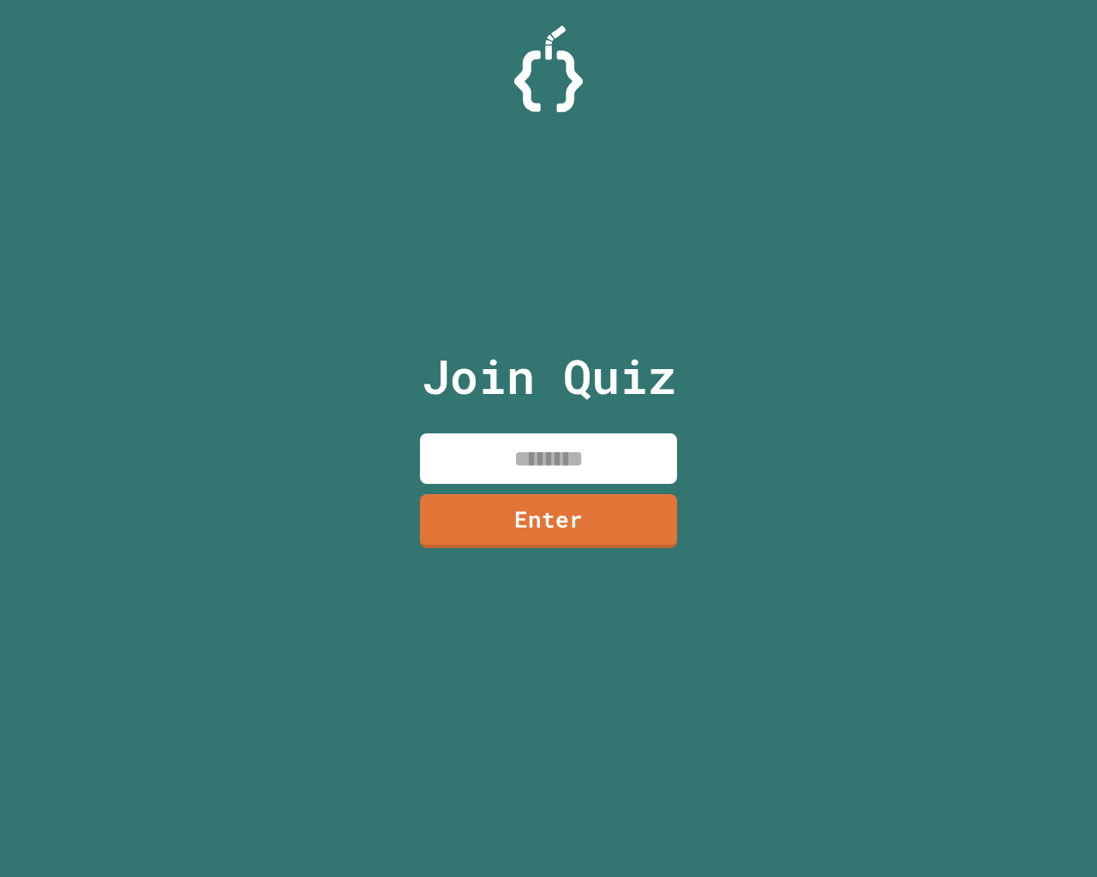
click at [511, 445] on input at bounding box center [548, 459] width 257 height 51
type input "********"
drag, startPoint x: 599, startPoint y: 527, endPoint x: 592, endPoint y: 518, distance: 11.7
click at [592, 518] on link "Enter" at bounding box center [549, 520] width 254 height 57
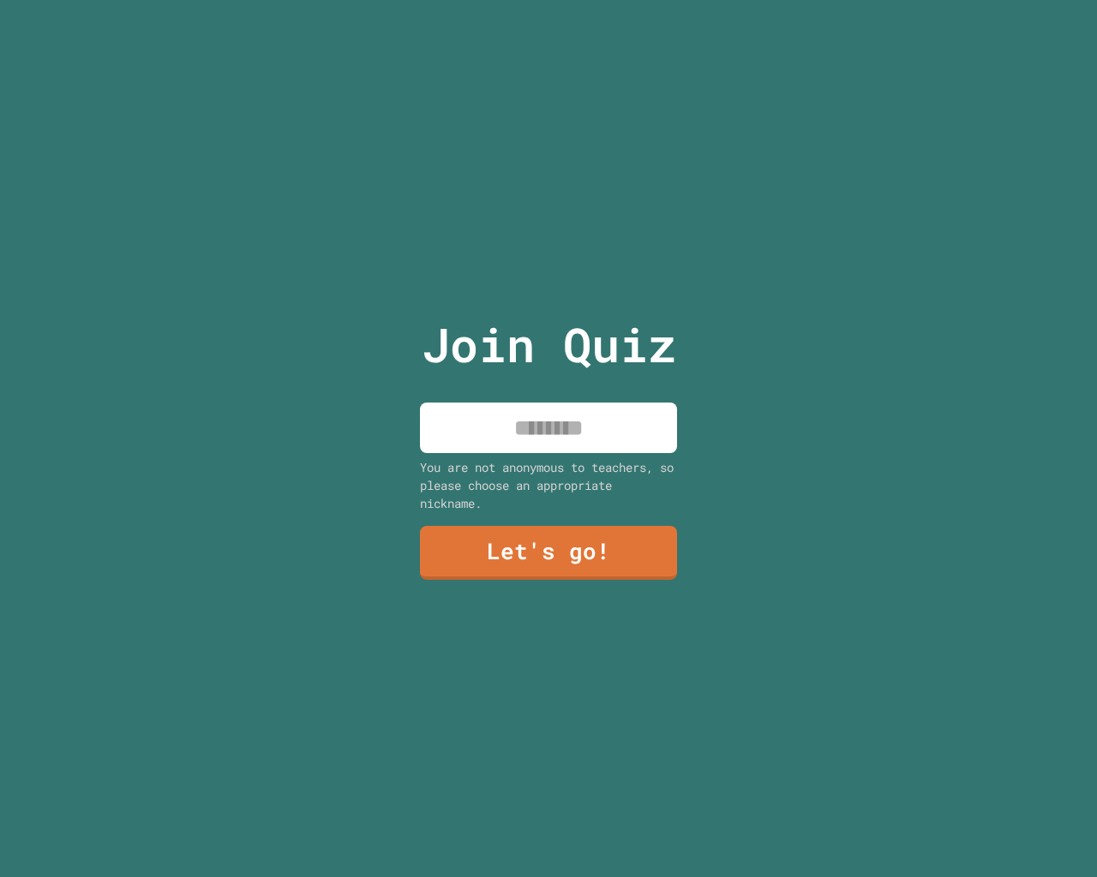
click at [565, 427] on input at bounding box center [548, 428] width 257 height 51
type input "*****"
click at [428, 551] on link "Let's go!" at bounding box center [548, 551] width 257 height 57
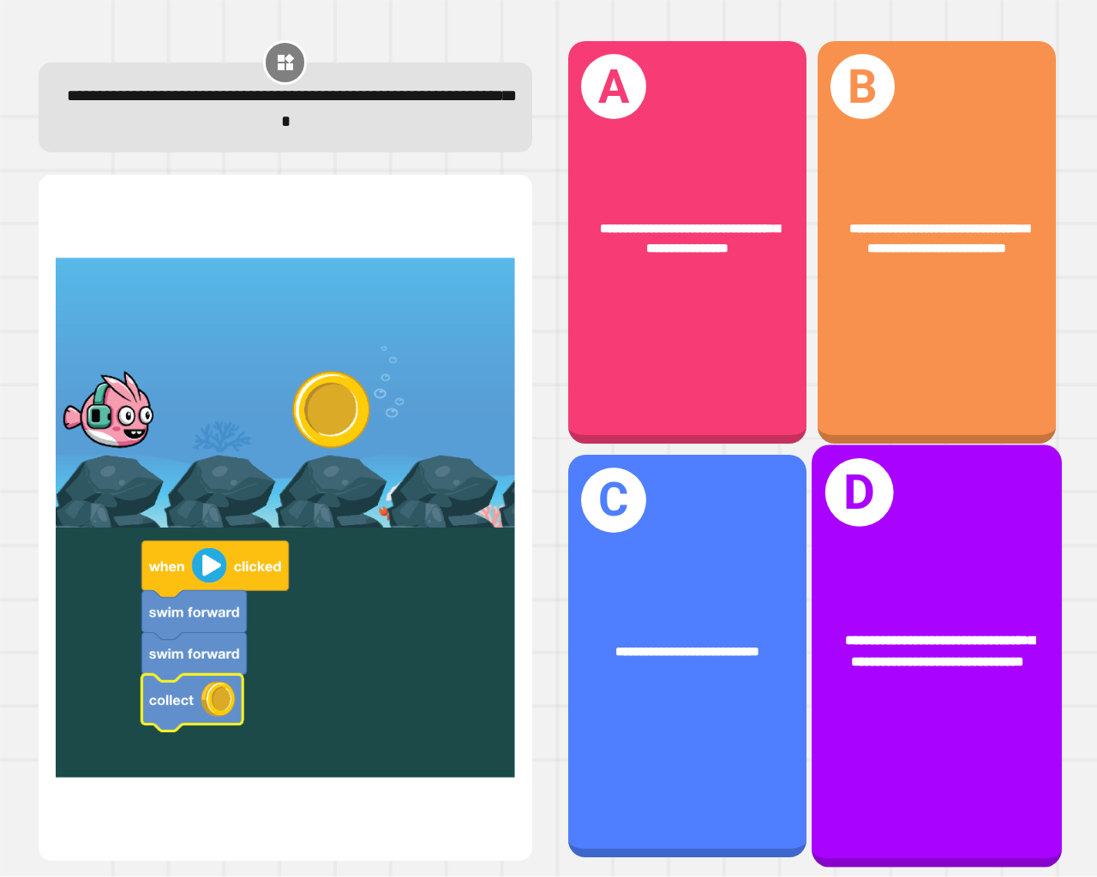
click at [878, 604] on div "**********" at bounding box center [936, 652] width 250 height 96
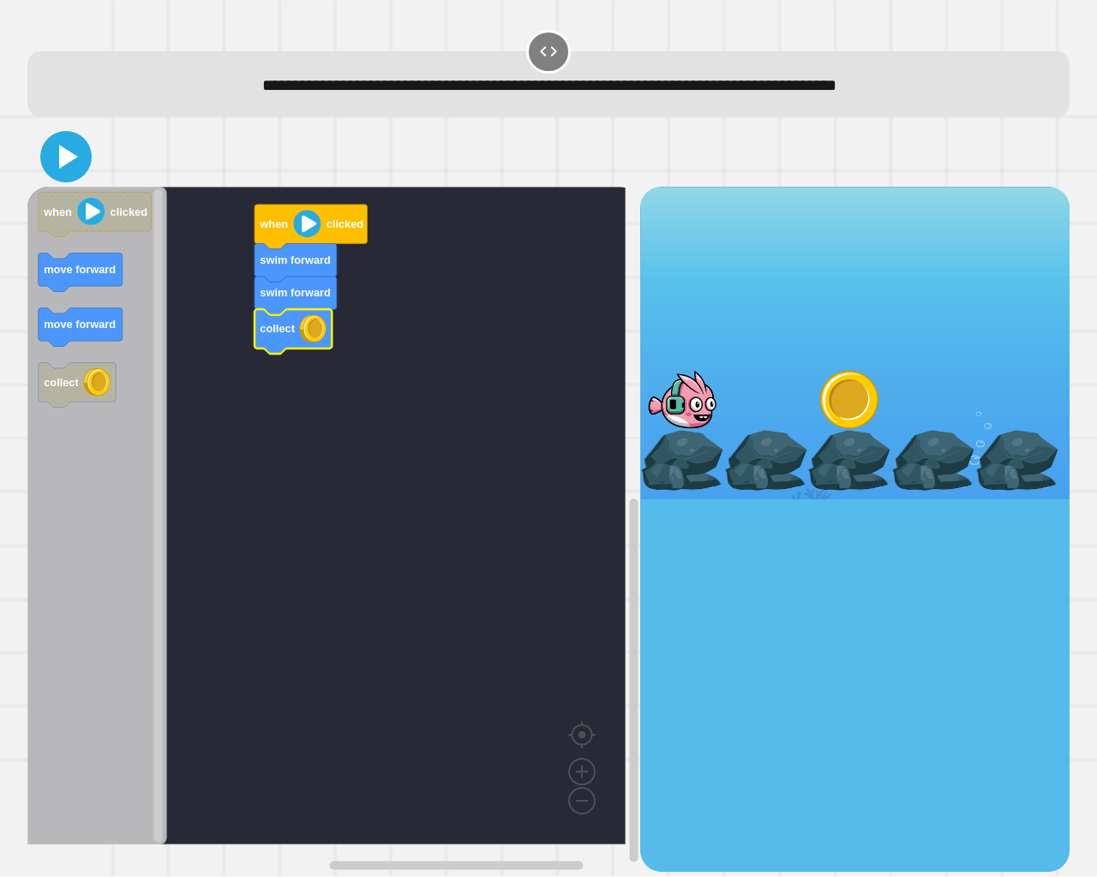
click at [46, 152] on icon at bounding box center [65, 156] width 41 height 41
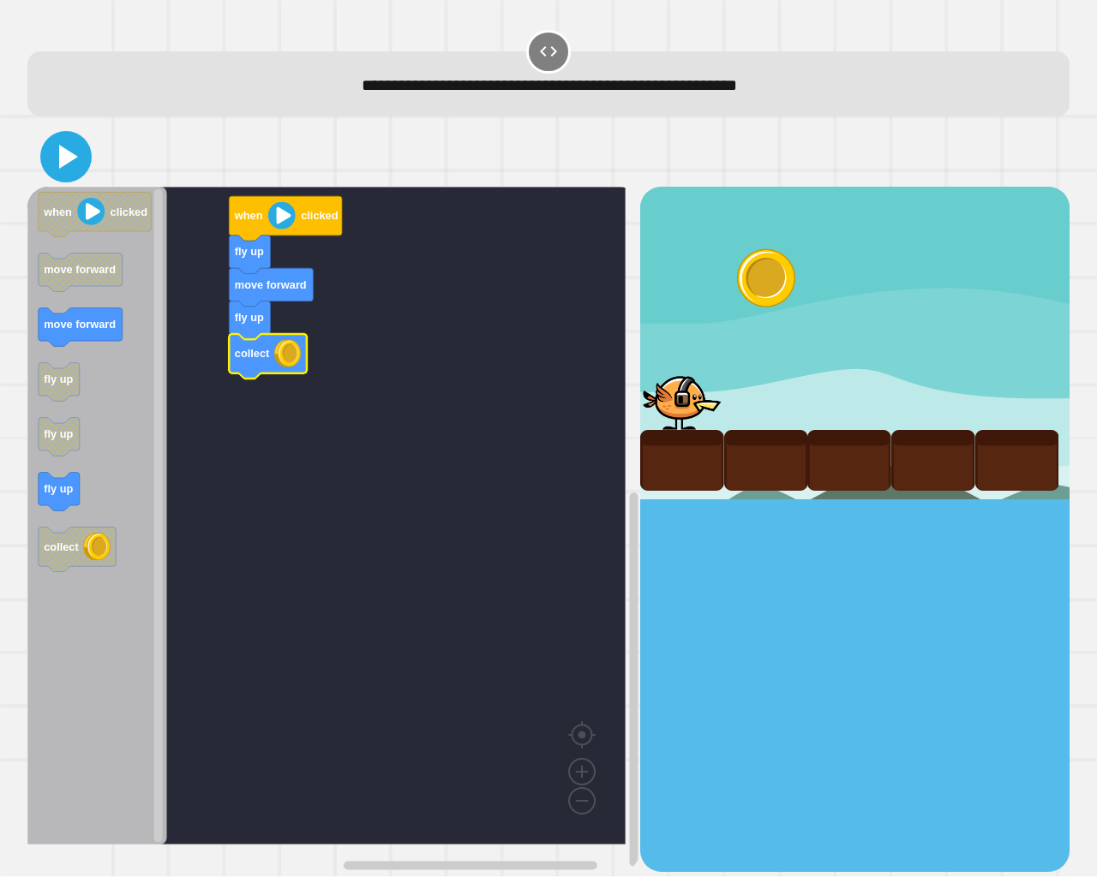
click at [65, 154] on icon at bounding box center [68, 157] width 19 height 24
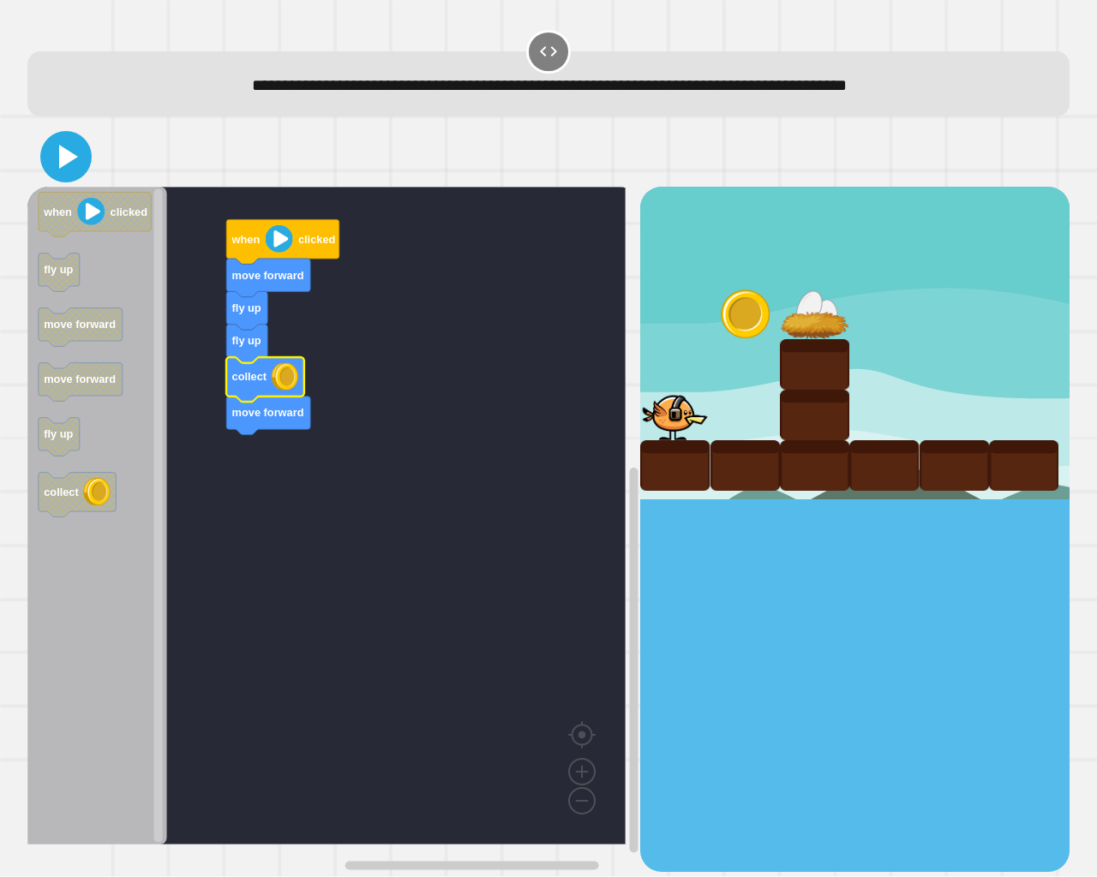
click at [58, 144] on icon at bounding box center [65, 156] width 41 height 41
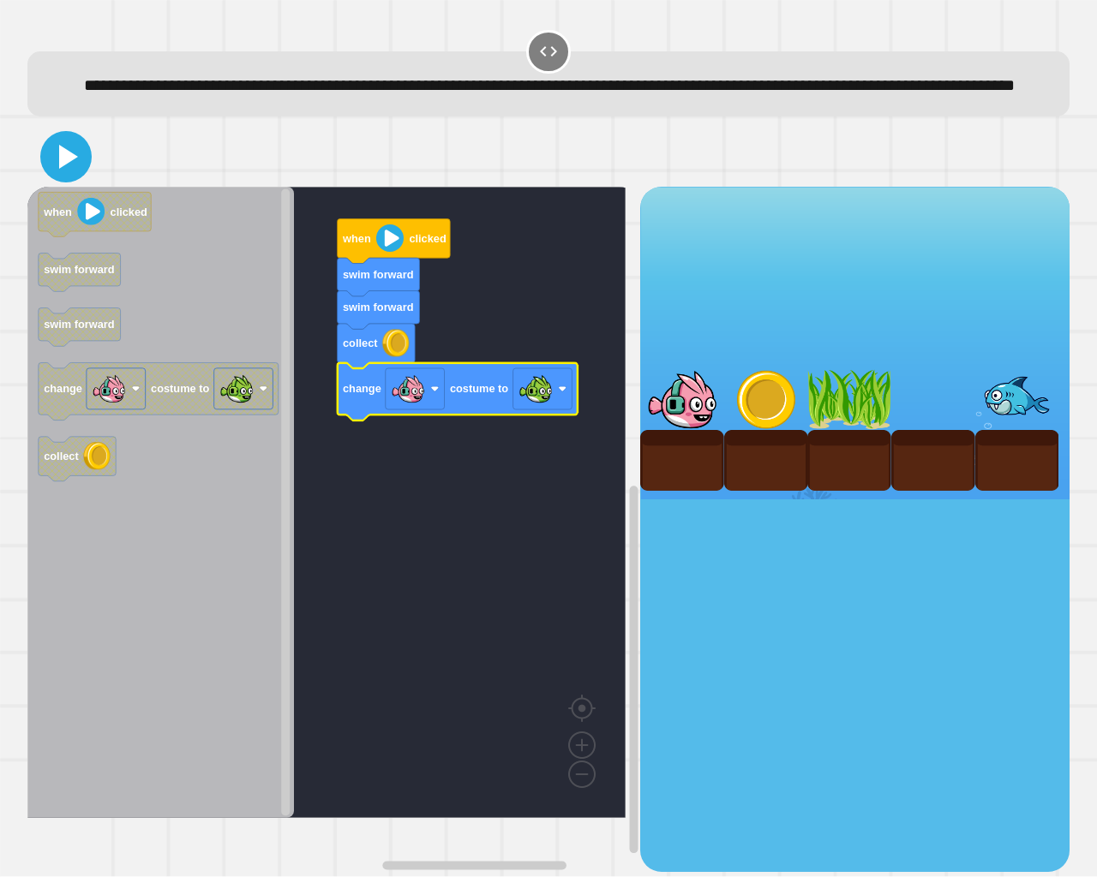
click at [68, 177] on icon at bounding box center [65, 156] width 41 height 41
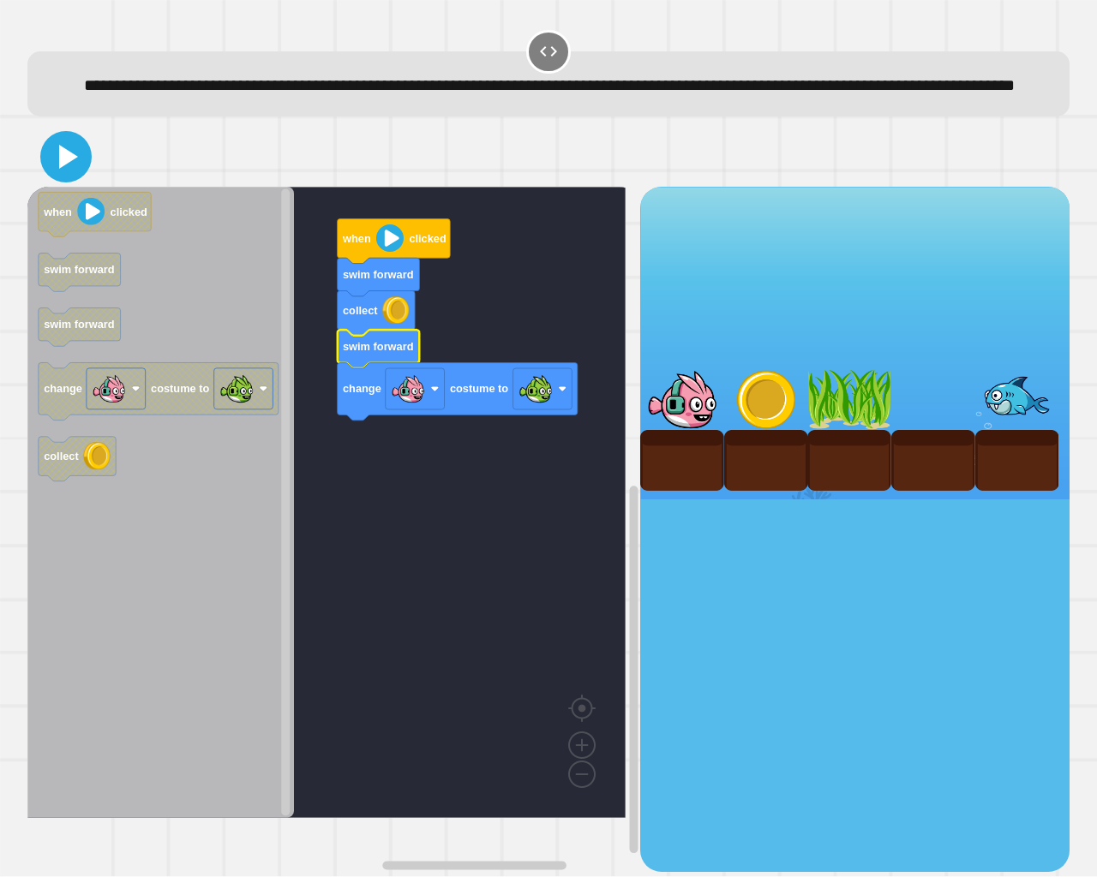
click at [58, 177] on icon at bounding box center [65, 156] width 41 height 41
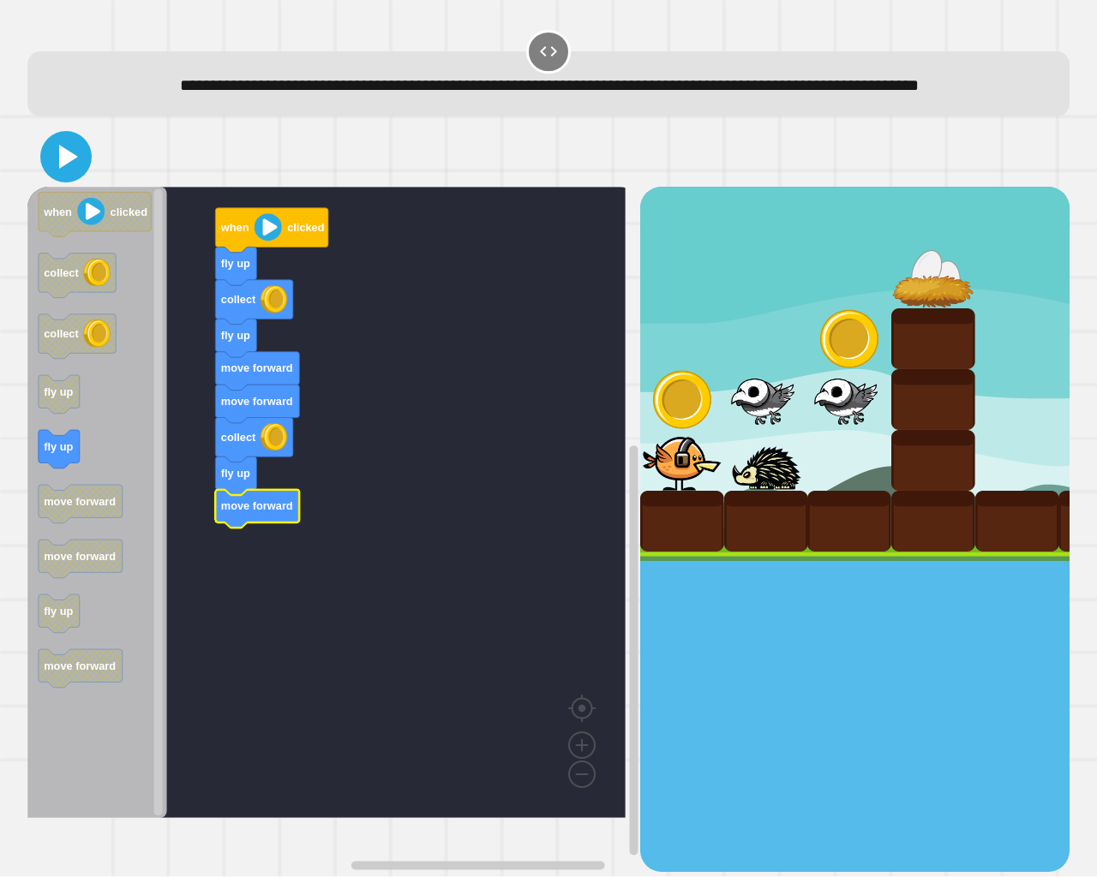
click at [57, 177] on icon at bounding box center [65, 156] width 41 height 41
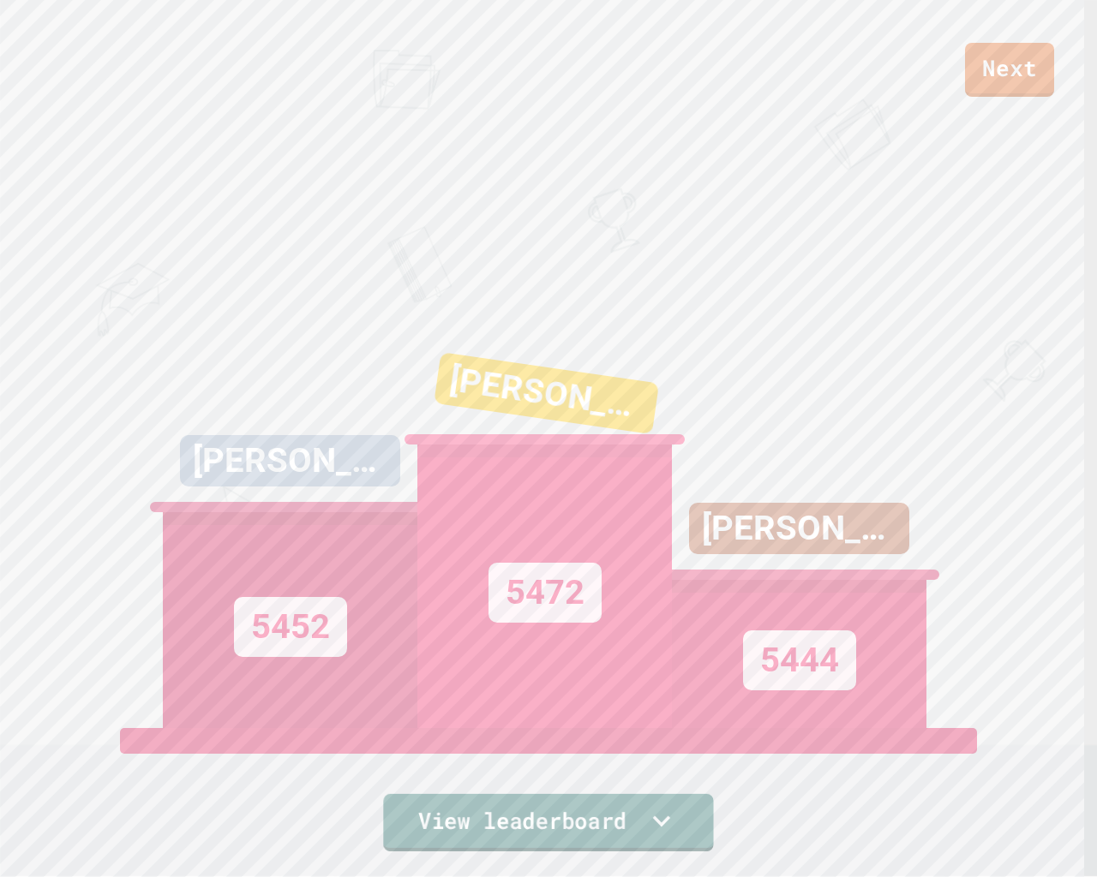
click at [521, 739] on link "View leaderboard" at bounding box center [548, 822] width 330 height 57
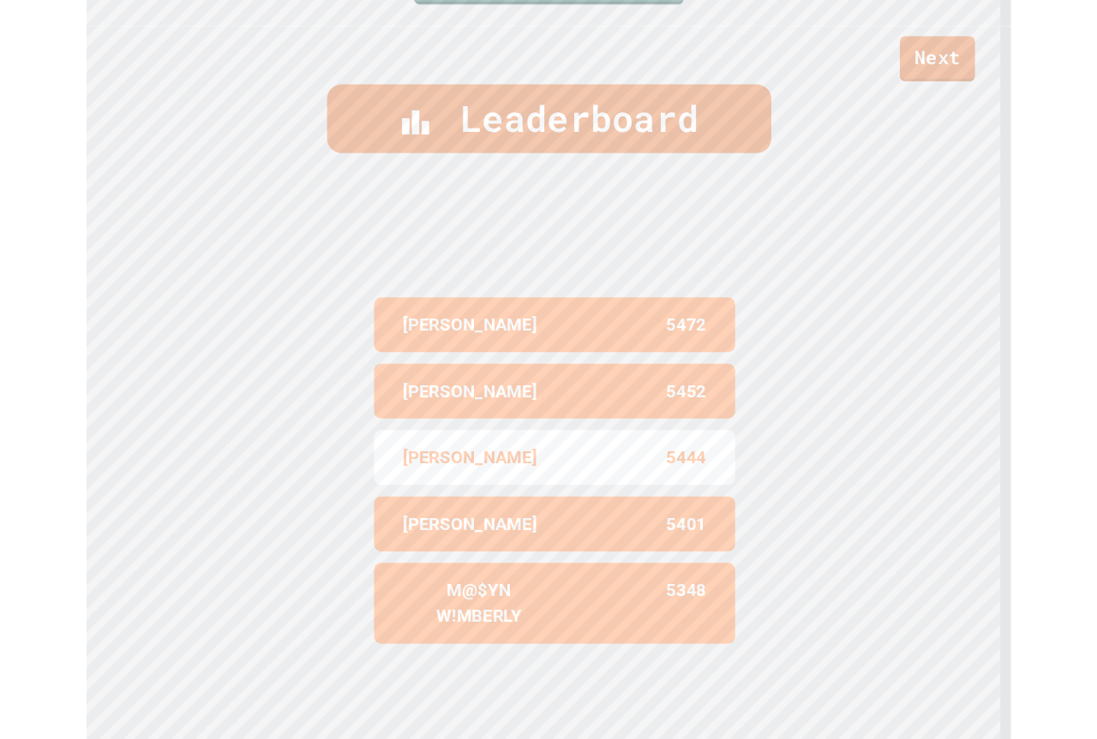
scroll to position [871, 0]
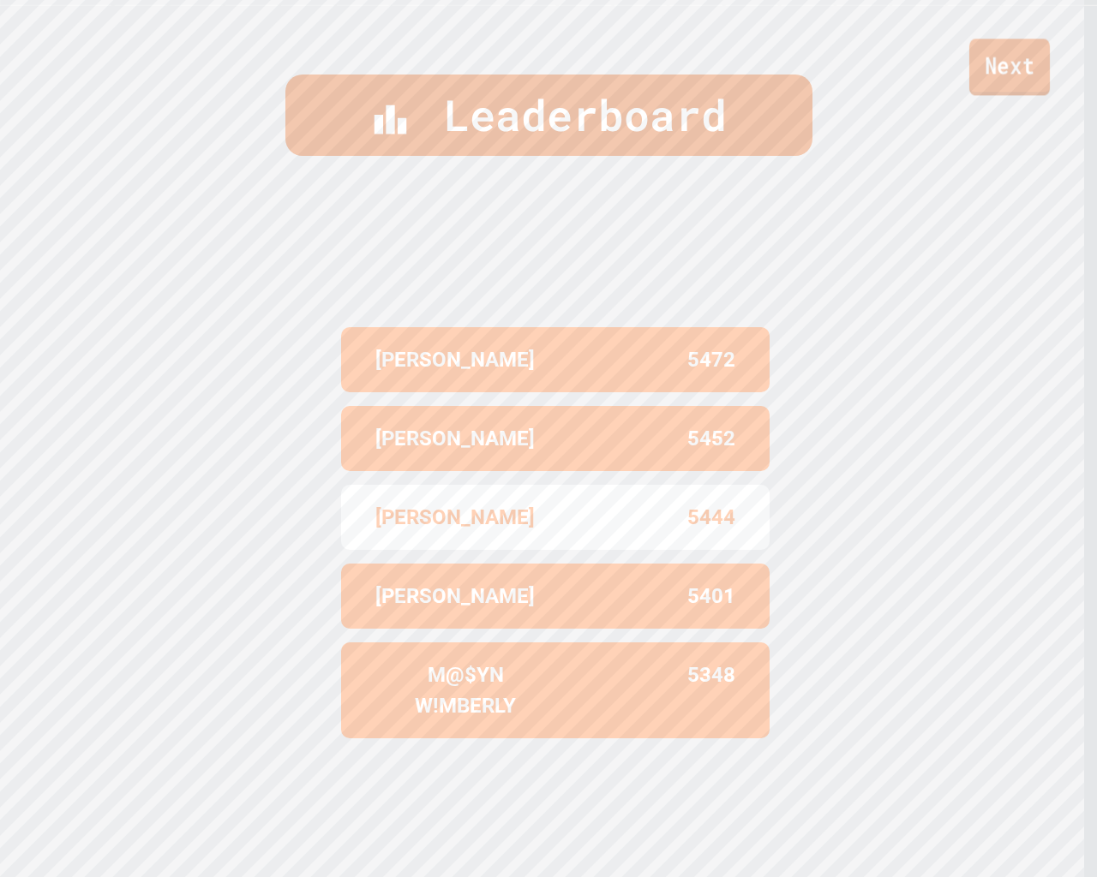
click at [1002, 64] on link "Next" at bounding box center [1009, 67] width 81 height 57
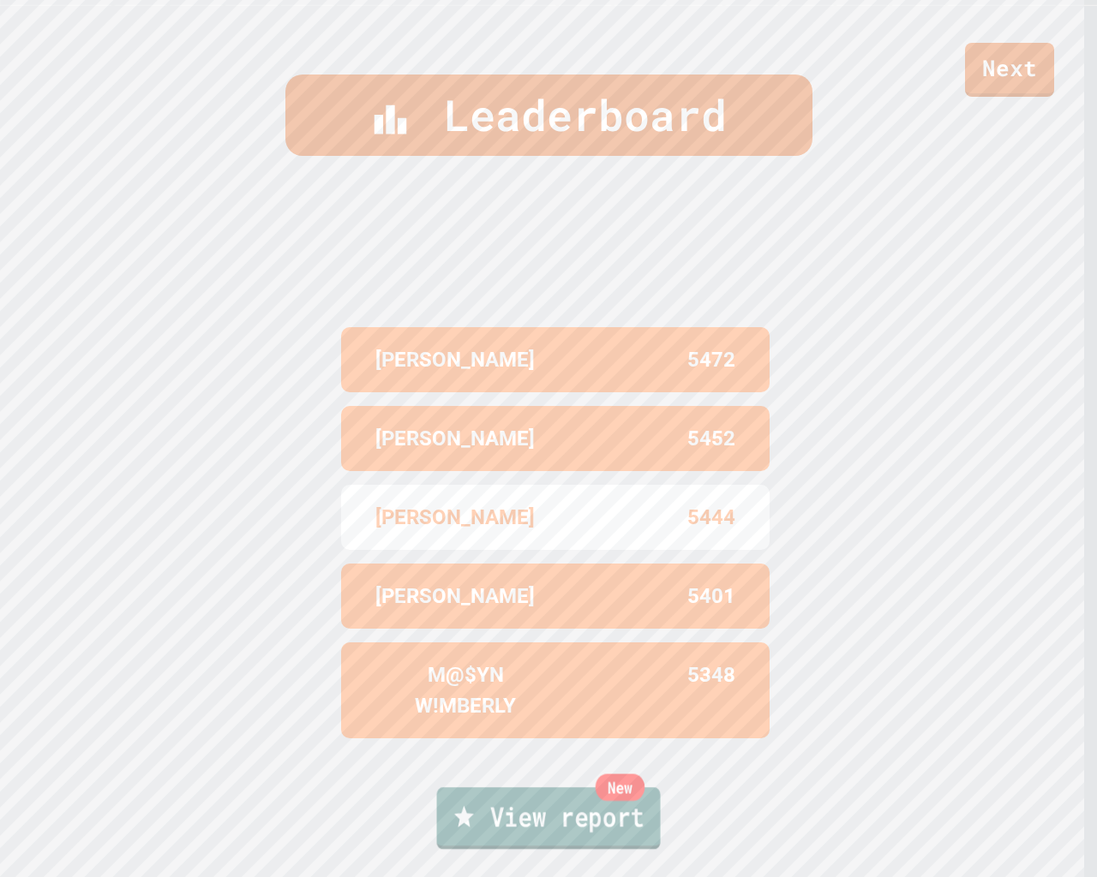
click at [541, 739] on link "New View report" at bounding box center [549, 818] width 224 height 62
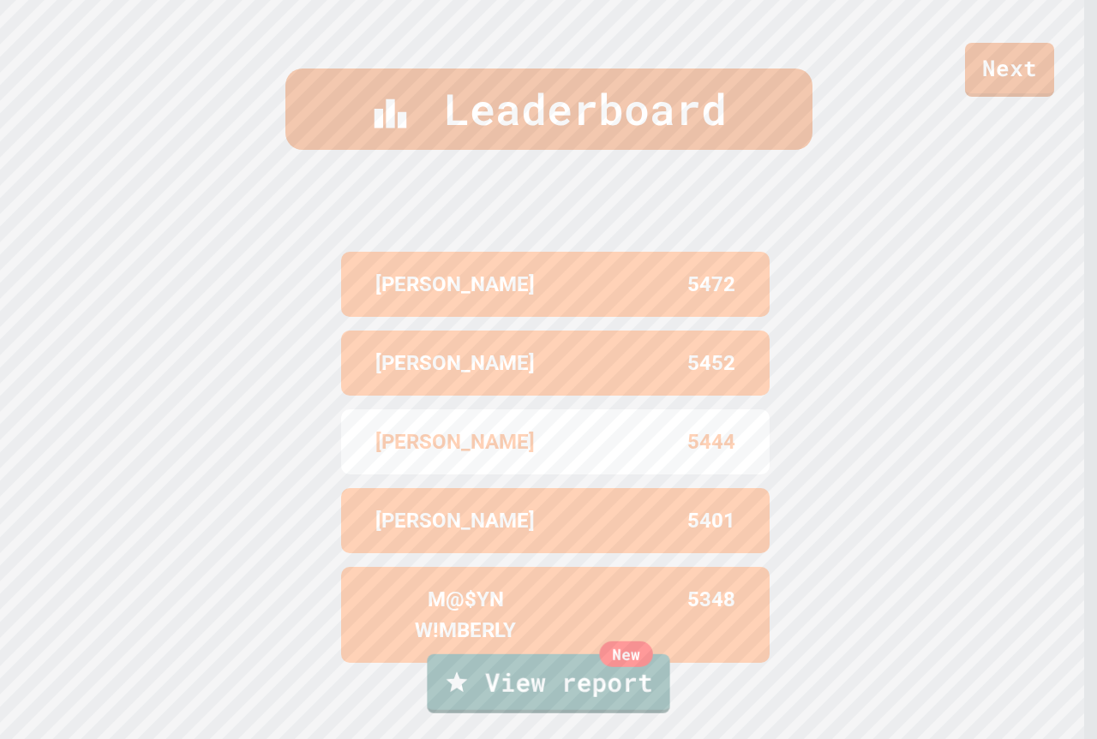
scroll to position [746, 0]
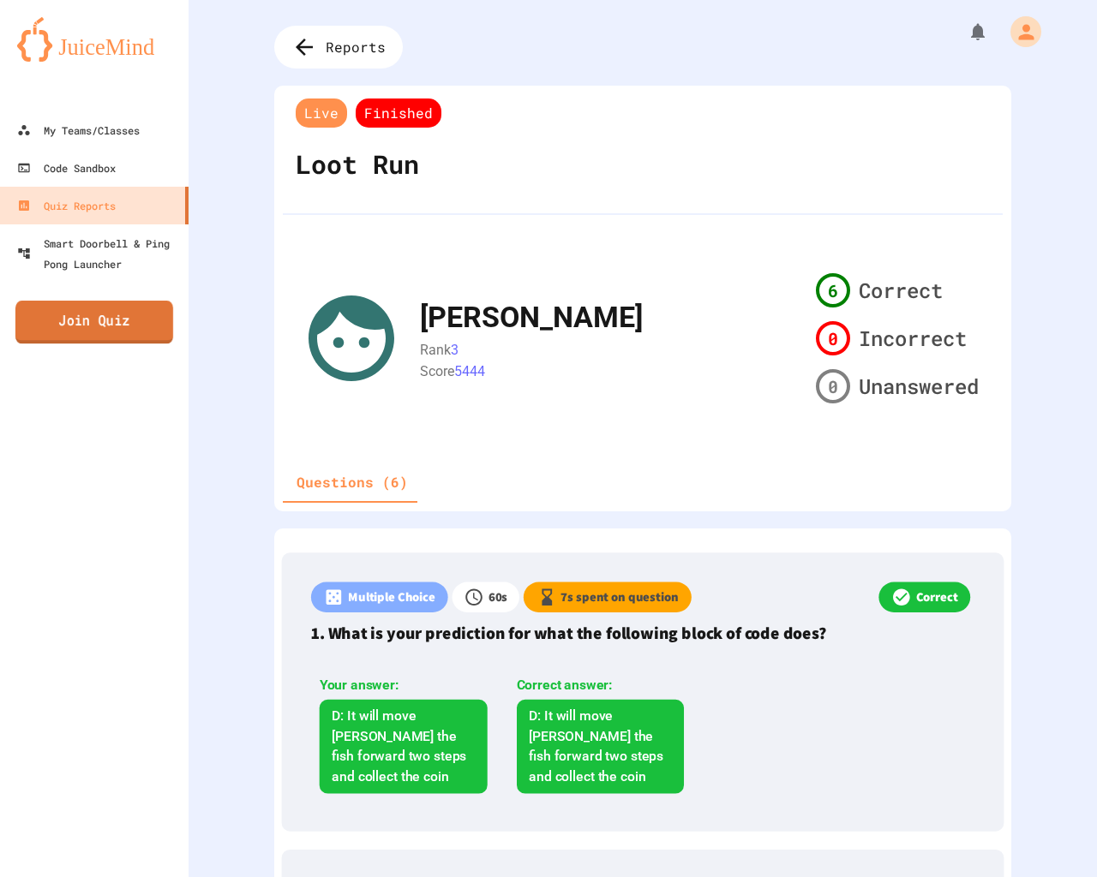
click at [126, 317] on link "Join Quiz" at bounding box center [94, 322] width 158 height 43
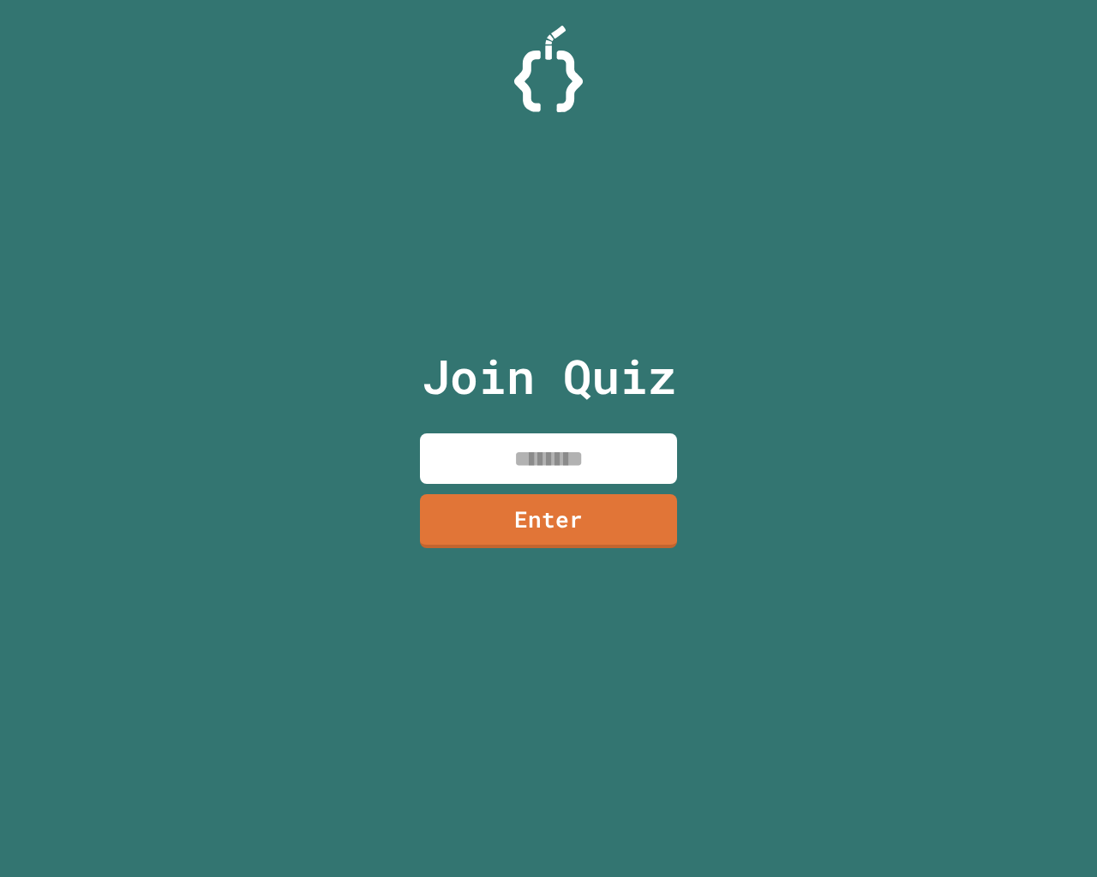
click at [469, 470] on input at bounding box center [548, 459] width 257 height 51
type input "********"
click at [450, 547] on link "Enter" at bounding box center [549, 520] width 254 height 57
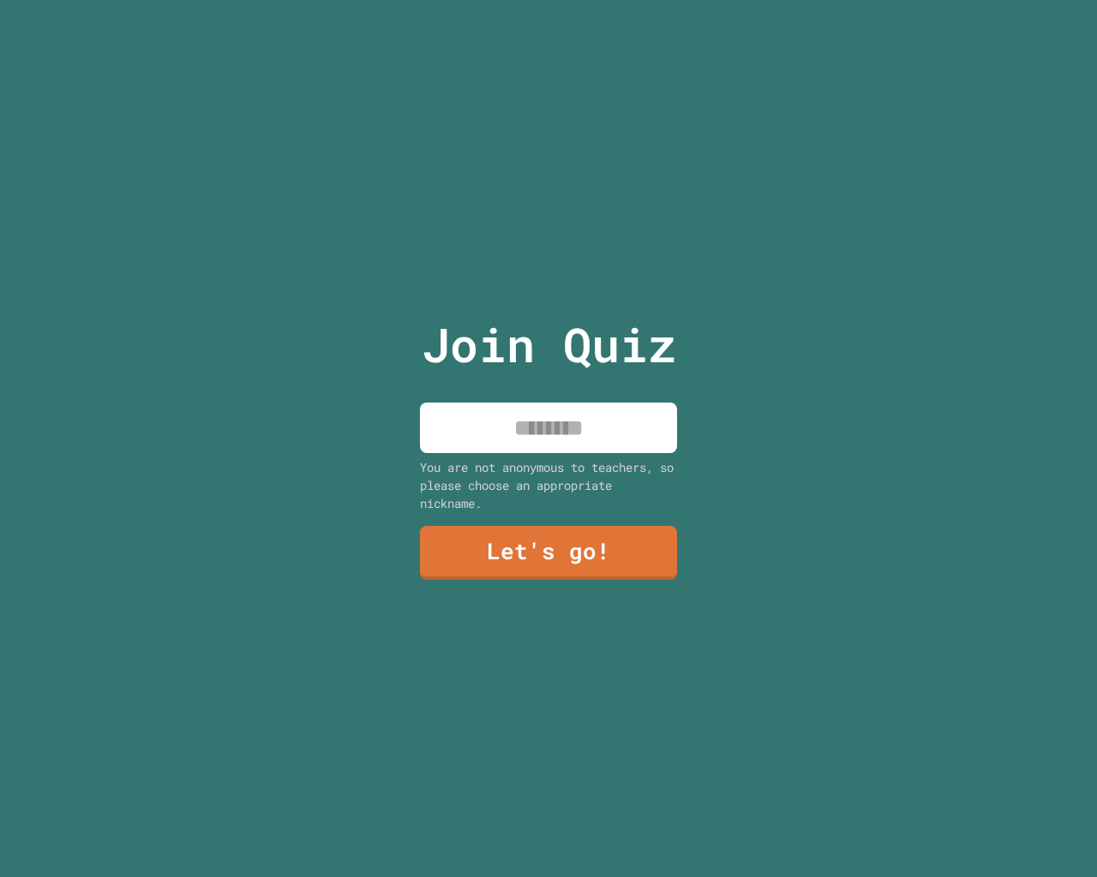
click at [492, 390] on div "Join Quiz You are not anonymous to teachers, so please choose an appropriate ni…" at bounding box center [548, 438] width 289 height 877
drag, startPoint x: 492, startPoint y: 398, endPoint x: 491, endPoint y: 417, distance: 19.7
click at [491, 417] on input at bounding box center [548, 428] width 257 height 51
type input "*****"
click at [491, 524] on link "Let's go!" at bounding box center [548, 552] width 260 height 57
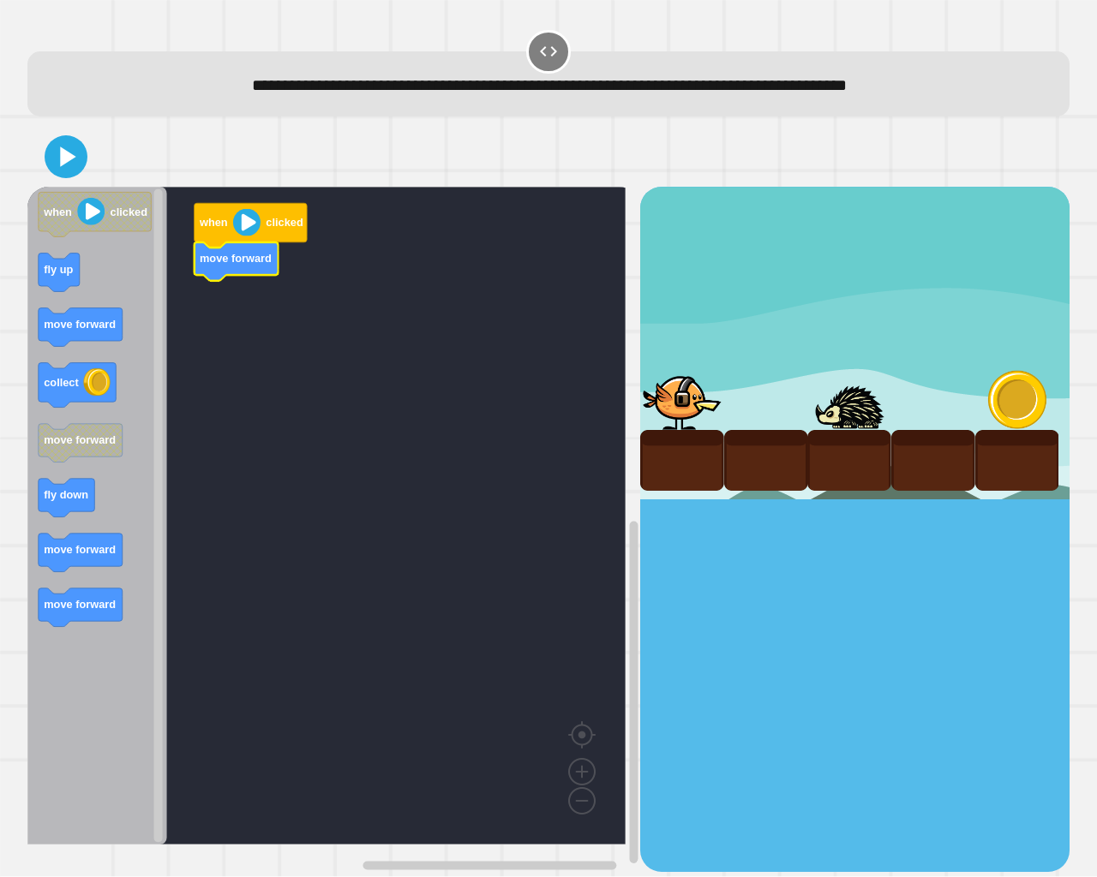
click at [35, 289] on icon "Blockly Workspace" at bounding box center [97, 516] width 140 height 658
click at [76, 329] on icon "when clicked fly up move forward collect move forward fly down move forward mov…" at bounding box center [97, 516] width 140 height 658
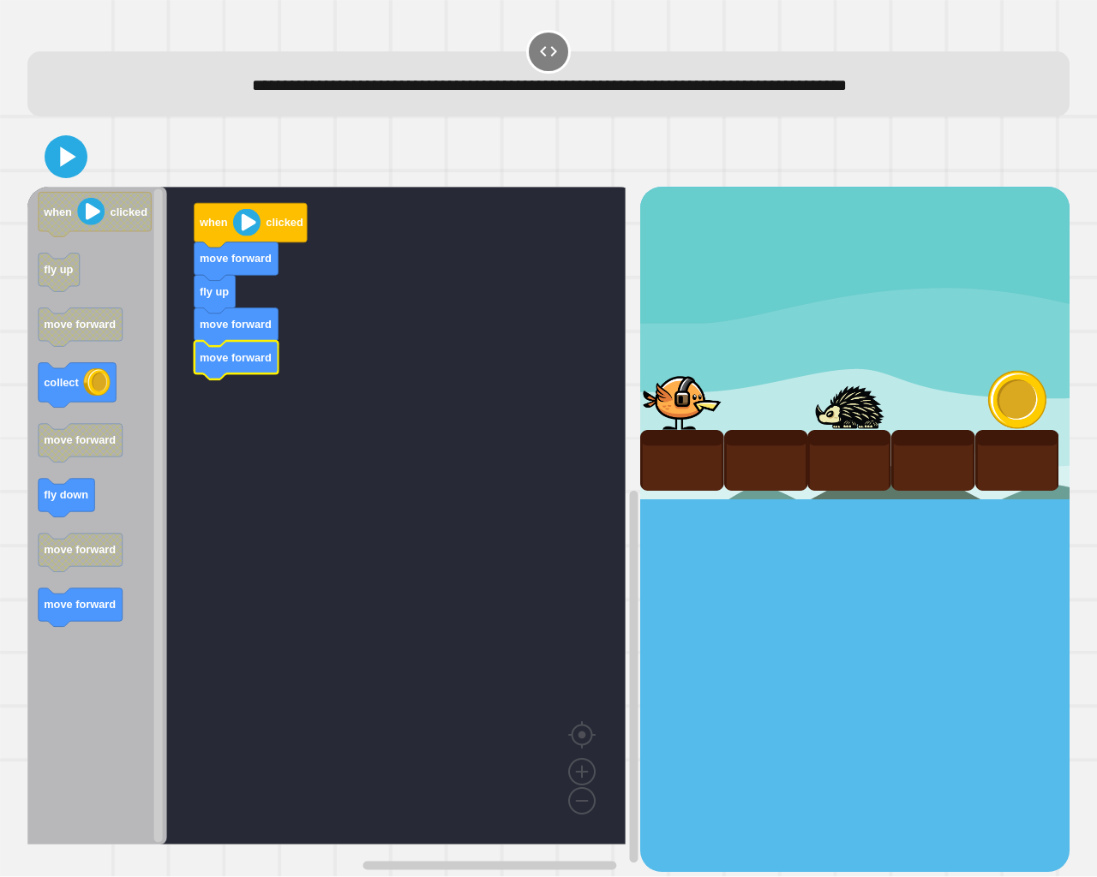
click at [91, 484] on icon "when clicked fly up move forward collect move forward fly down move forward mov…" at bounding box center [97, 516] width 140 height 658
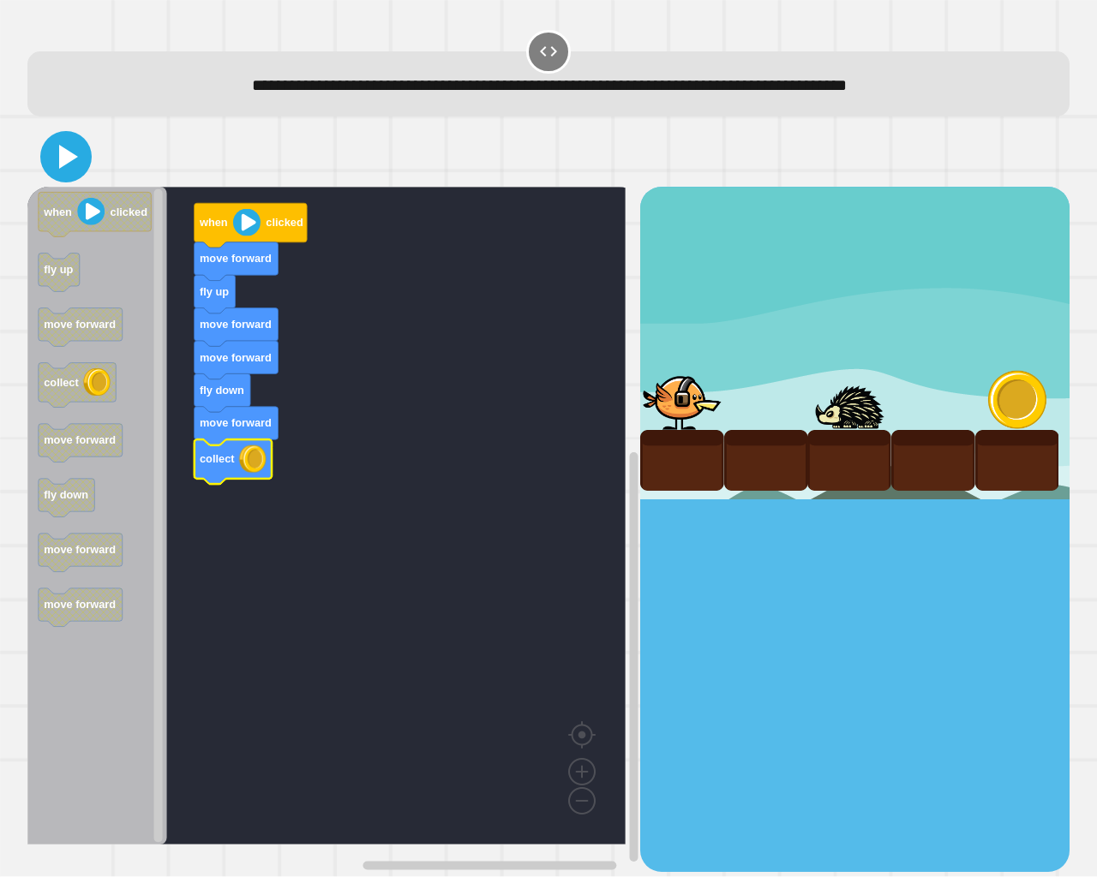
click at [73, 163] on icon at bounding box center [65, 156] width 41 height 41
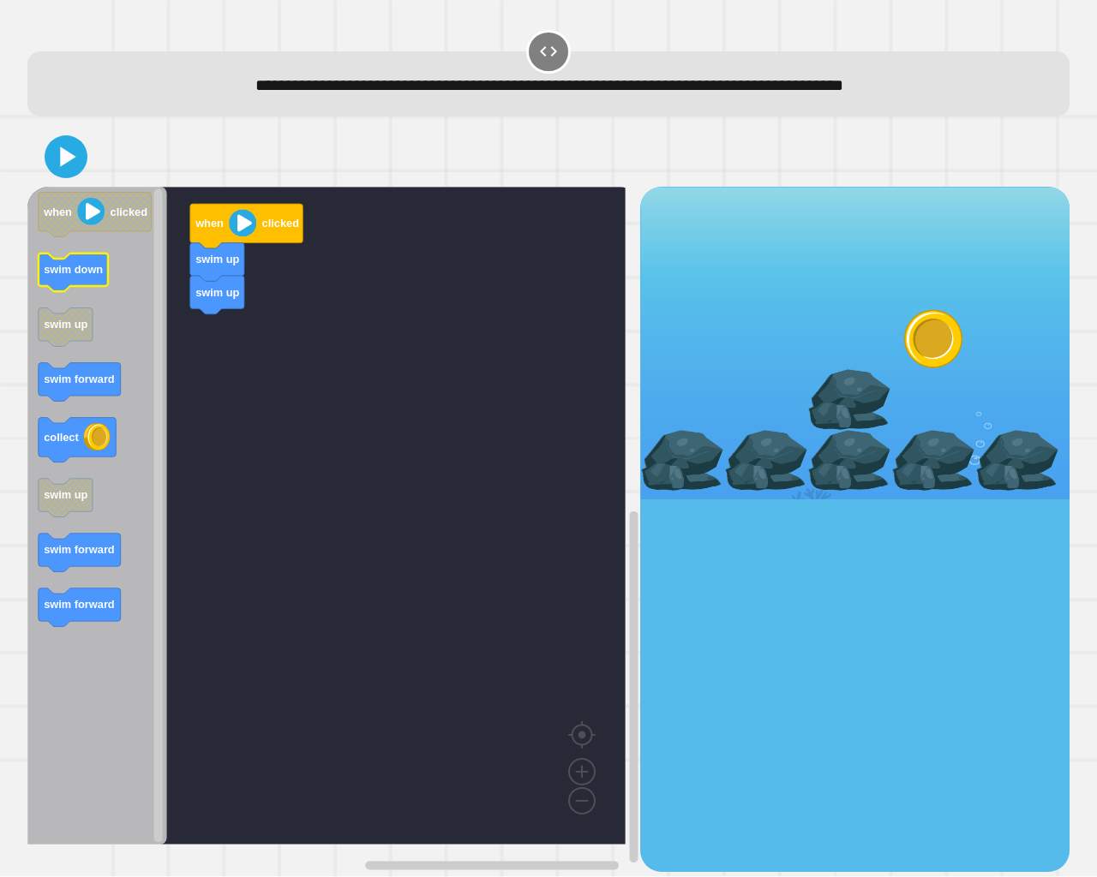
click at [85, 262] on icon "Blockly Workspace" at bounding box center [73, 273] width 69 height 39
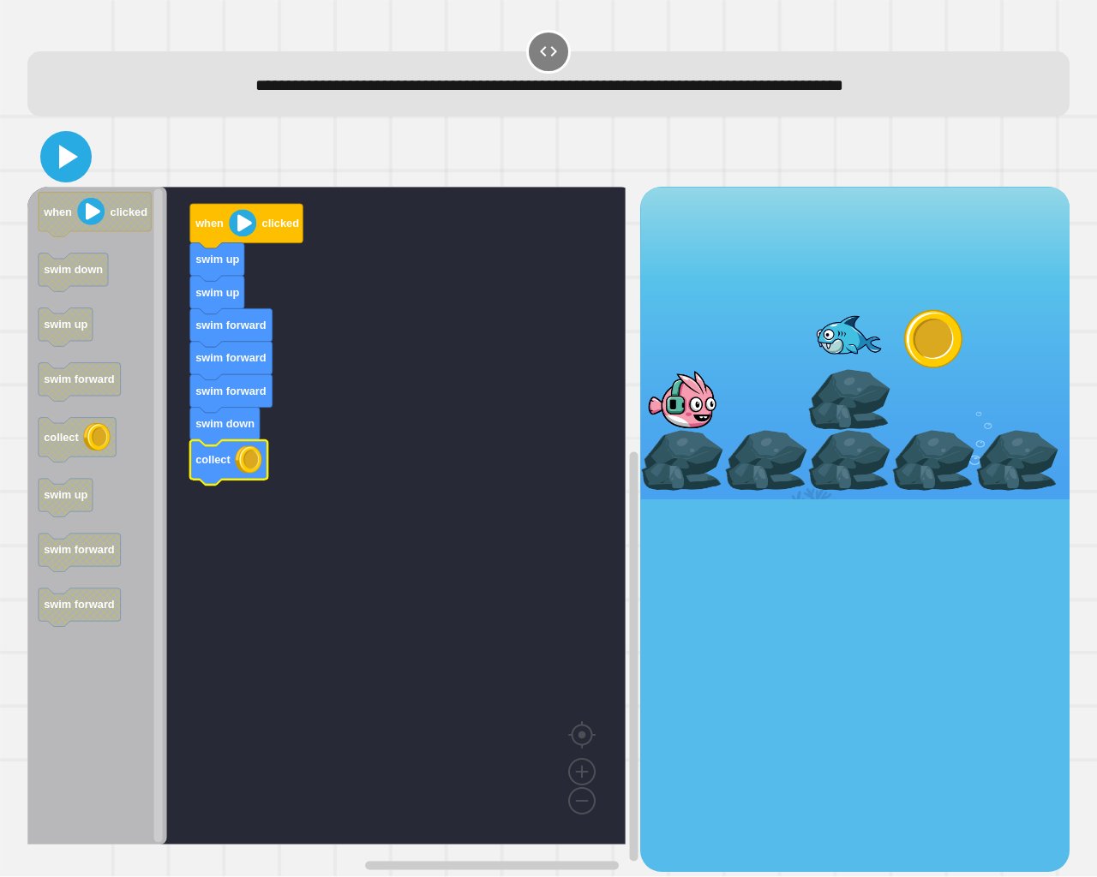
click at [46, 155] on icon at bounding box center [65, 156] width 41 height 41
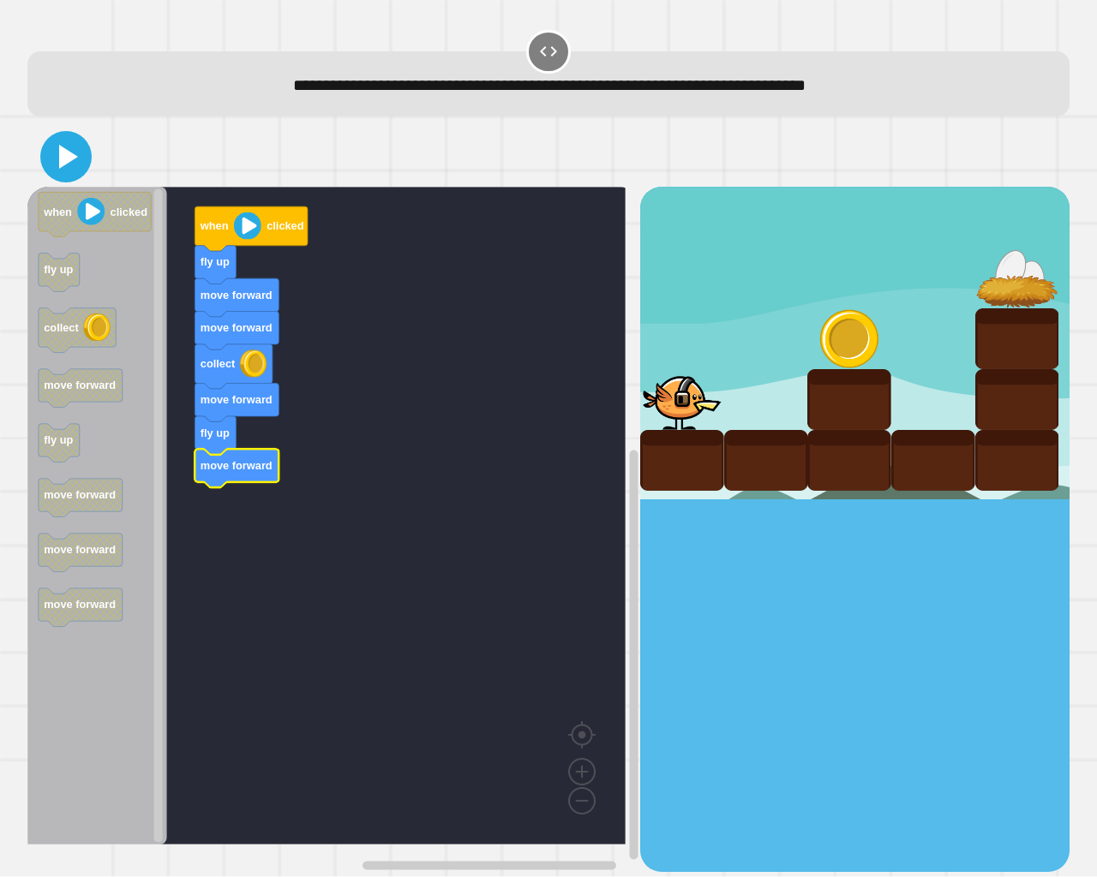
click at [66, 130] on div at bounding box center [548, 157] width 1042 height 60
click at [69, 156] on icon at bounding box center [68, 157] width 19 height 24
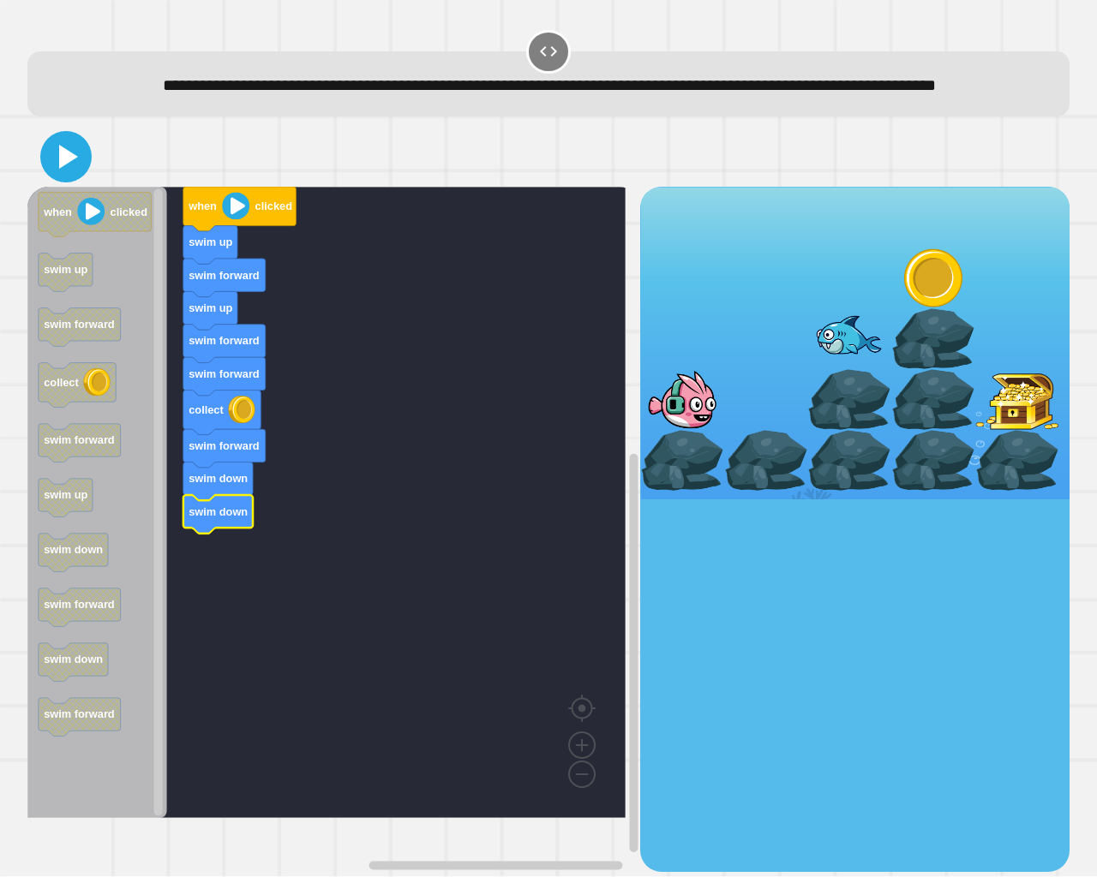
drag, startPoint x: 62, startPoint y: 198, endPoint x: 60, endPoint y: 207, distance: 9.6
click at [60, 183] on button at bounding box center [65, 156] width 51 height 51
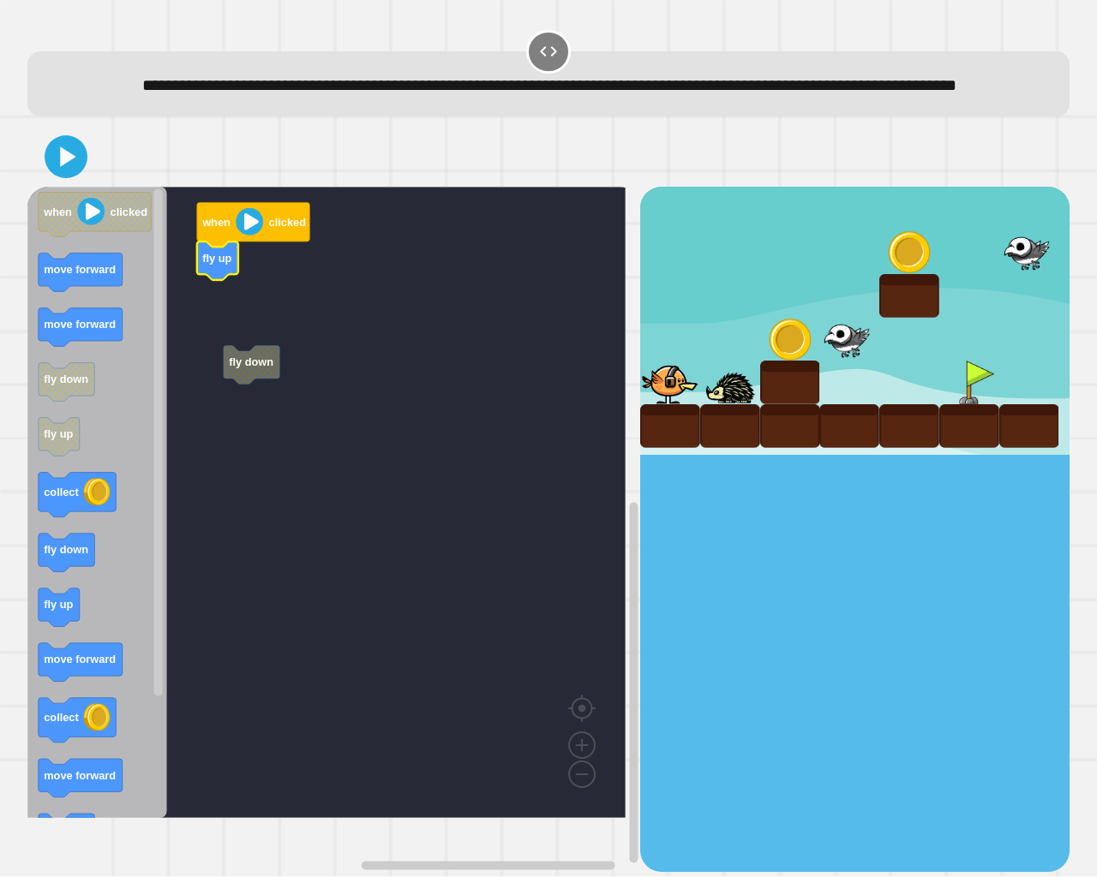
click at [63, 332] on icon "Blockly Workspace" at bounding box center [97, 503] width 140 height 632
click at [91, 345] on icon "when clicked move forward move forward fly down fly up collect fly down fly up …" at bounding box center [97, 503] width 140 height 632
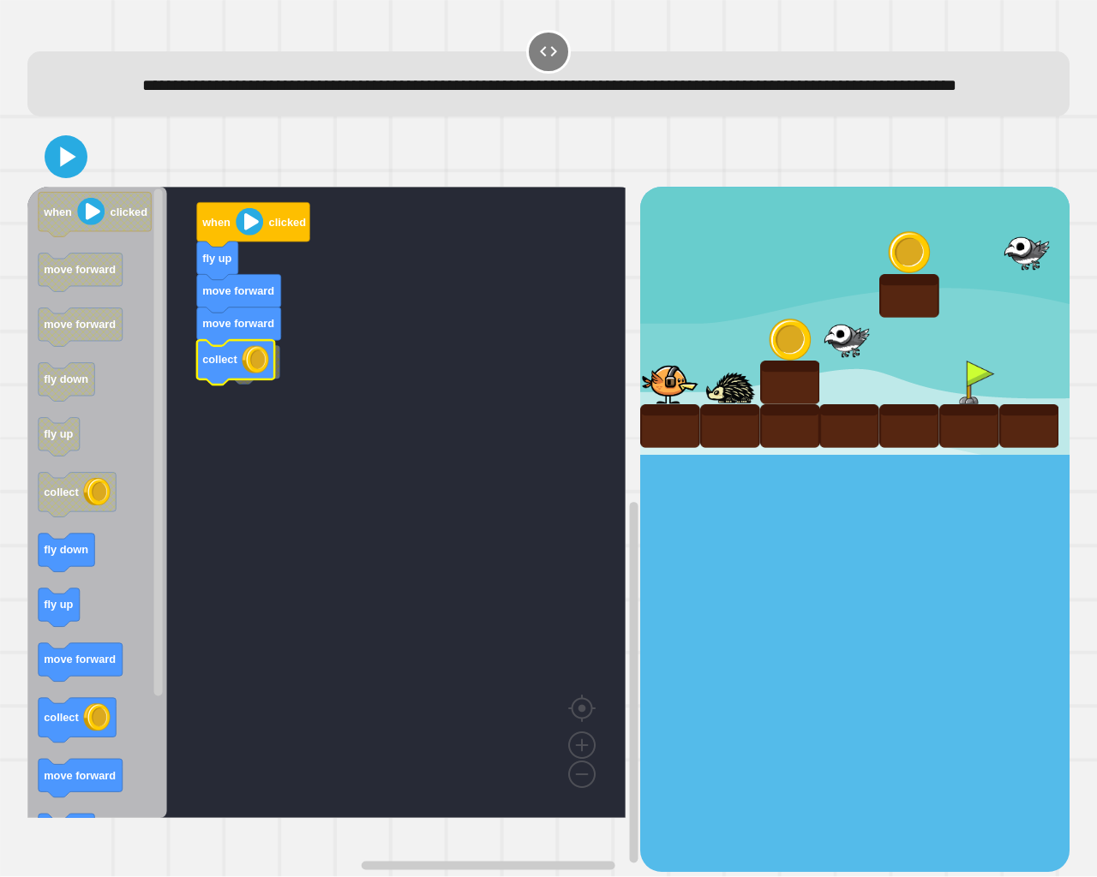
click at [273, 386] on icon "Blockly Workspace" at bounding box center [235, 363] width 77 height 45
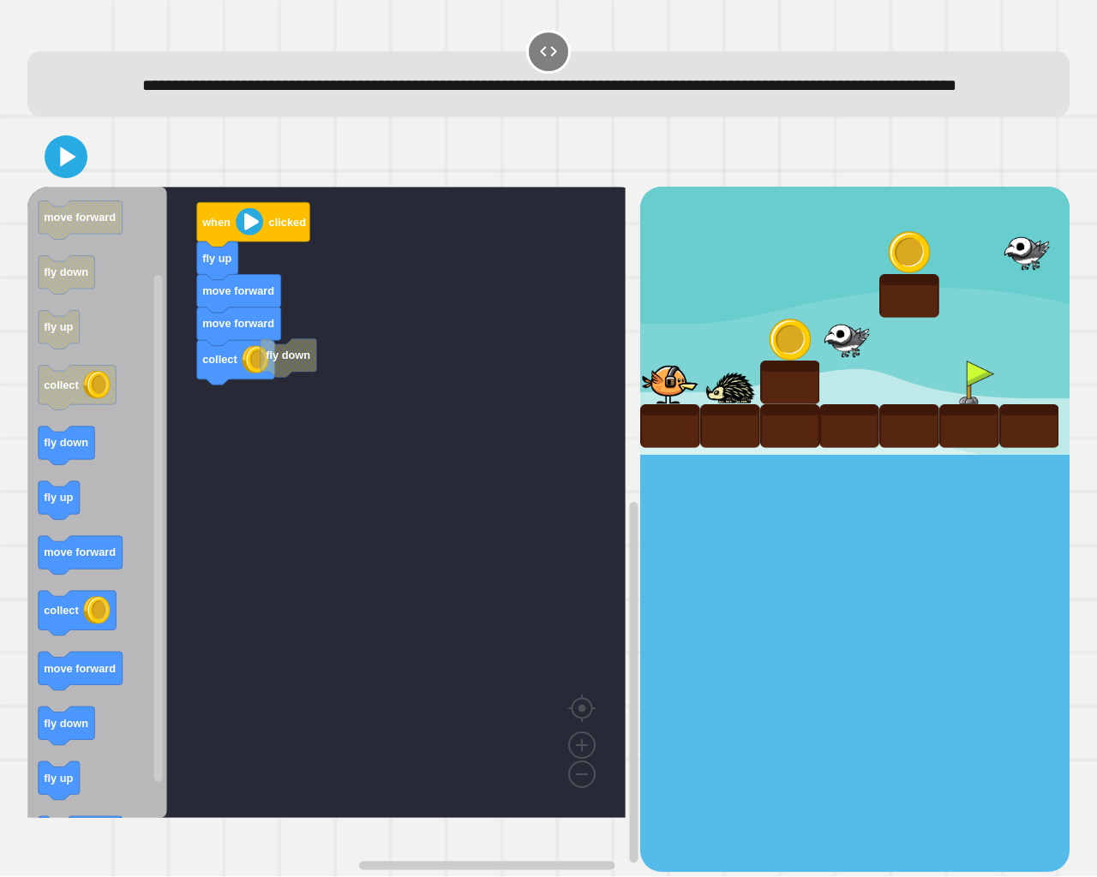
click at [51, 514] on icon "Blockly Workspace" at bounding box center [97, 503] width 140 height 632
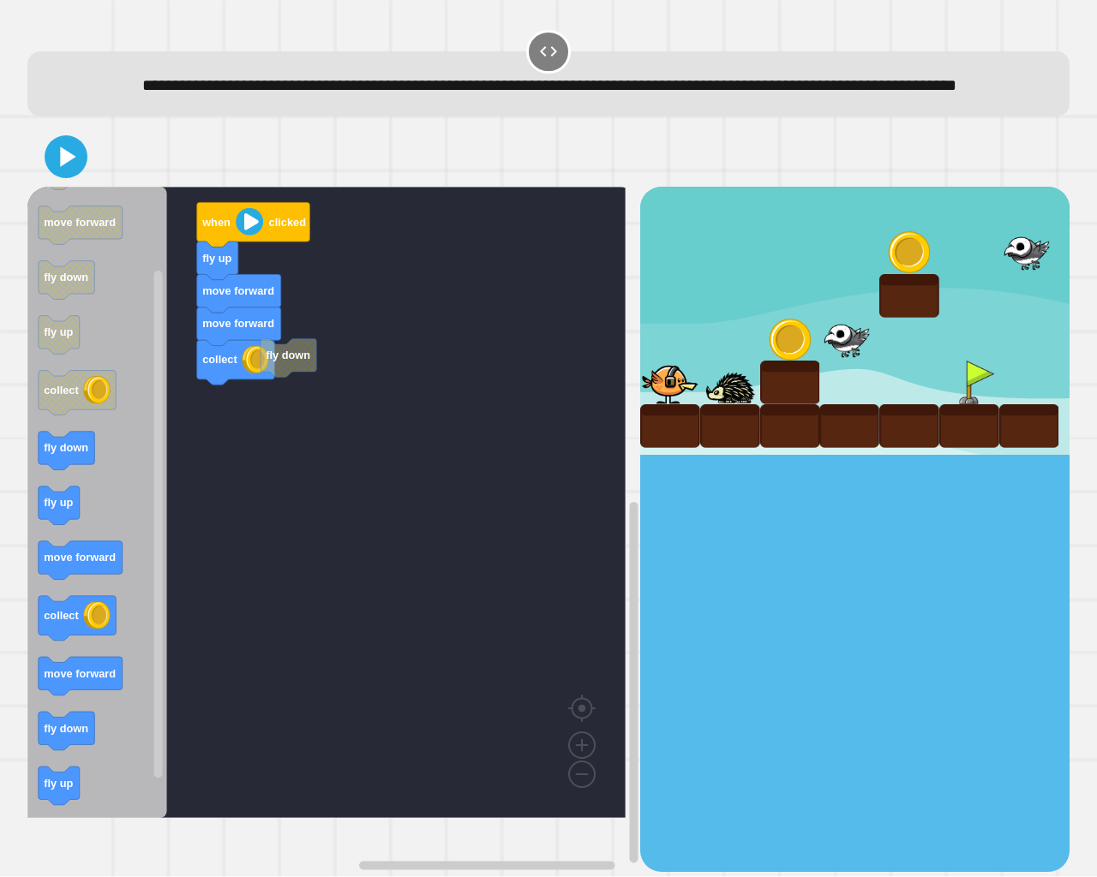
click at [36, 535] on icon "Blockly Workspace" at bounding box center [97, 503] width 140 height 632
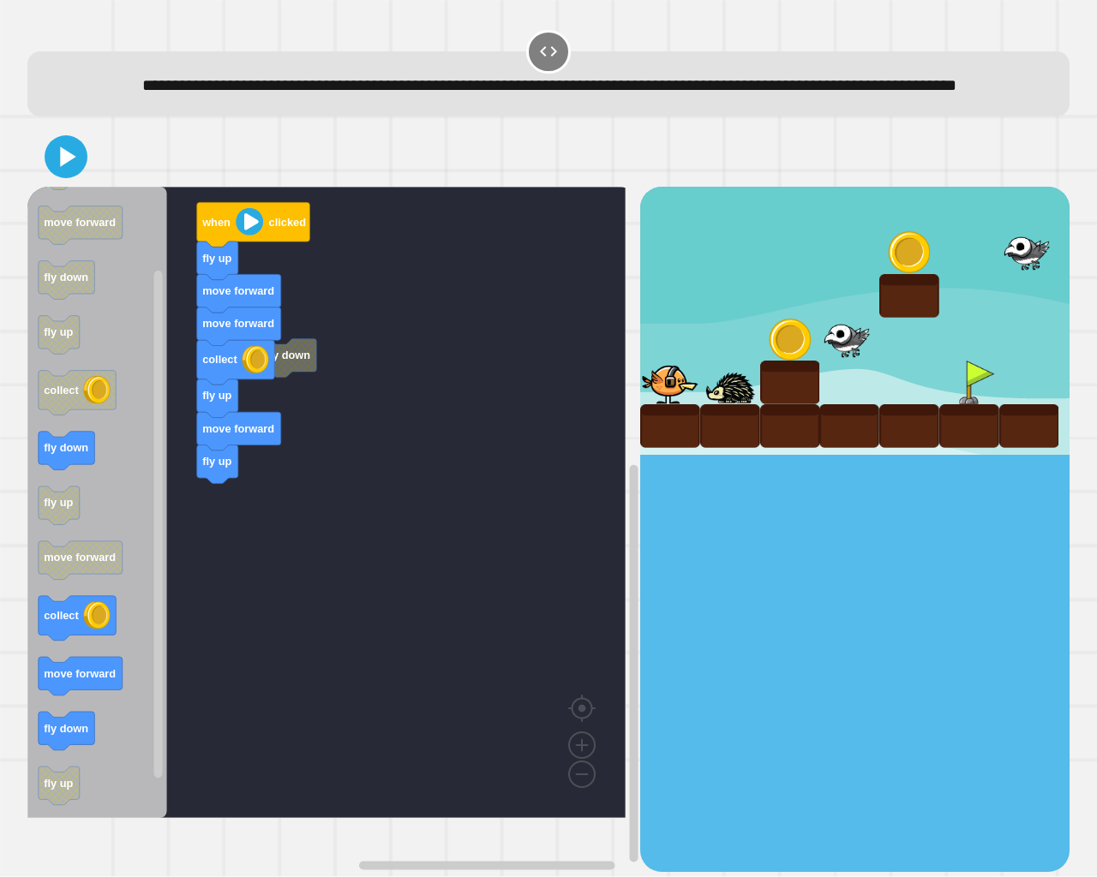
click at [165, 588] on div "fly down when clicked fly up move forward move forward collect fly up move forw…" at bounding box center [333, 529] width 613 height 685
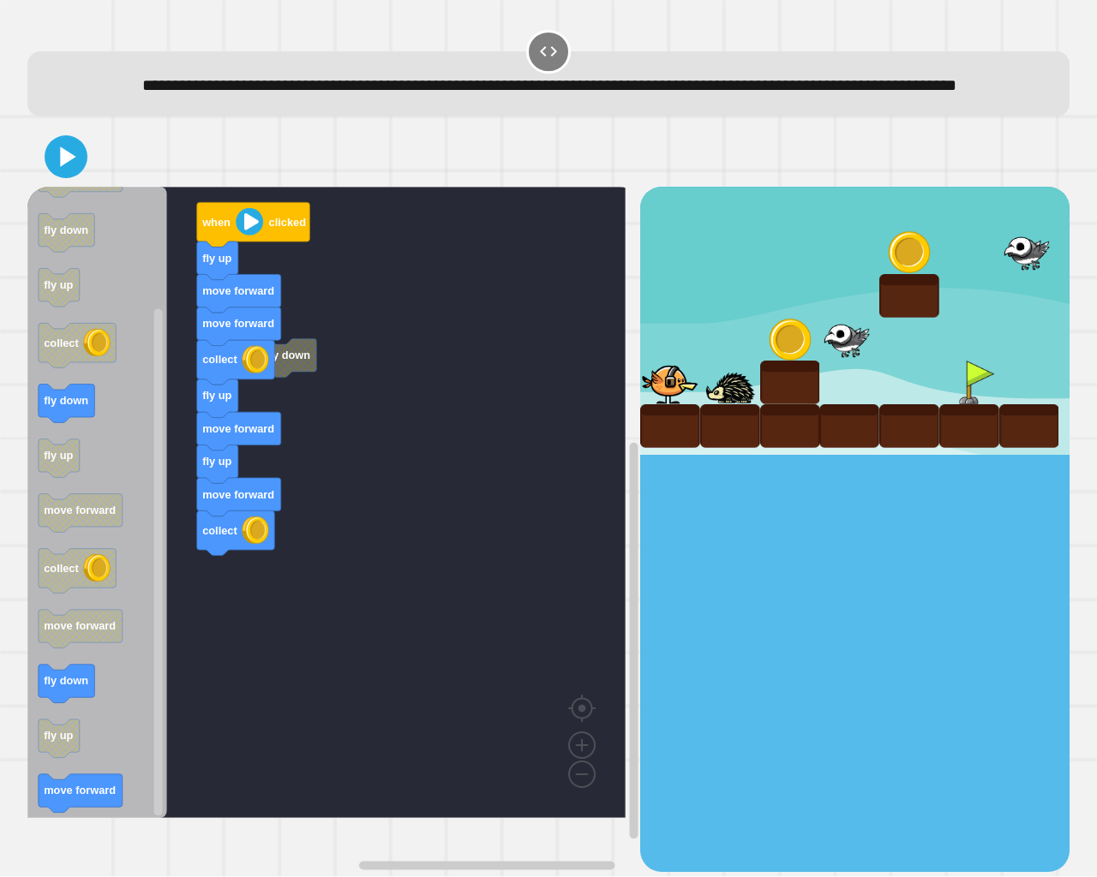
click at [112, 788] on icon "Blockly Workspace" at bounding box center [97, 503] width 140 height 632
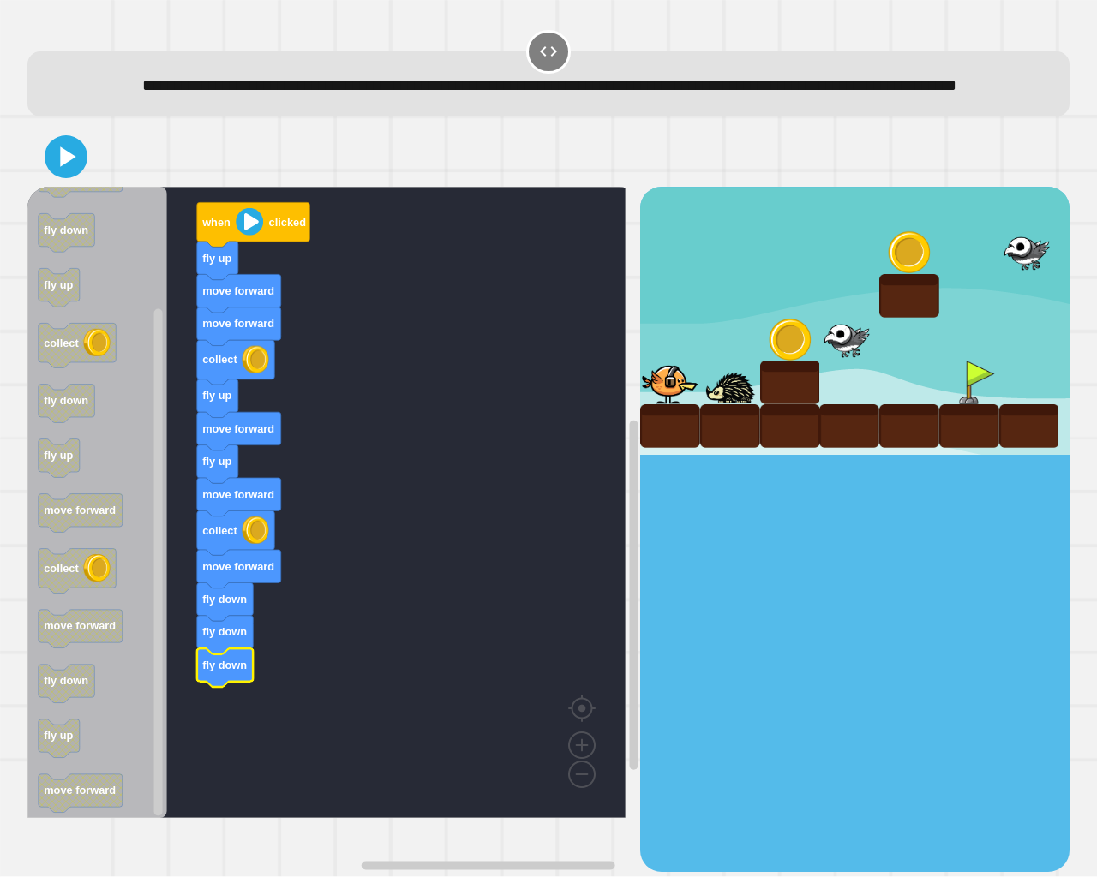
click at [75, 174] on icon at bounding box center [66, 157] width 34 height 34
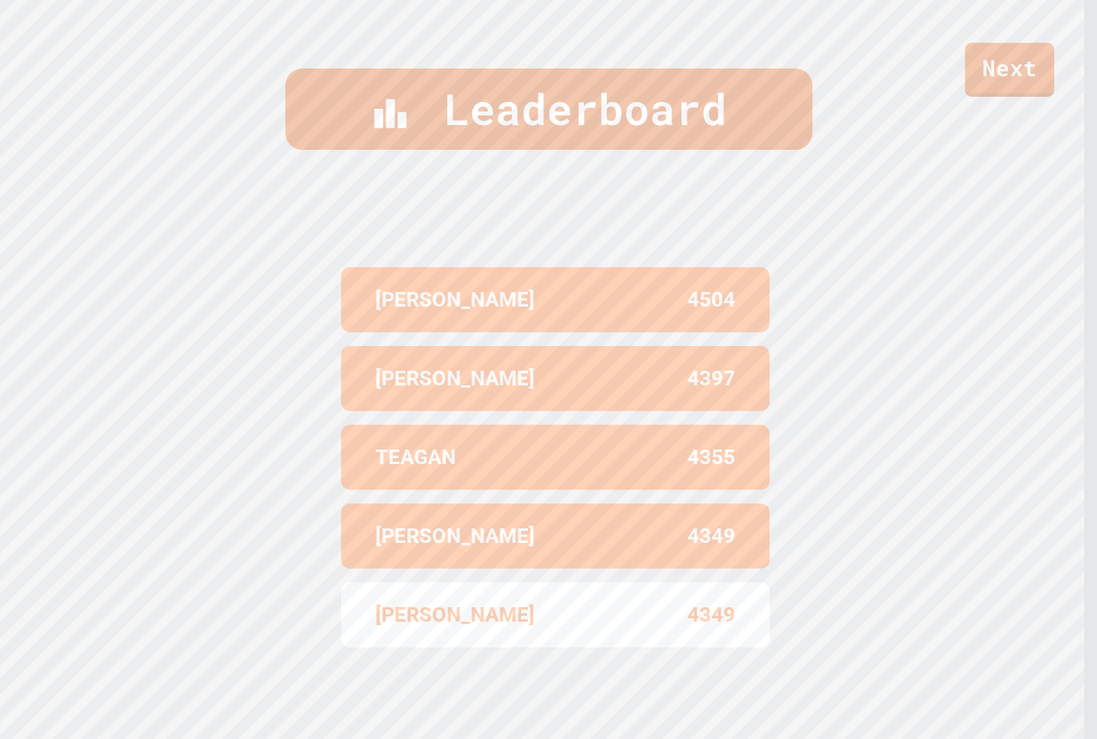
scroll to position [746, 0]
click at [987, 89] on link "Next" at bounding box center [1009, 67] width 83 height 57
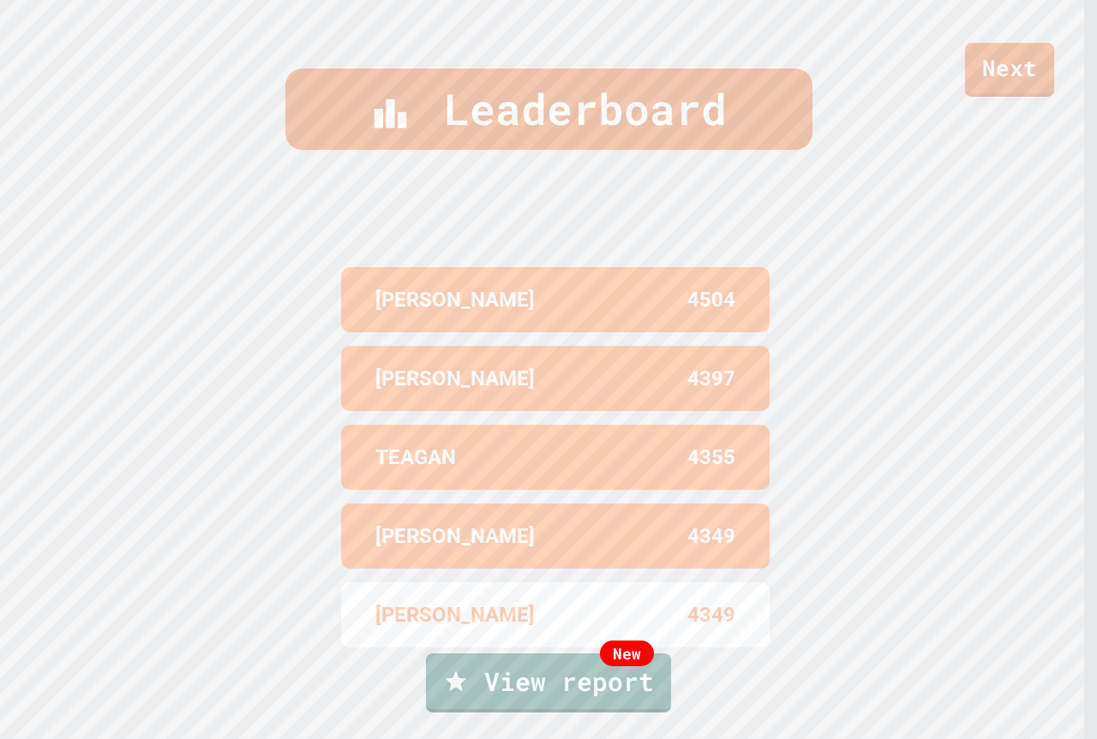
drag, startPoint x: 580, startPoint y: 452, endPoint x: 590, endPoint y: 451, distance: 10.3
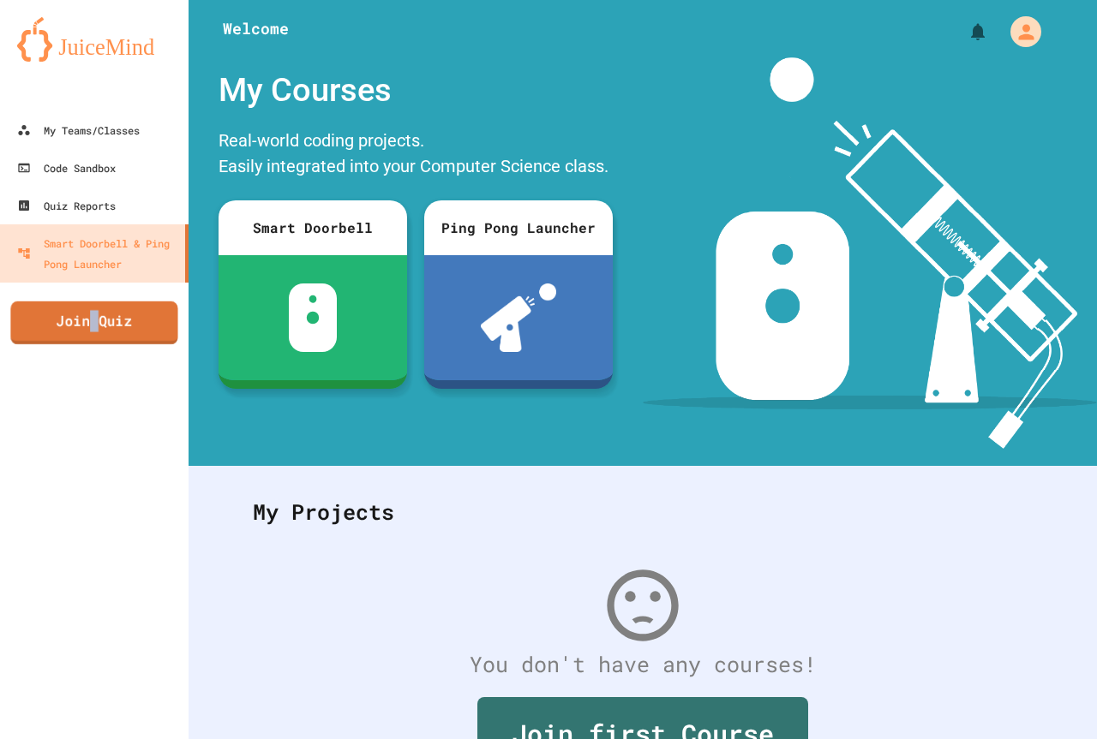
click at [94, 331] on link "Join Quiz" at bounding box center [93, 323] width 167 height 43
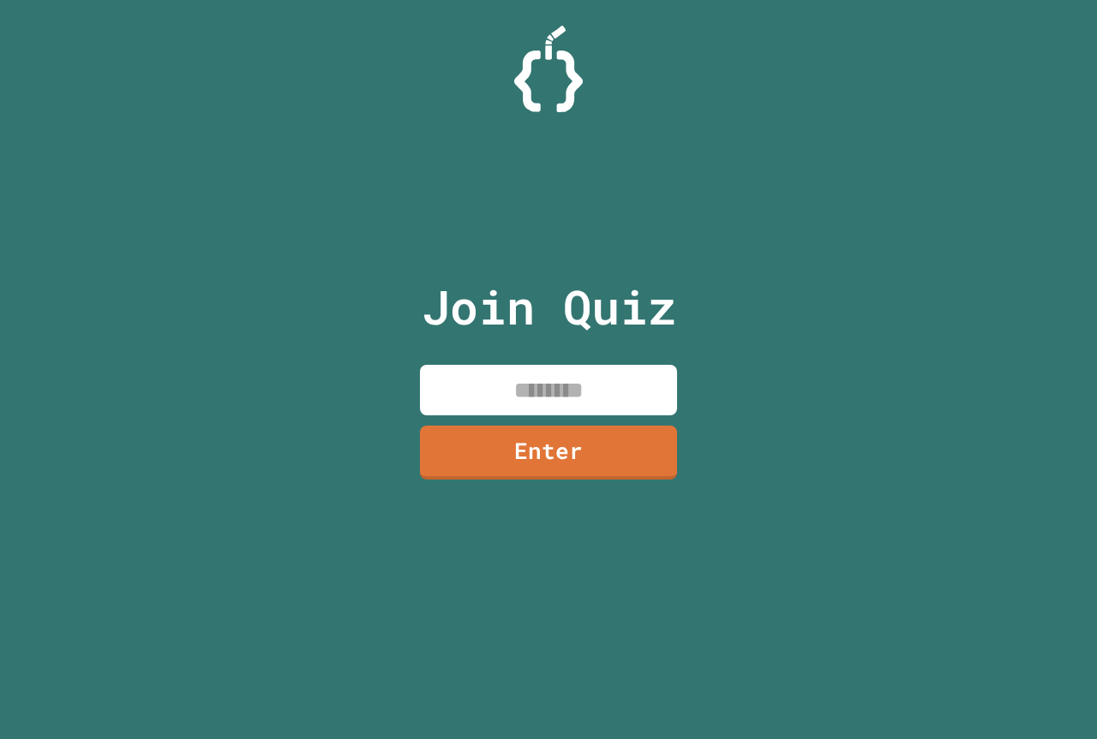
click at [606, 386] on input at bounding box center [548, 390] width 257 height 51
paste input "********"
type input "********"
click at [506, 428] on link "Enter" at bounding box center [548, 453] width 257 height 54
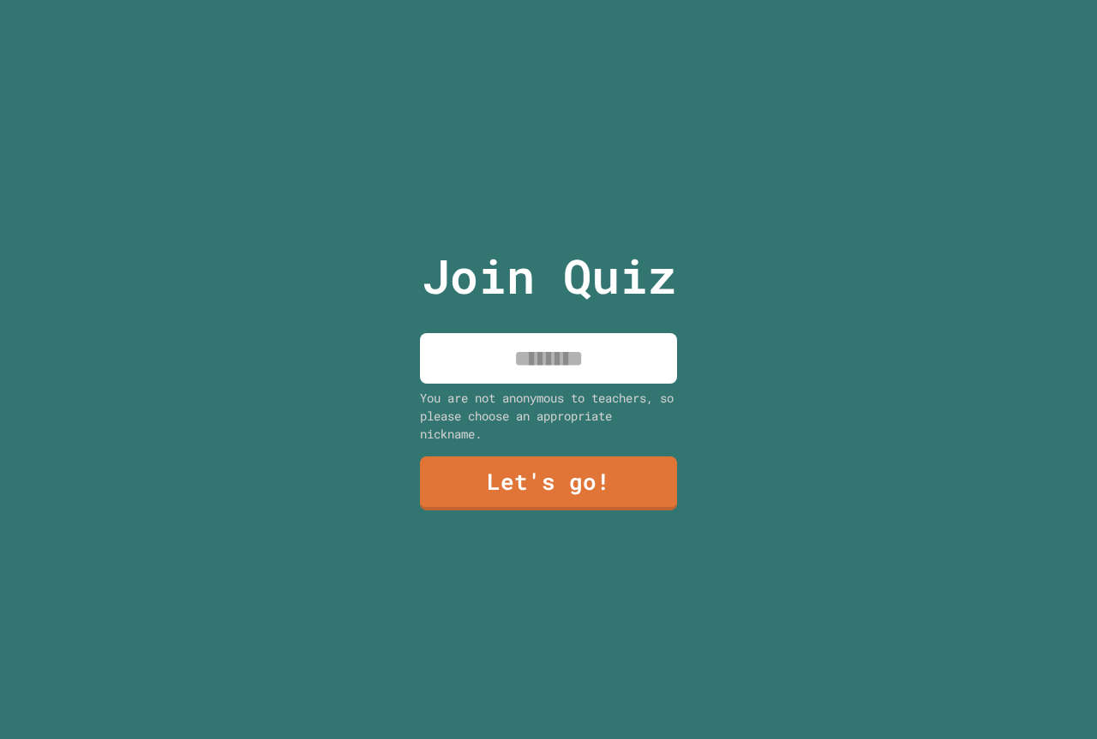
click at [509, 368] on input at bounding box center [548, 358] width 257 height 51
type input "*****"
click at [557, 492] on link "Let's go!" at bounding box center [548, 482] width 261 height 57
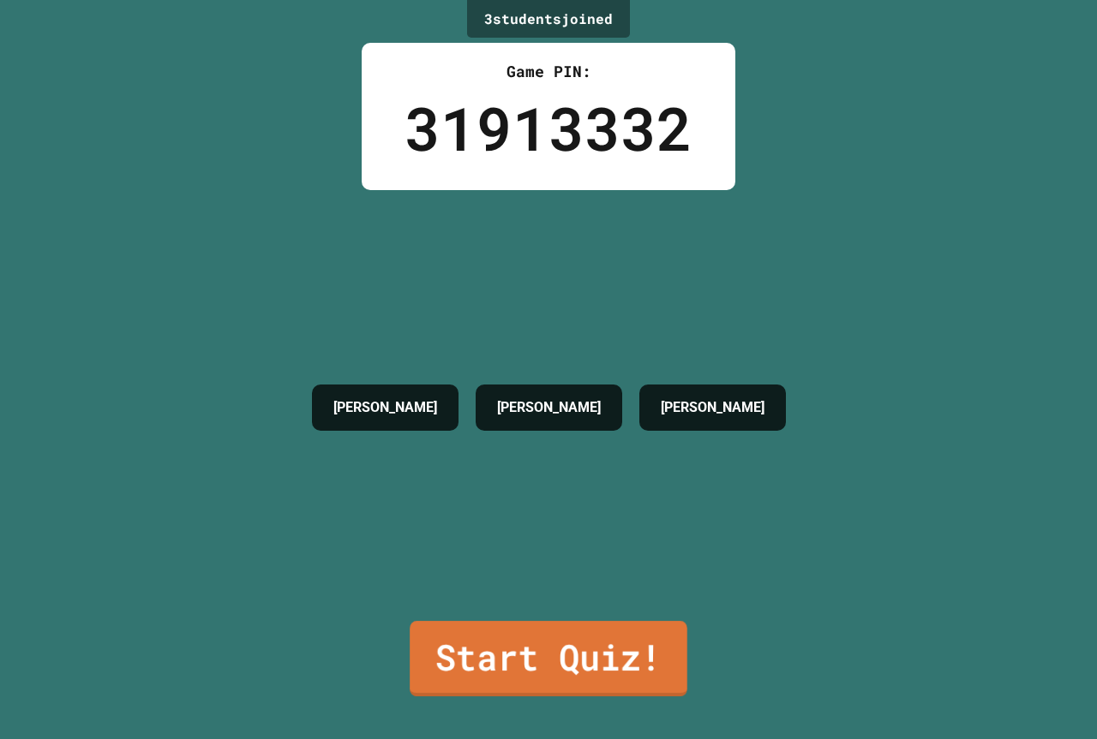
click at [559, 640] on link "Start Quiz!" at bounding box center [549, 658] width 278 height 75
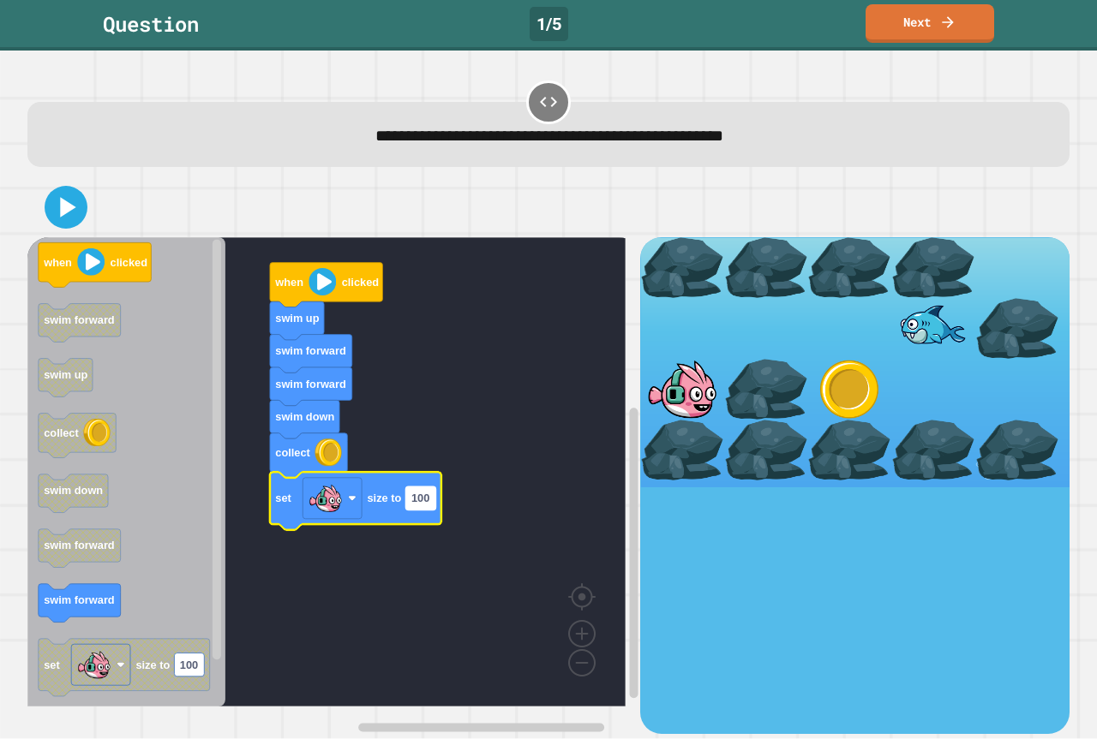
click at [428, 500] on text "100" at bounding box center [420, 499] width 18 height 13
type input "*"
click at [60, 208] on icon at bounding box center [68, 207] width 19 height 24
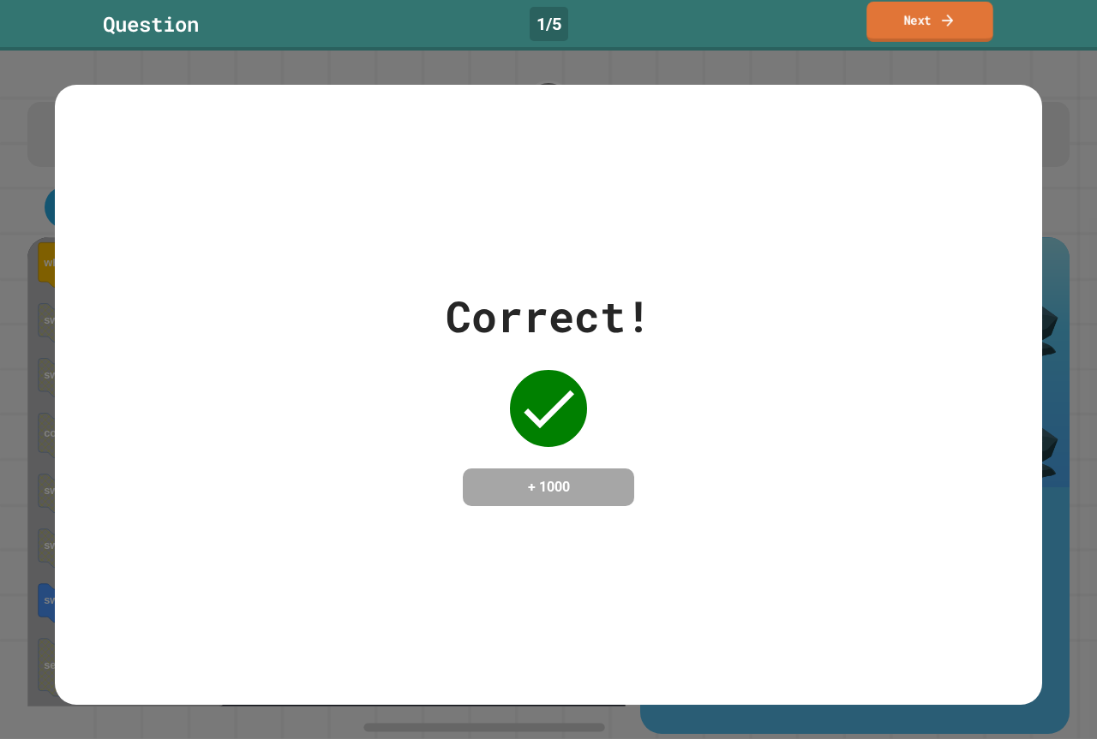
click at [953, 27] on icon at bounding box center [947, 20] width 17 height 18
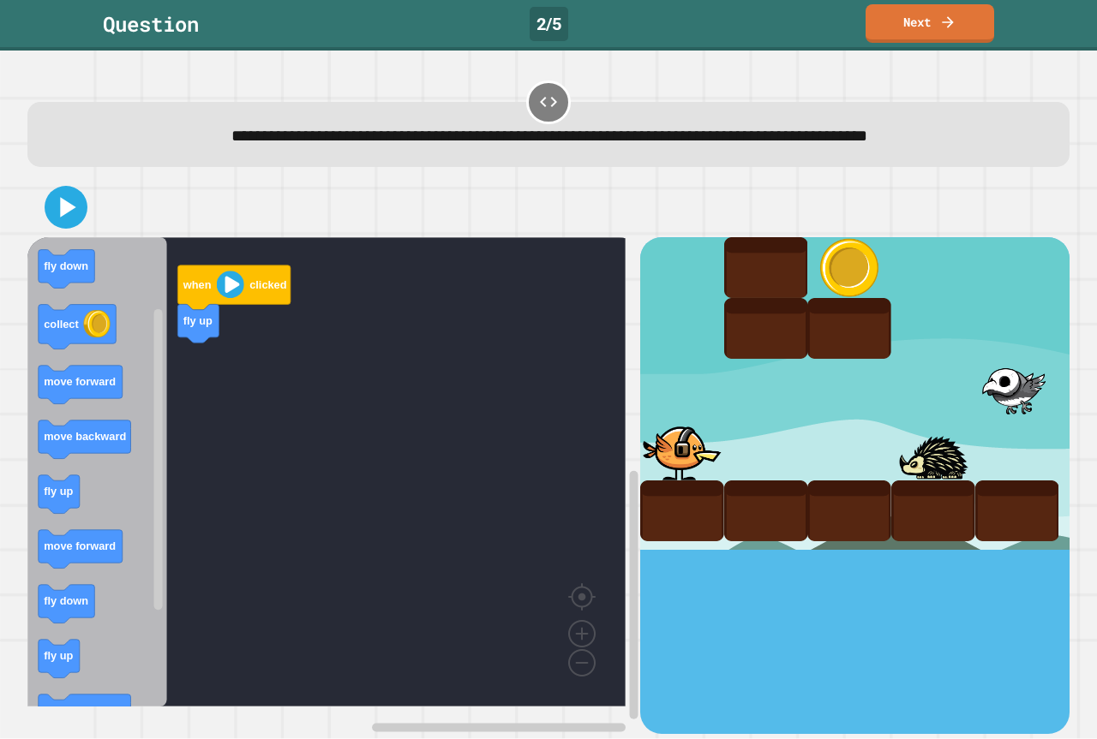
click at [182, 392] on div "when clicked fly up when clicked fly up fly down collect move forward move back…" at bounding box center [333, 485] width 613 height 496
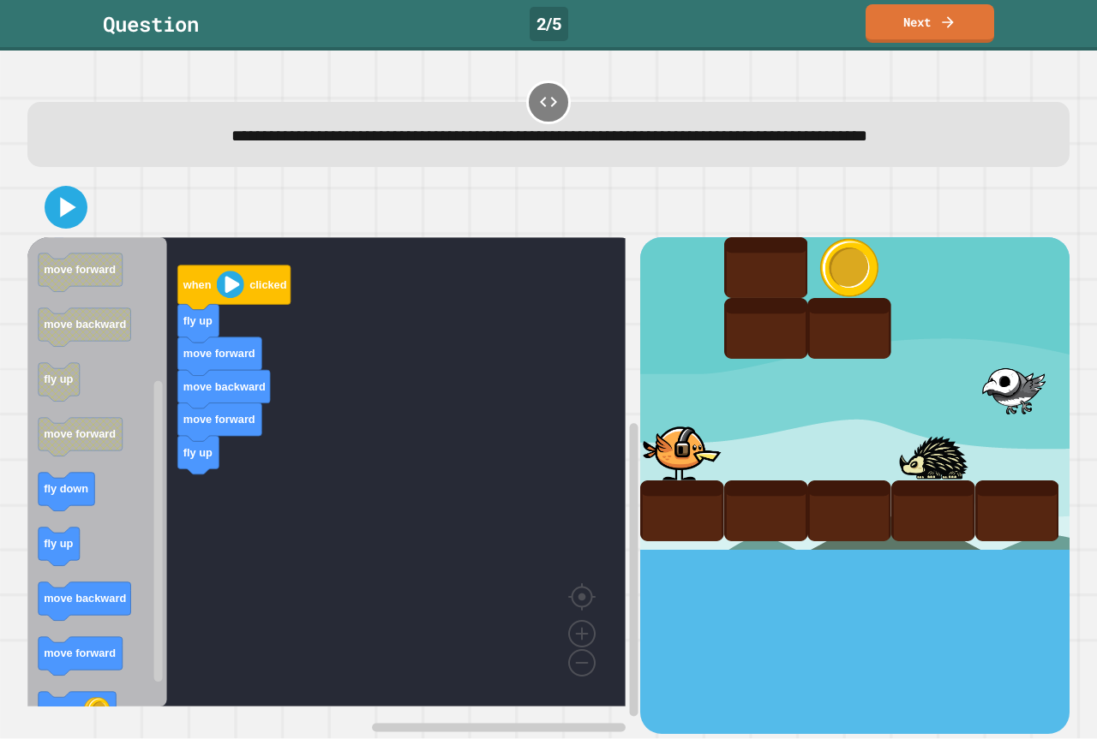
click at [151, 534] on icon "when clicked fly up fly down collect move forward move backward fly up move for…" at bounding box center [97, 472] width 140 height 470
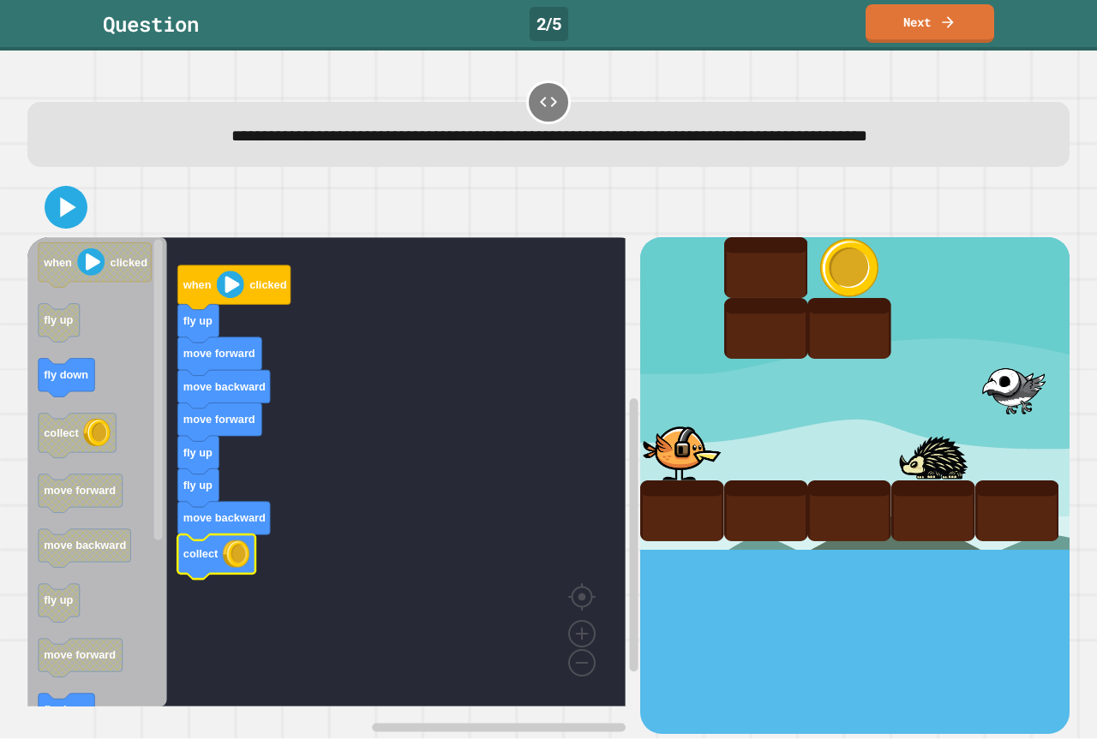
click at [66, 231] on div at bounding box center [548, 207] width 1042 height 60
click at [62, 214] on icon at bounding box center [68, 207] width 17 height 21
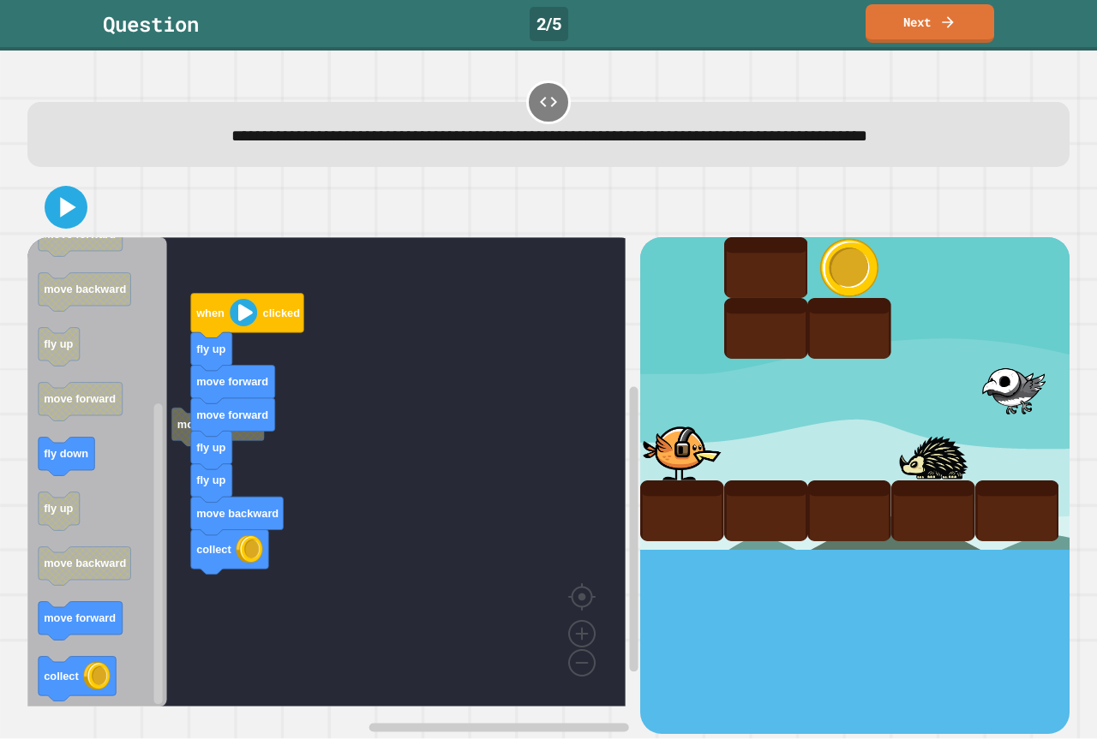
click at [201, 481] on div "move backward when clicked fly up move forward move forward fly up fly up move …" at bounding box center [333, 485] width 613 height 496
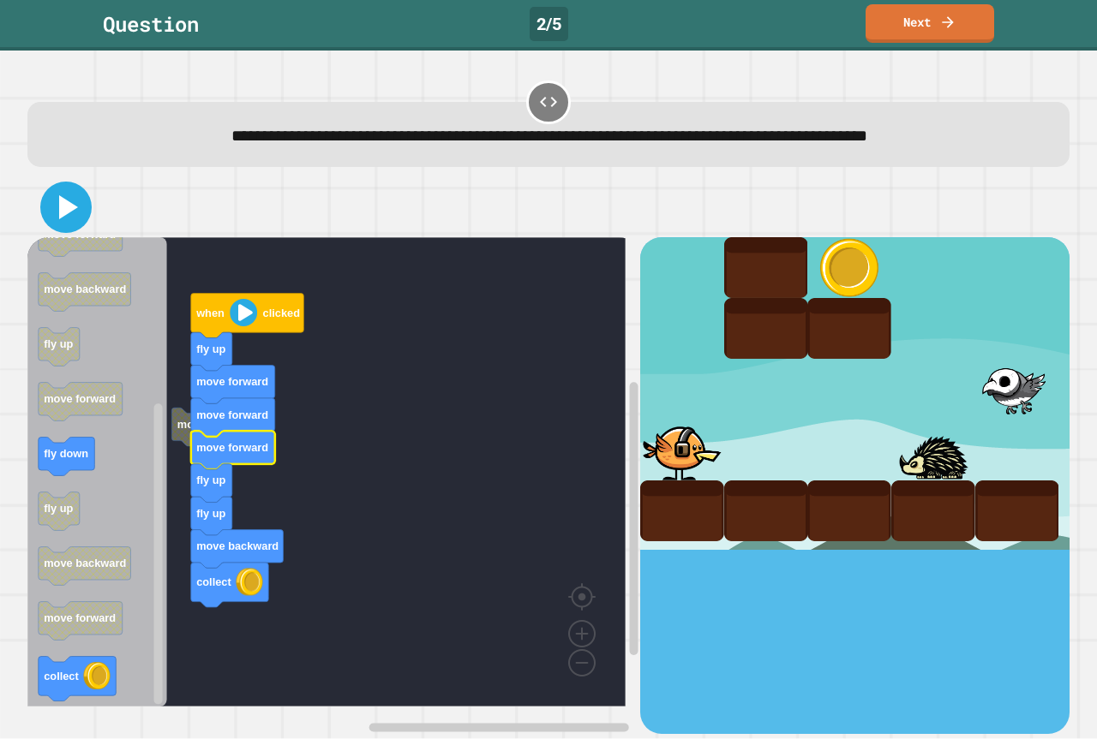
click at [54, 202] on icon at bounding box center [65, 207] width 41 height 41
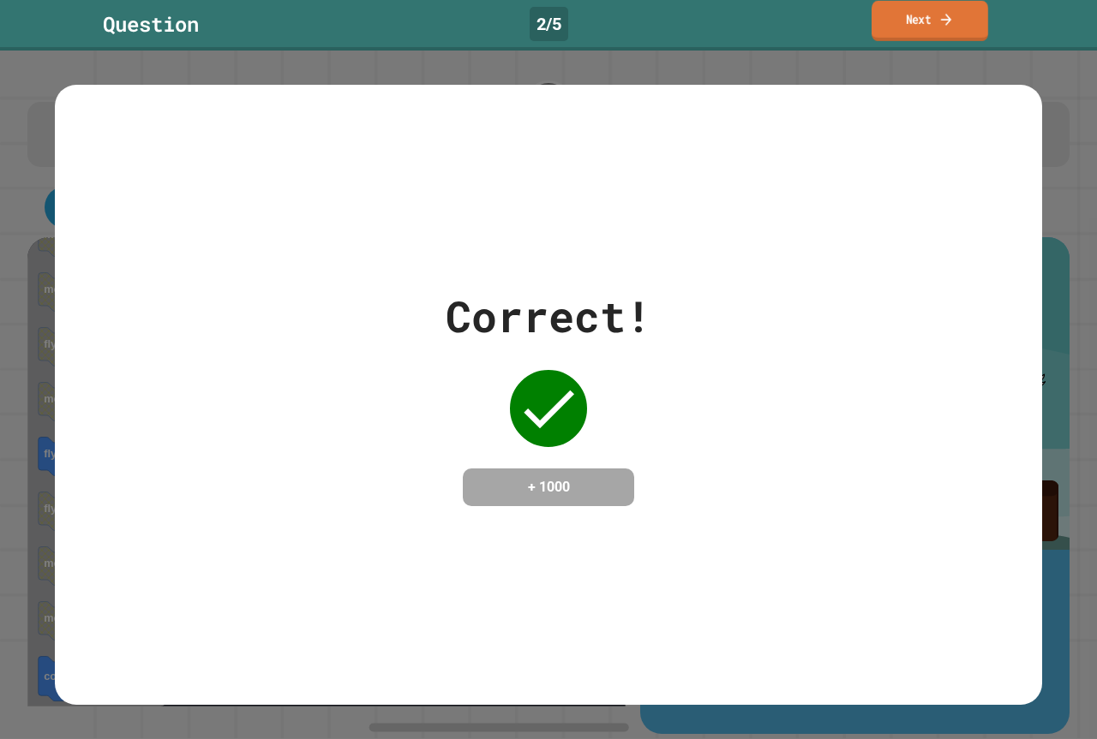
click at [924, 35] on link "Next" at bounding box center [929, 21] width 117 height 40
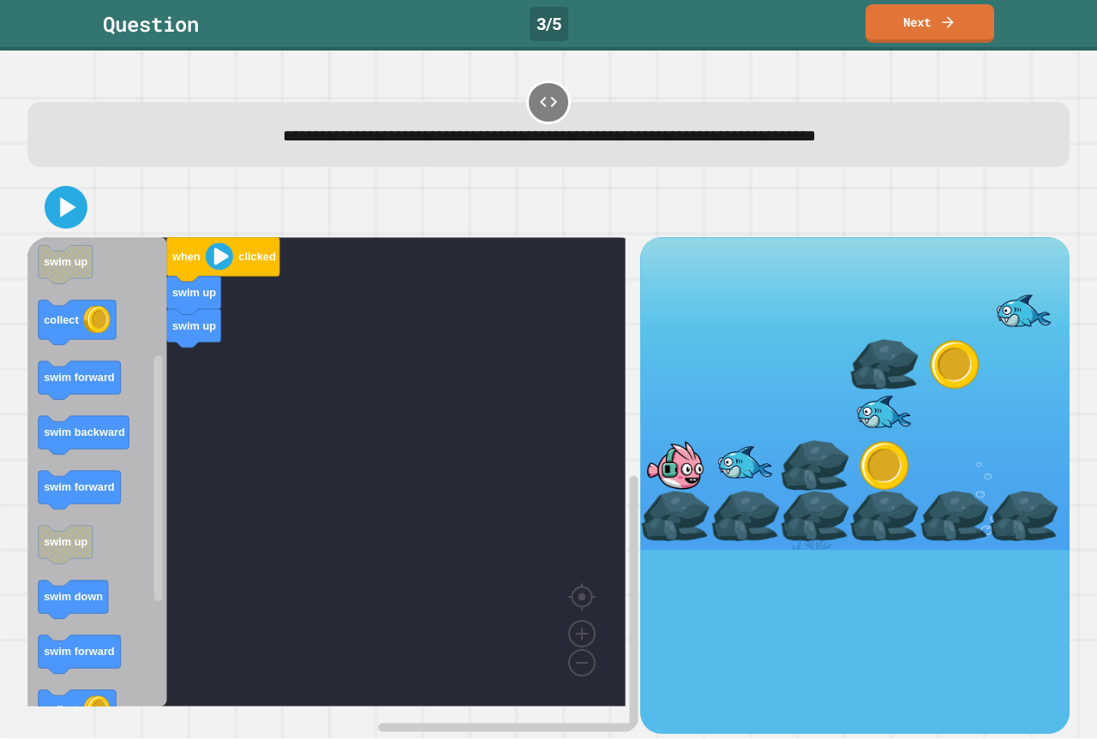
click at [166, 385] on icon "when clicked swim down swim backward swim down swim up collect swim forward swi…" at bounding box center [97, 472] width 140 height 470
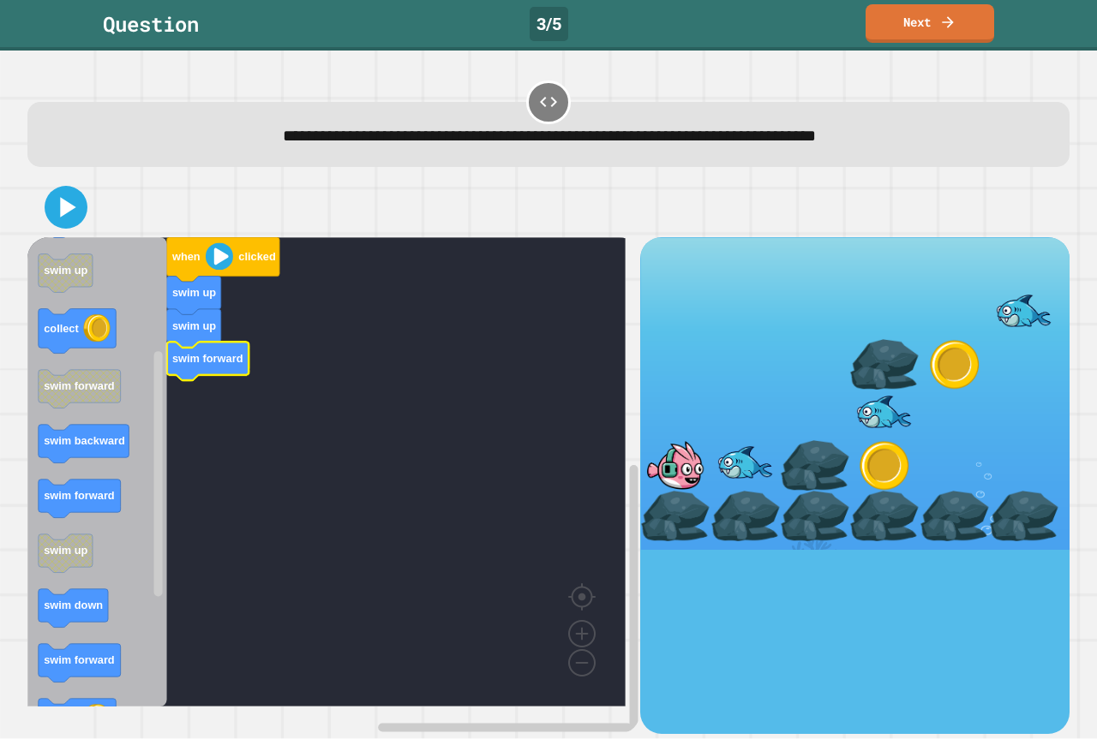
click at [572, 624] on g "when clicked swim up swim up swim forward" at bounding box center [338, 472] width 623 height 470
click at [580, 626] on image "Blockly Workspace" at bounding box center [582, 595] width 82 height 106
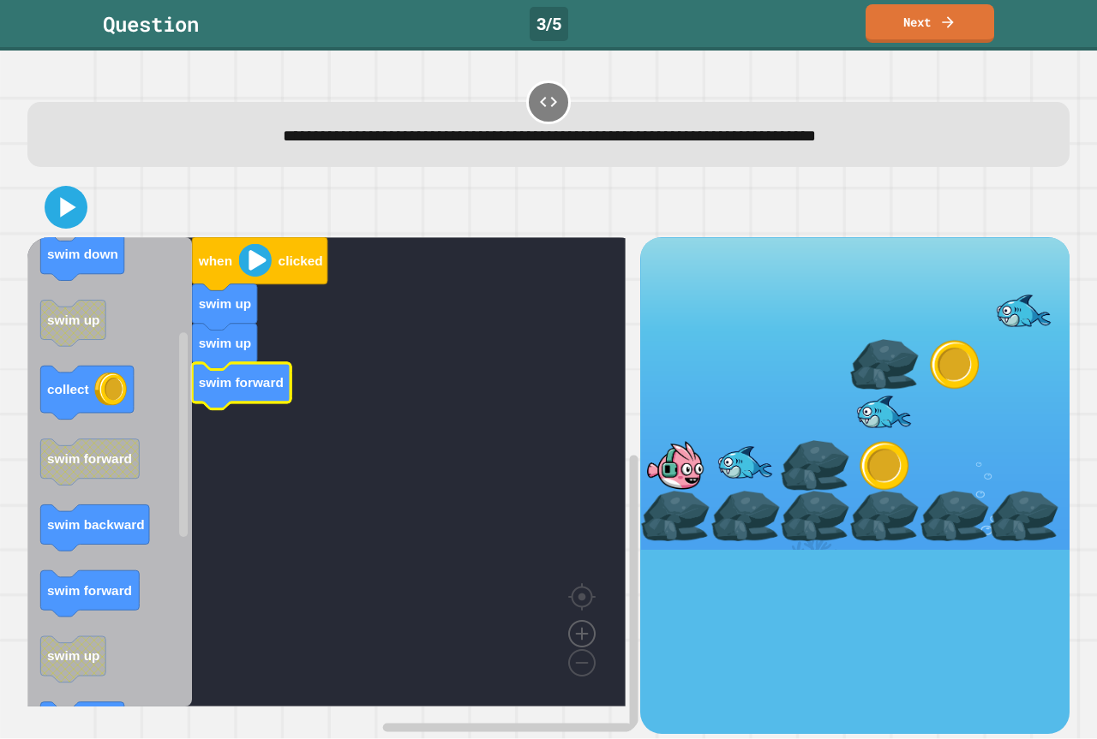
click at [580, 626] on image "Blockly Workspace" at bounding box center [582, 595] width 82 height 106
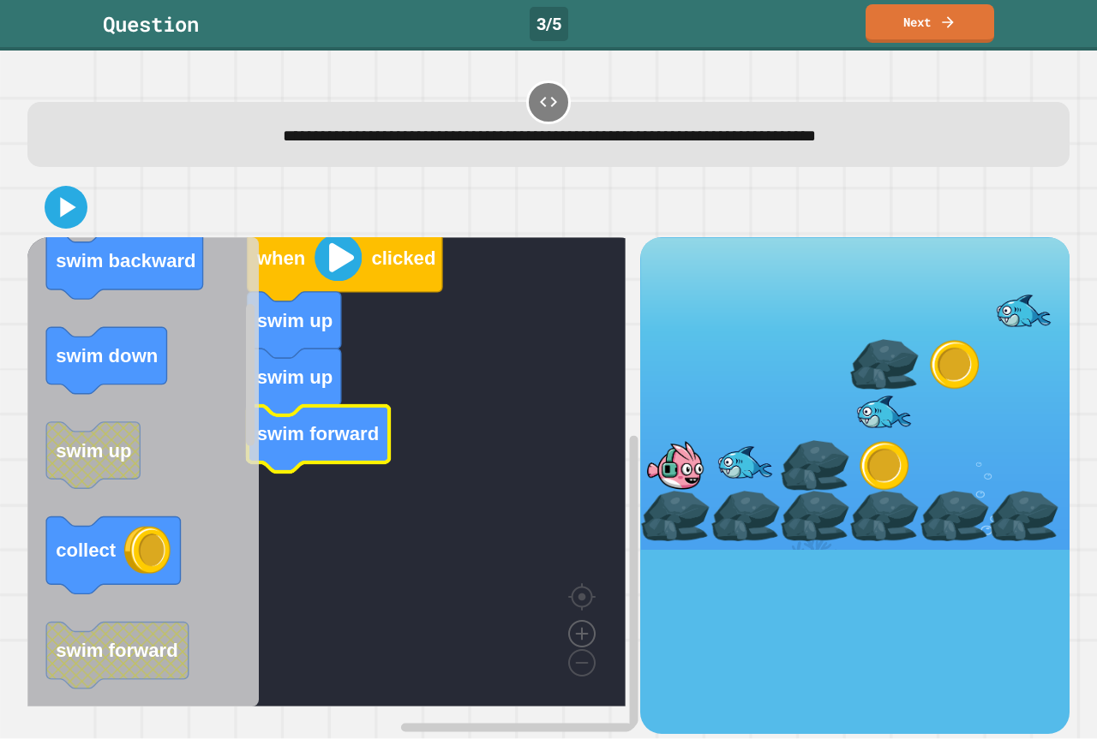
click at [580, 626] on image "Blockly Workspace" at bounding box center [582, 595] width 82 height 106
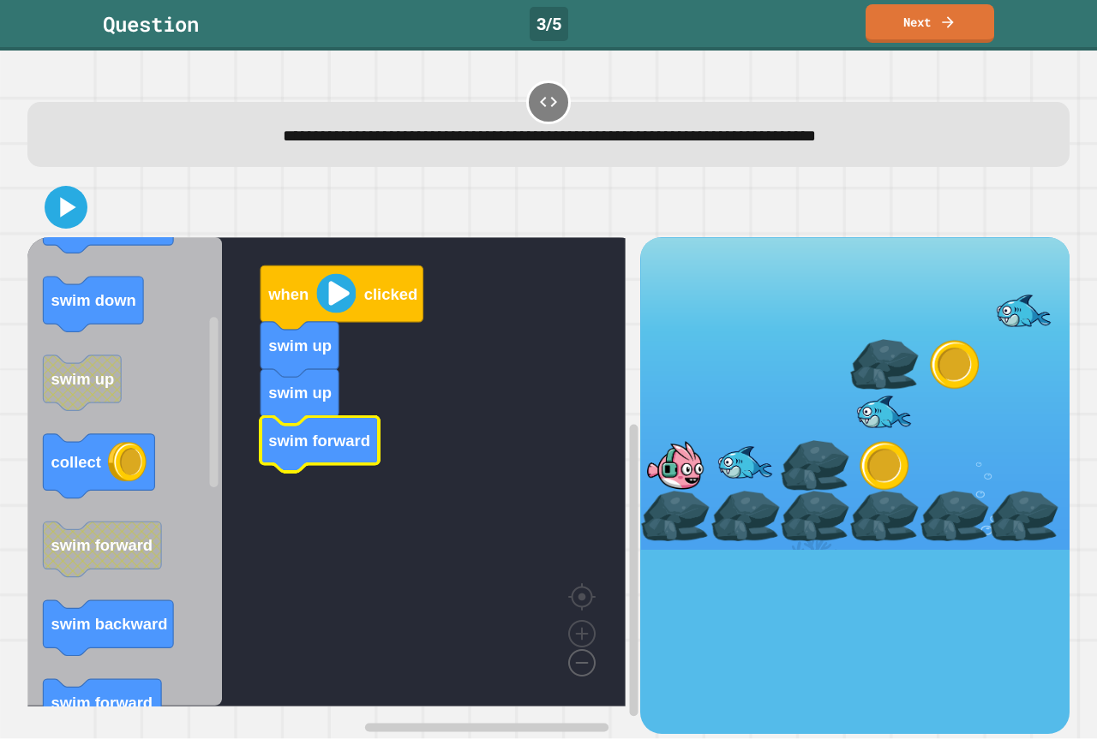
click at [585, 661] on image "Blockly Workspace" at bounding box center [554, 624] width 82 height 106
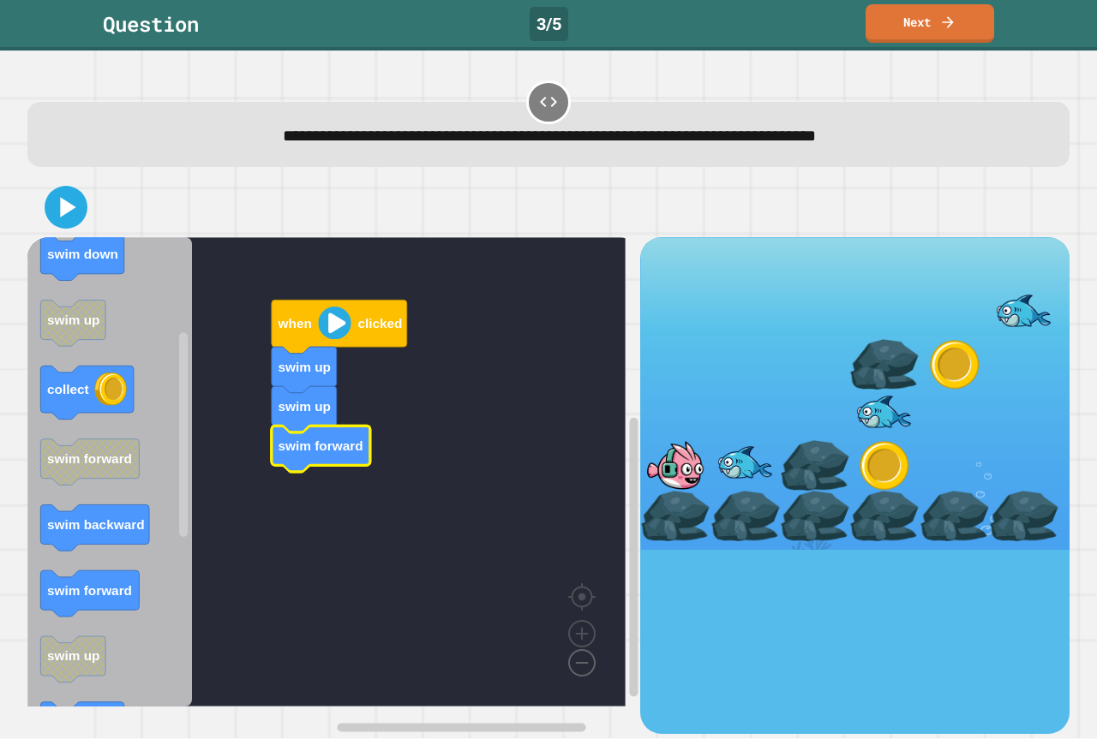
click at [586, 662] on image "Blockly Workspace" at bounding box center [554, 624] width 82 height 106
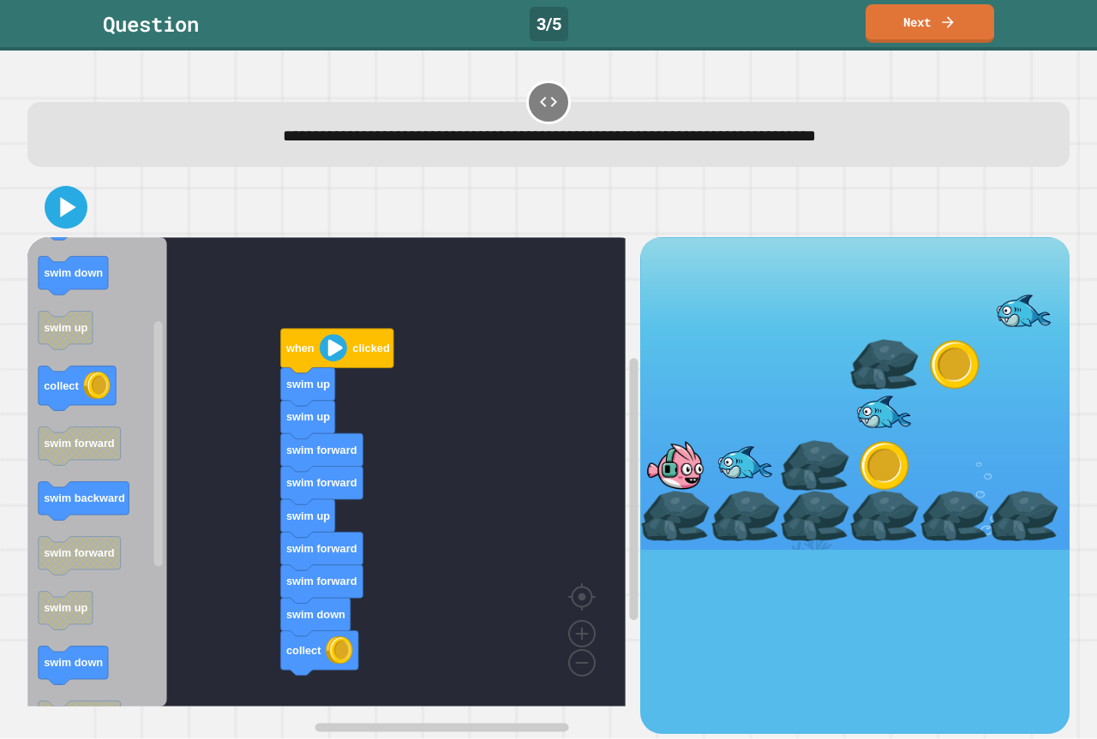
click at [275, 629] on div "when clicked swim up swim up swim forward swim forward swim up swim forward swi…" at bounding box center [333, 485] width 613 height 496
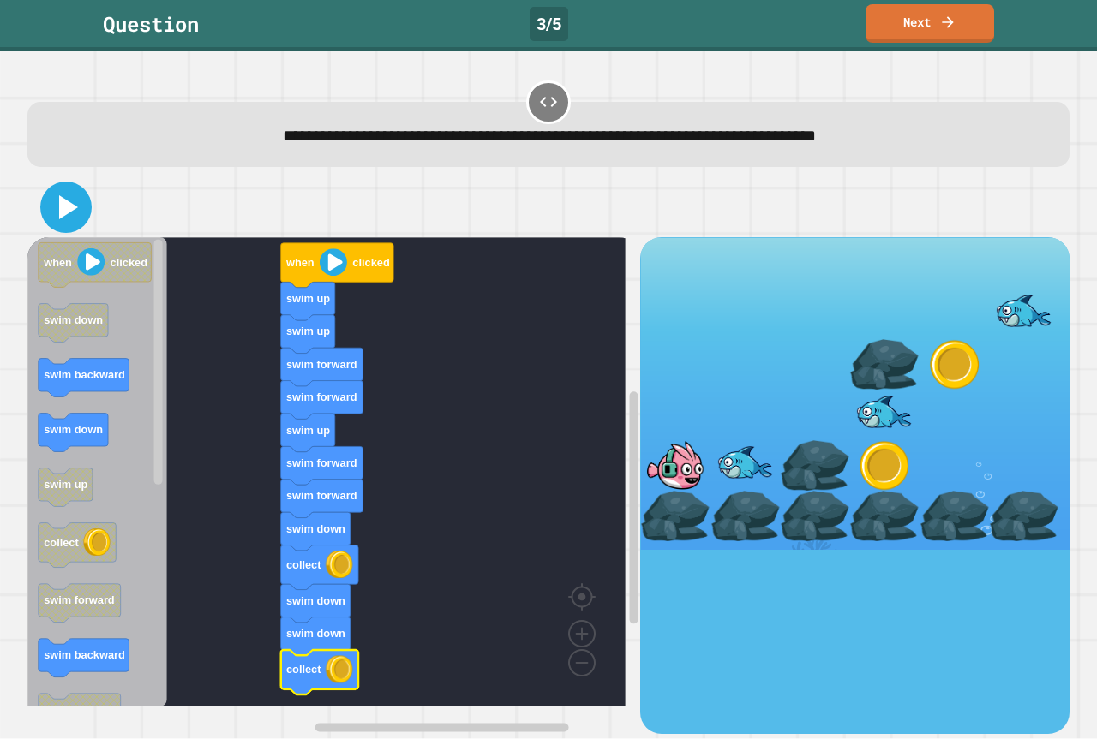
click at [81, 196] on icon at bounding box center [65, 207] width 41 height 41
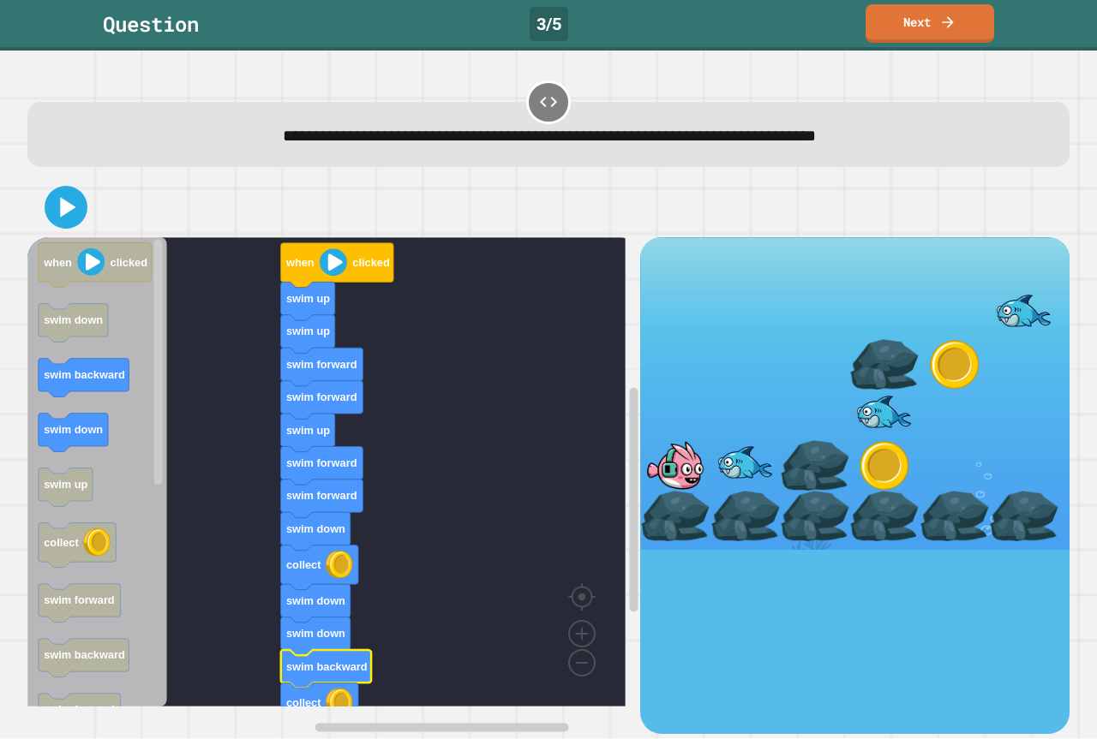
click at [71, 236] on div at bounding box center [548, 207] width 1042 height 60
click at [66, 232] on div at bounding box center [548, 207] width 1042 height 60
click at [62, 217] on icon at bounding box center [65, 207] width 37 height 37
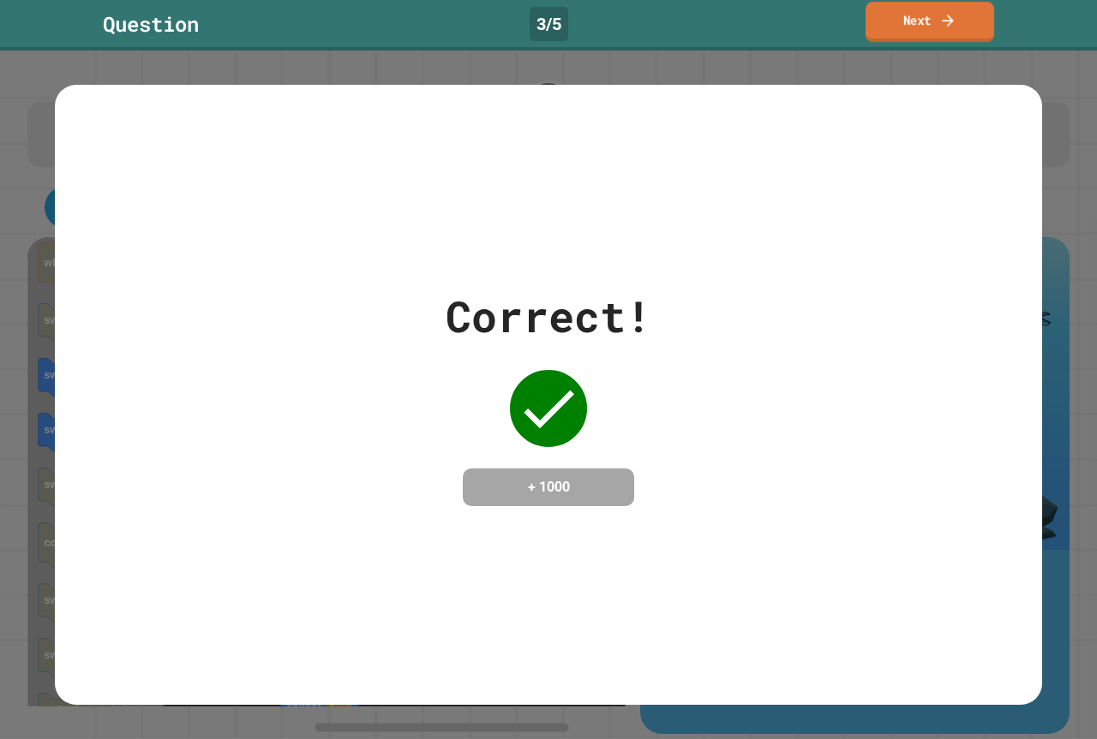
click at [929, 5] on link "Next" at bounding box center [929, 22] width 129 height 40
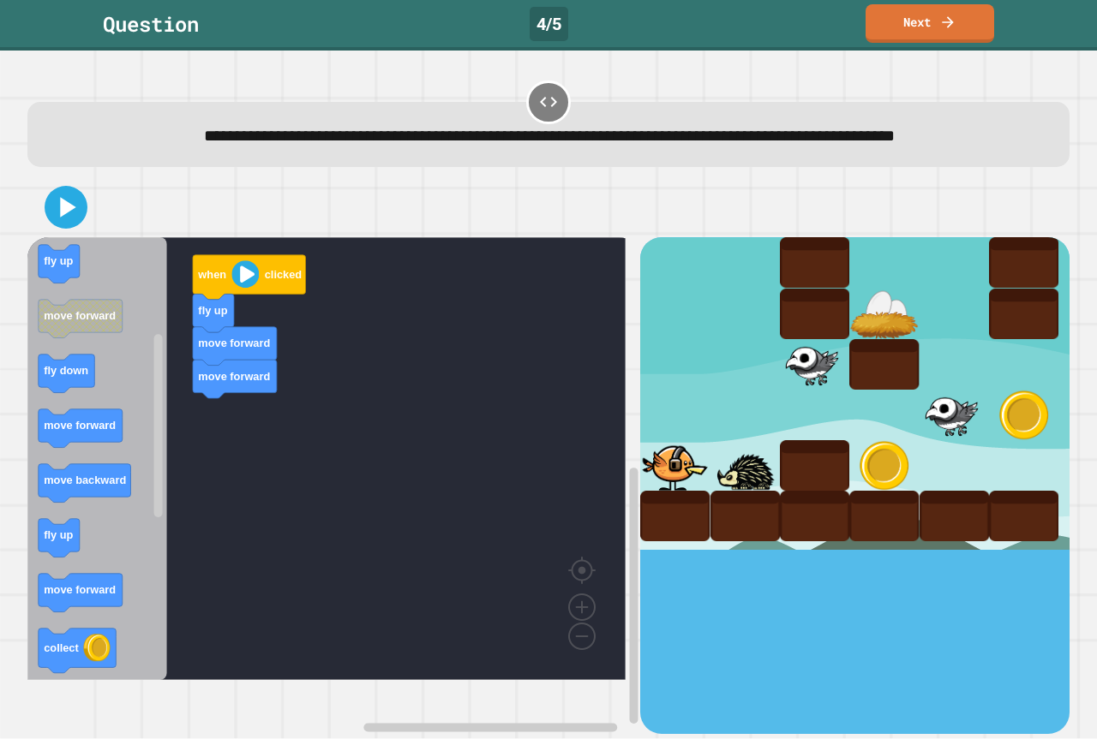
click at [198, 458] on div "when clicked fly up move forward move forward when clicked move forward collect…" at bounding box center [333, 485] width 613 height 496
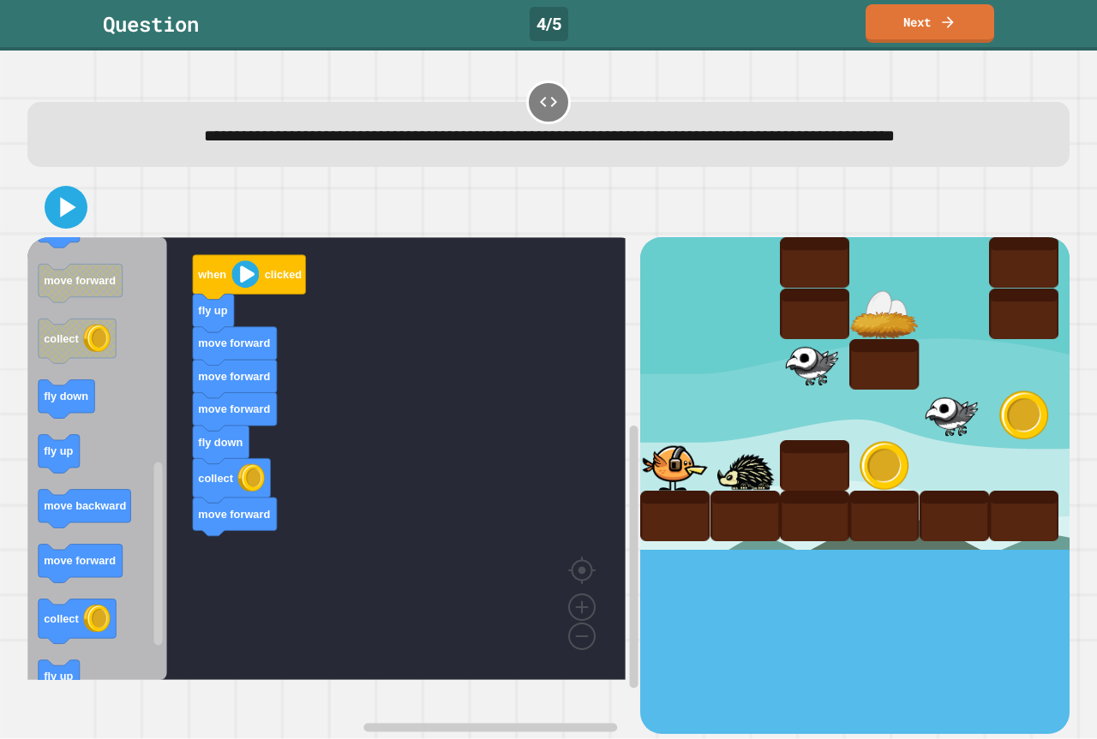
click at [236, 598] on div "when clicked fly up move forward move forward move forward fly down collect mov…" at bounding box center [333, 485] width 613 height 496
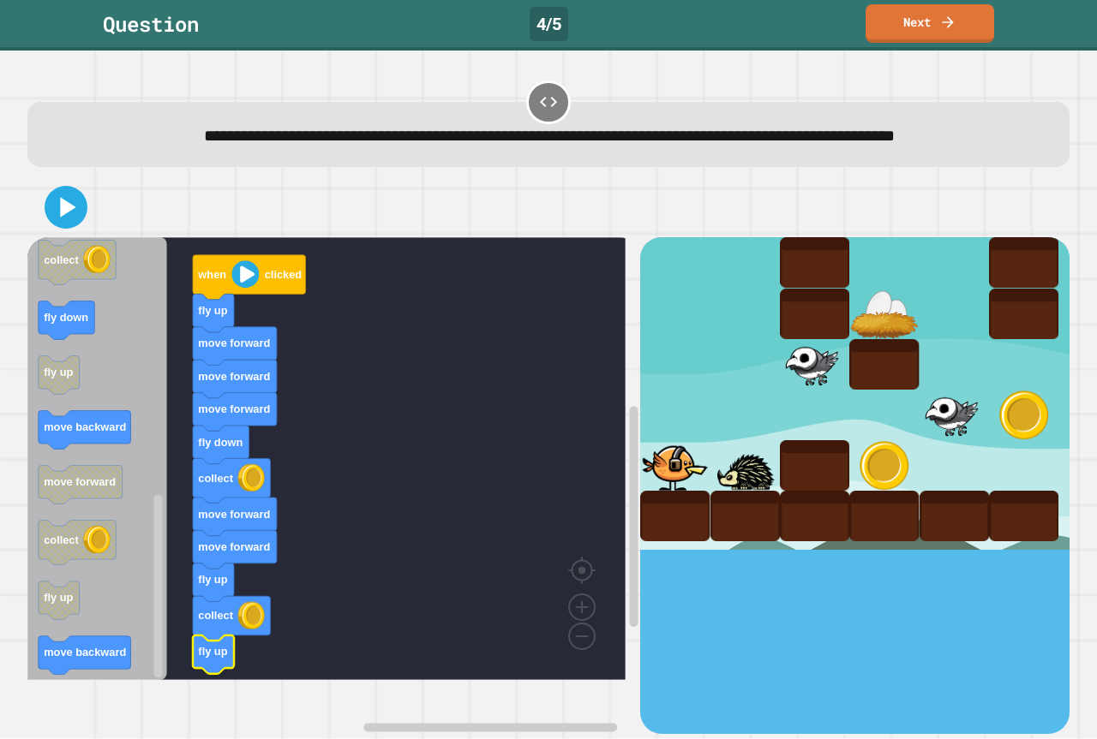
drag, startPoint x: 57, startPoint y: 711, endPoint x: 61, endPoint y: 689, distance: 22.5
click at [57, 709] on div "when clicked fly up move forward move forward move forward fly down collect mov…" at bounding box center [548, 455] width 1053 height 567
click at [575, 621] on image "Blockly Workspace" at bounding box center [582, 568] width 82 height 106
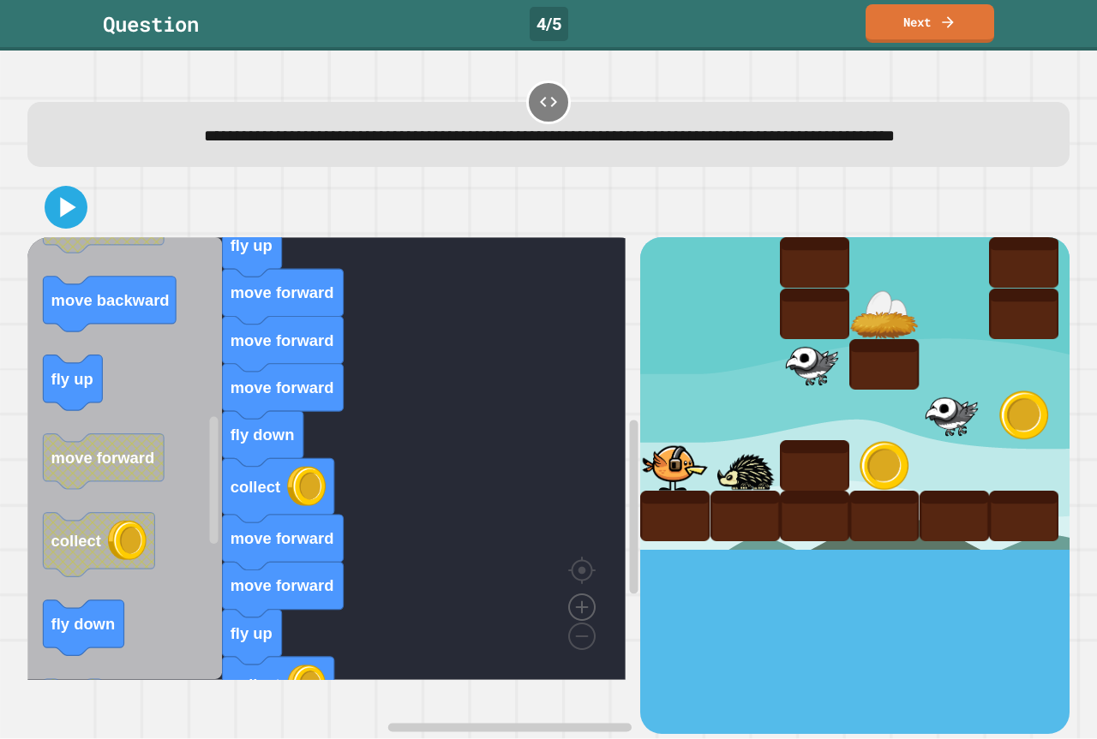
click at [575, 621] on image "Blockly Workspace" at bounding box center [582, 568] width 82 height 106
click at [578, 650] on image "Blockly Workspace" at bounding box center [554, 597] width 82 height 106
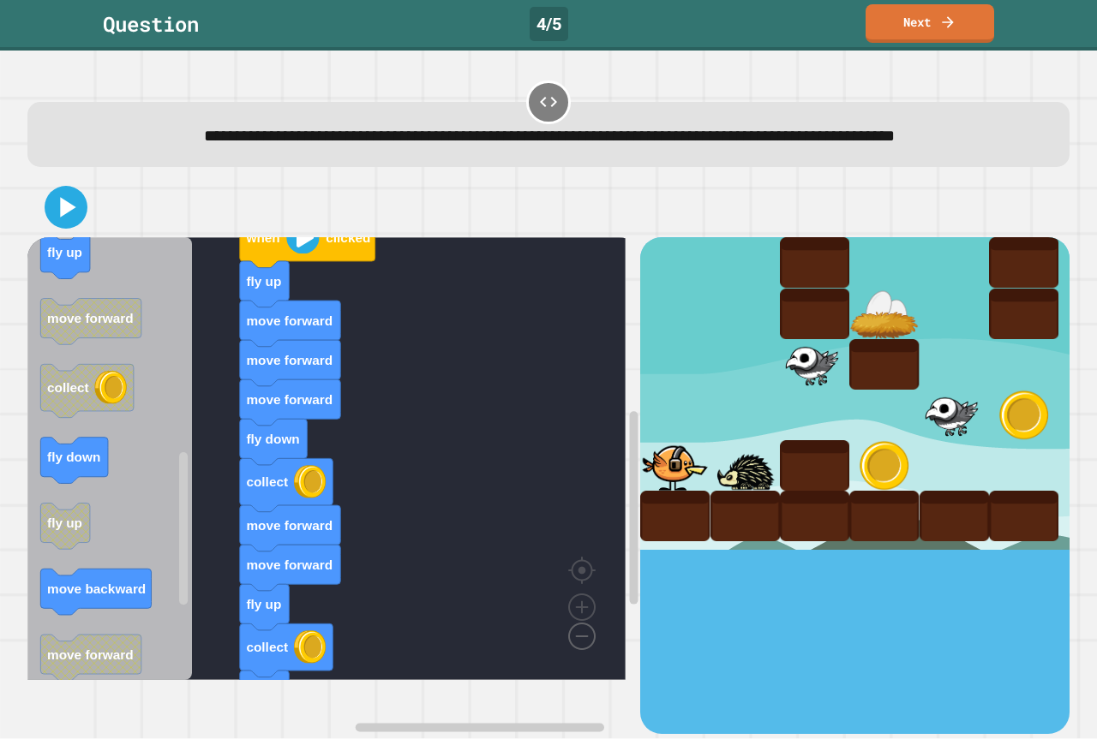
click at [578, 650] on image "Blockly Workspace" at bounding box center [554, 597] width 82 height 106
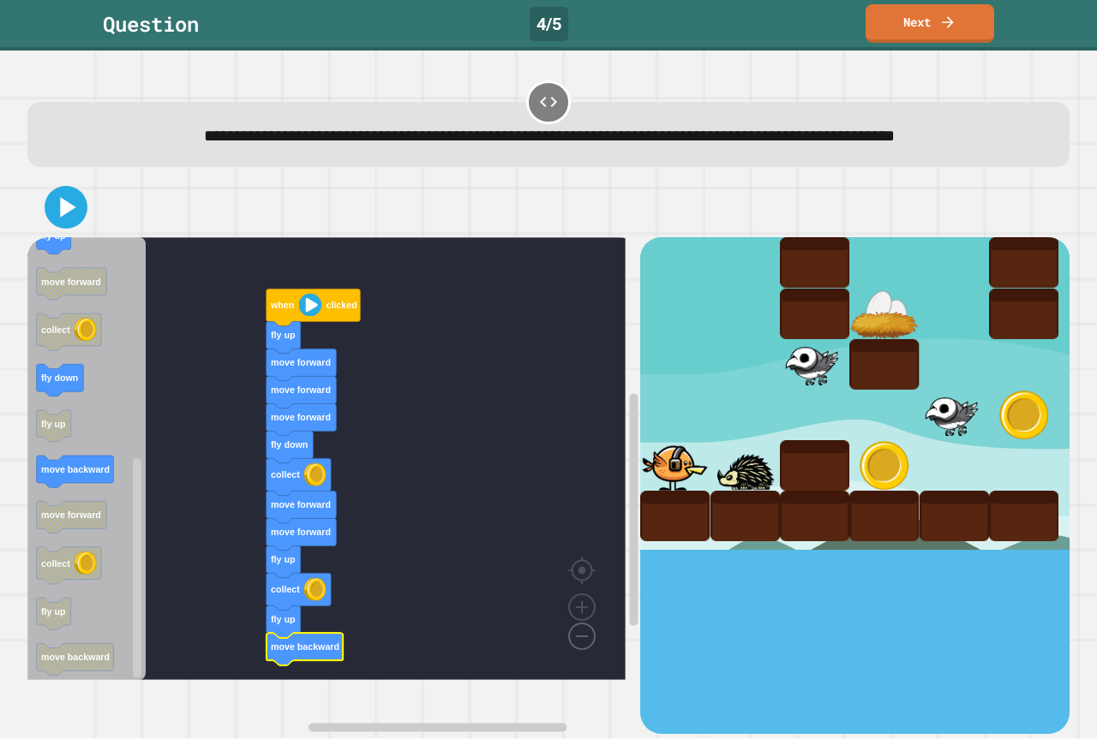
click at [578, 650] on image "Blockly Workspace" at bounding box center [554, 597] width 82 height 106
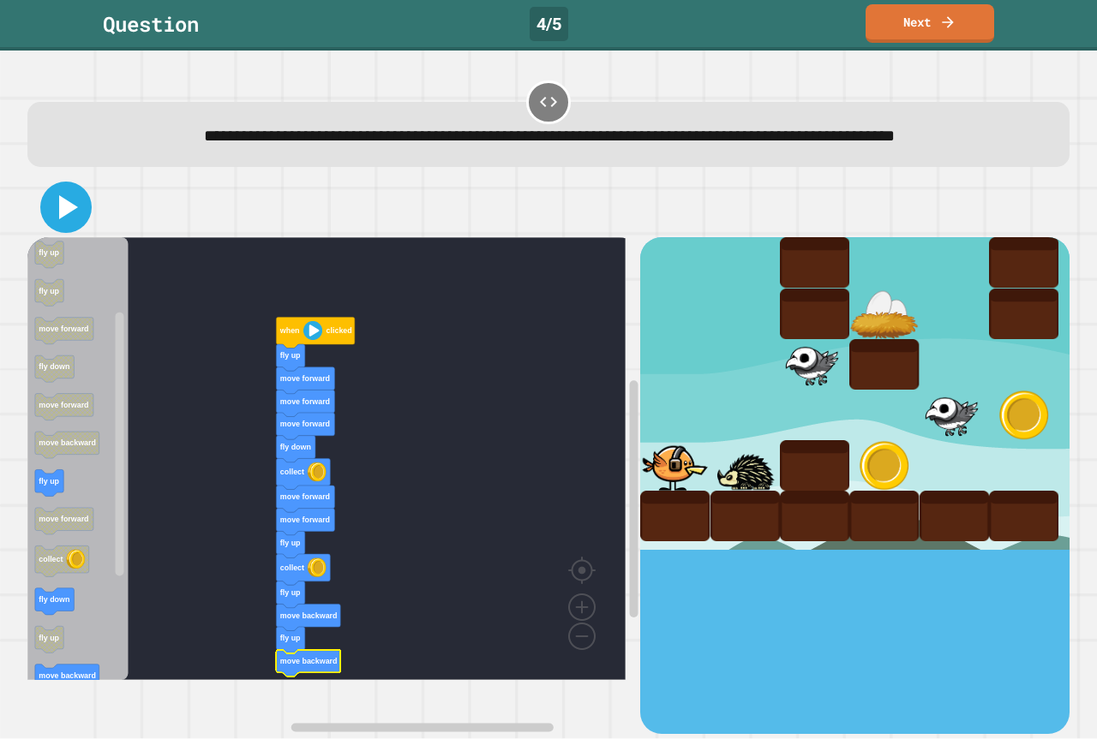
click at [67, 219] on icon at bounding box center [68, 207] width 19 height 24
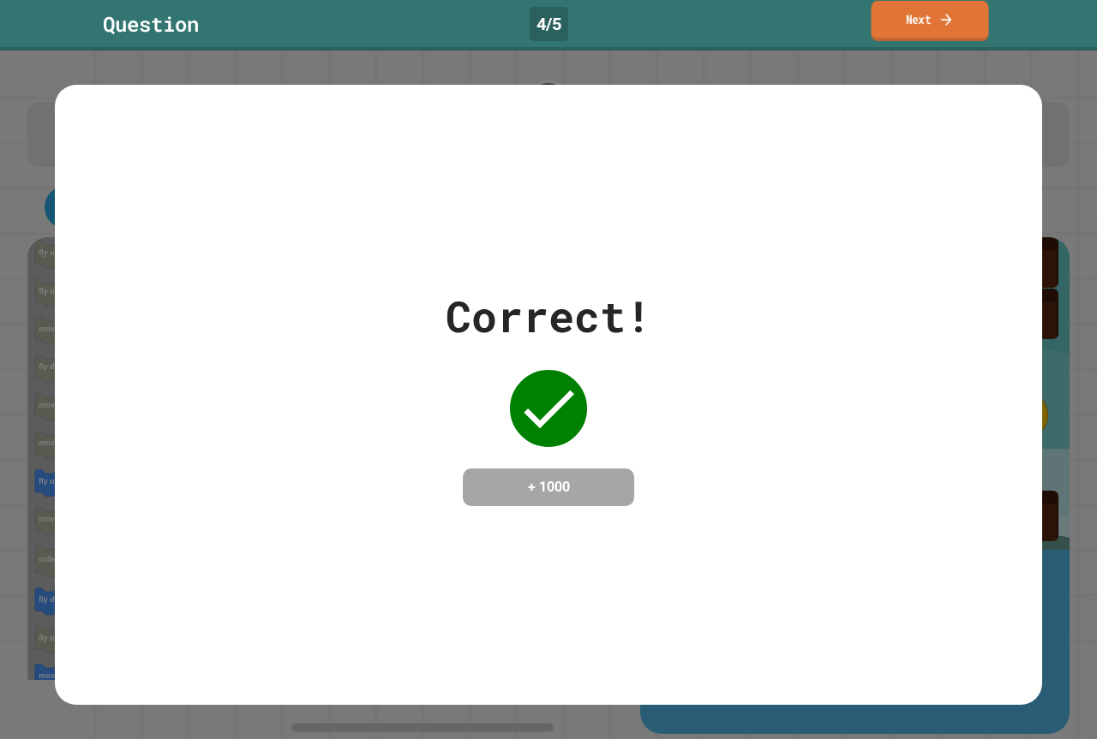
click at [895, 5] on link "Next" at bounding box center [929, 21] width 117 height 40
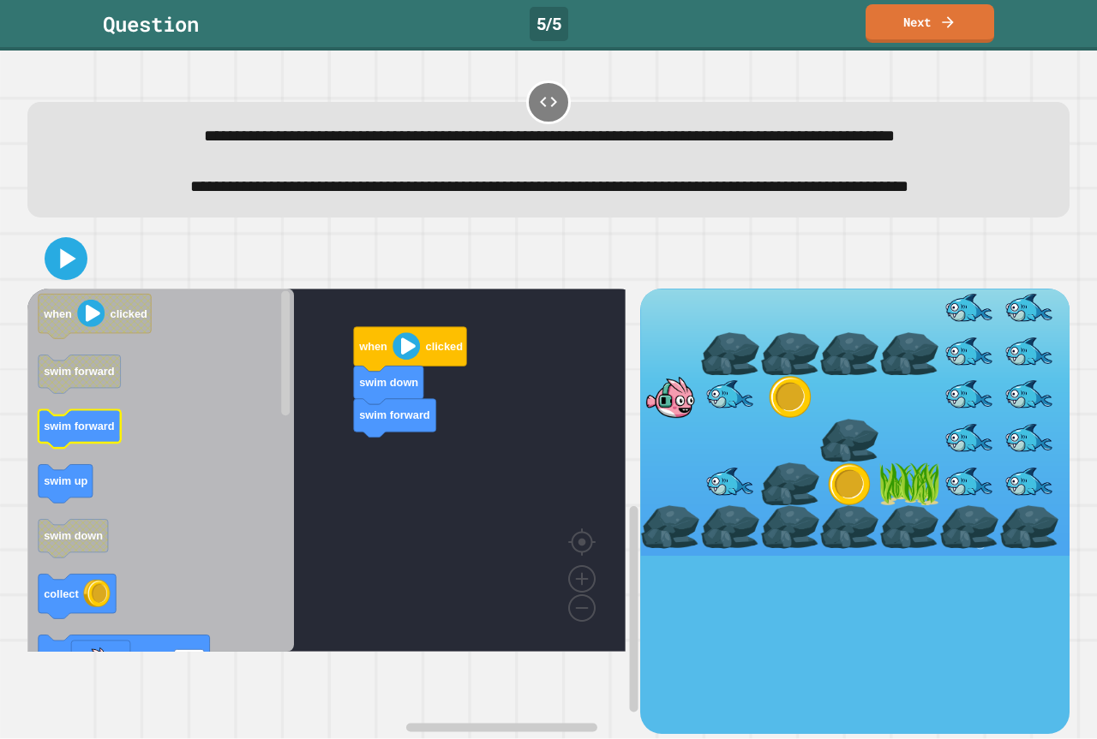
click at [165, 482] on icon "Blockly Workspace" at bounding box center [160, 470] width 266 height 363
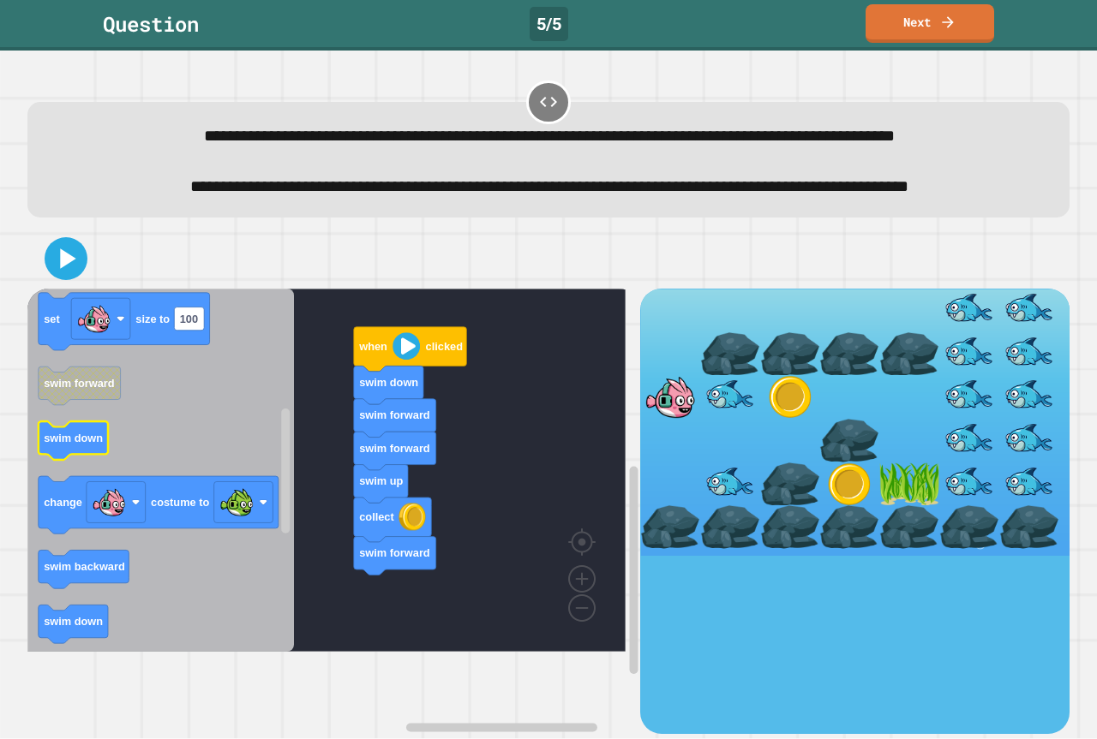
click at [61, 445] on text "swim down" at bounding box center [73, 438] width 59 height 13
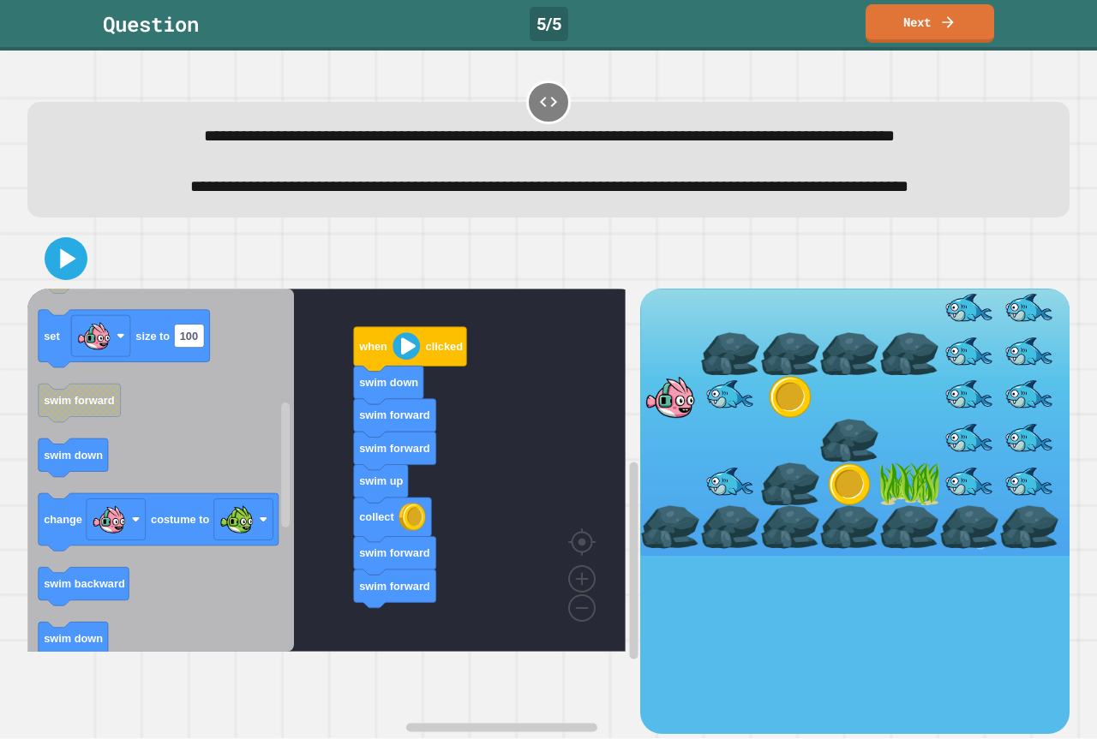
click at [440, 687] on div "when clicked swim down swim forward swim forward swim up collect swim forward s…" at bounding box center [333, 512] width 613 height 446
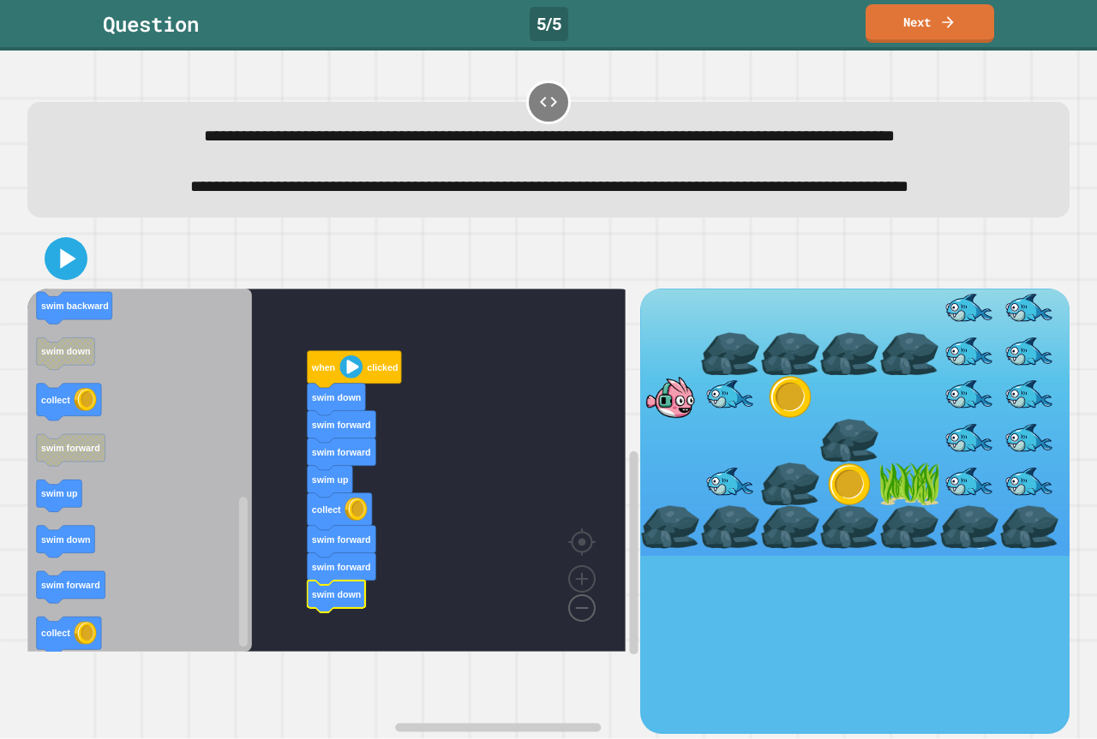
click at [584, 622] on image "Blockly Workspace" at bounding box center [554, 569] width 82 height 106
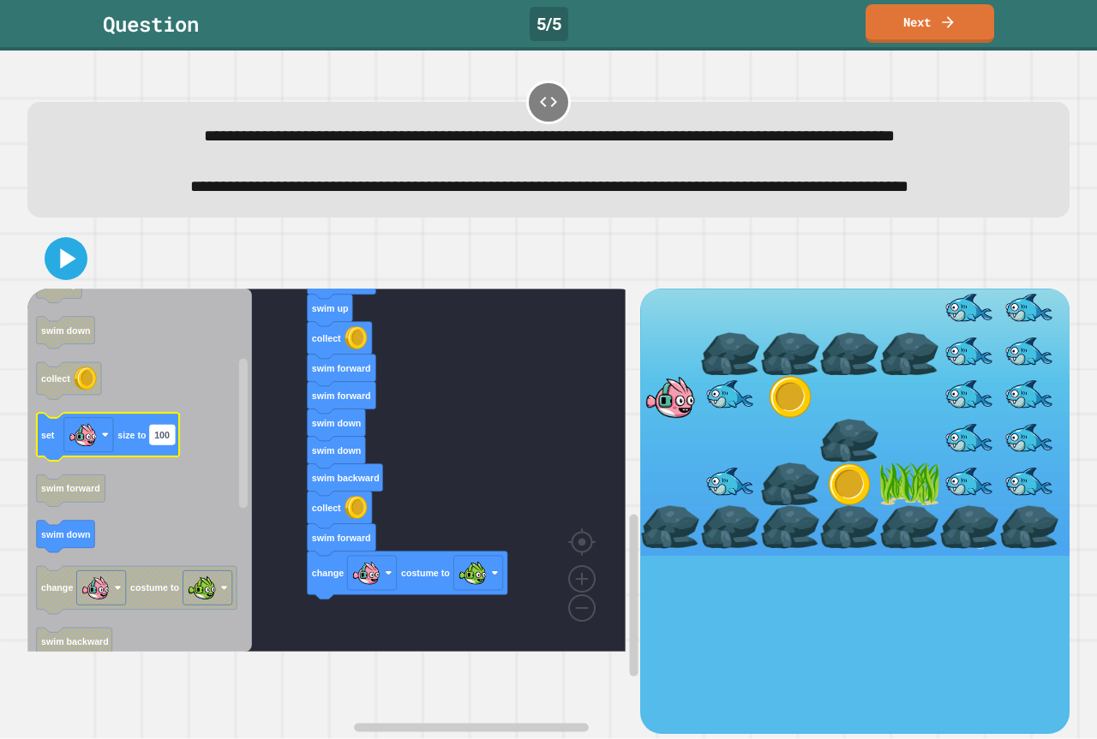
click at [168, 440] on text "100" at bounding box center [161, 435] width 15 height 10
type input "*"
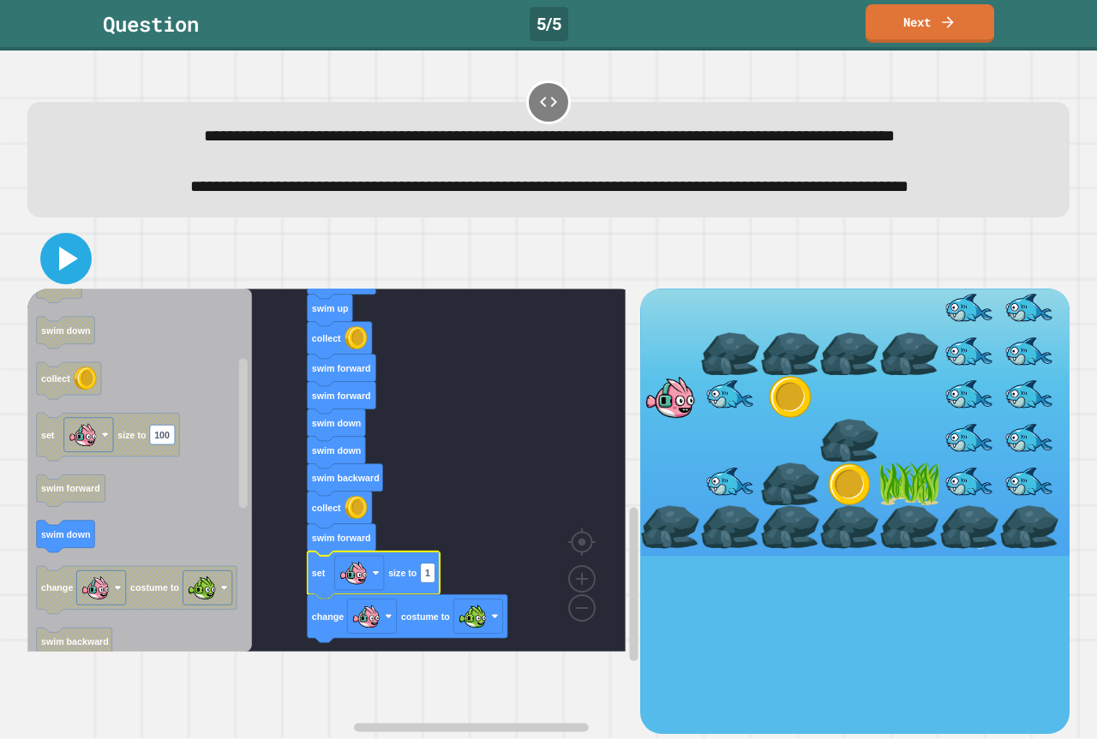
click at [55, 279] on icon at bounding box center [65, 258] width 41 height 41
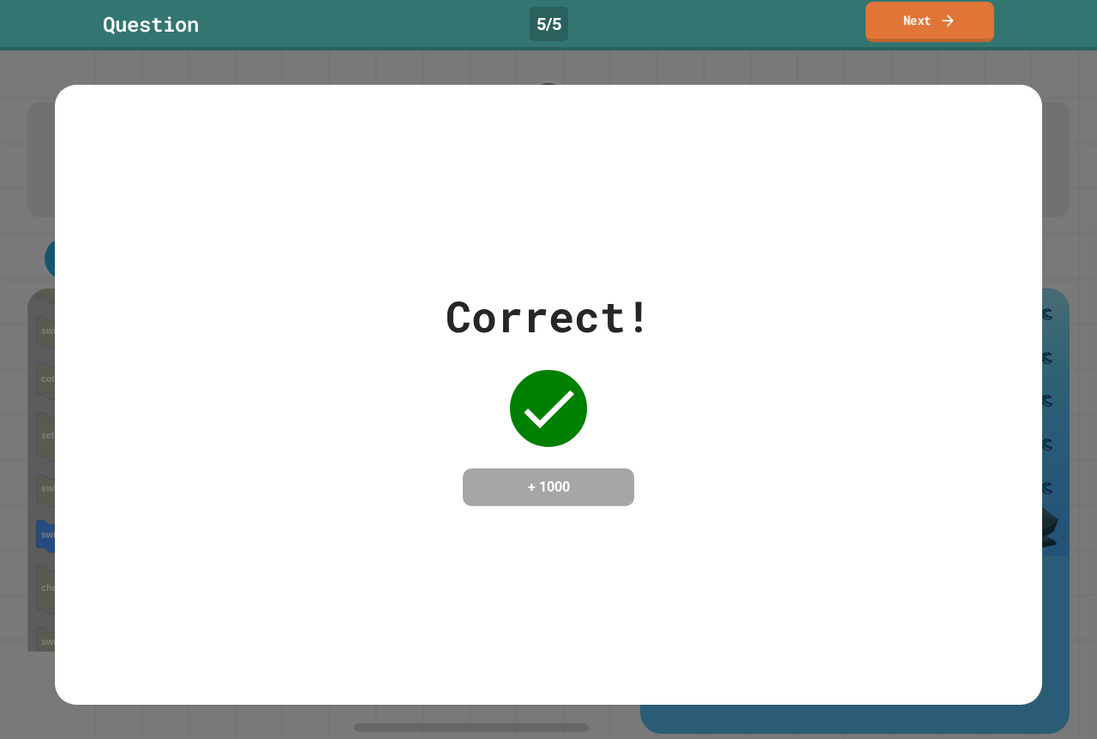
click at [889, 31] on link "Next" at bounding box center [929, 22] width 129 height 40
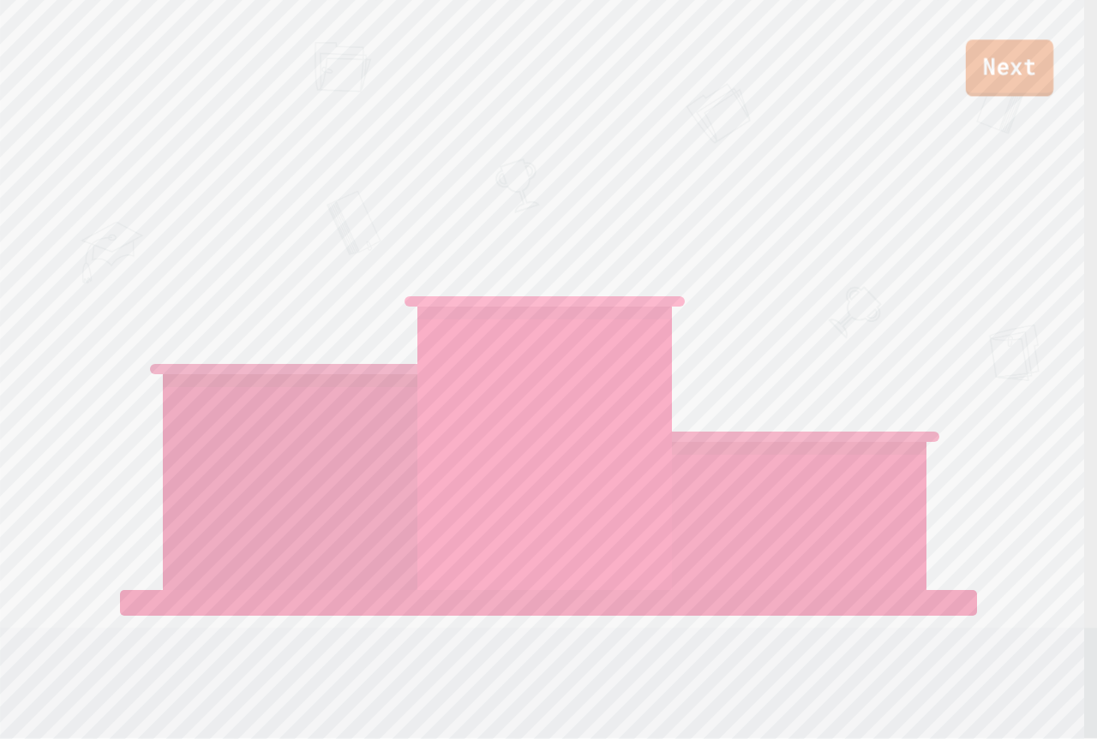
click at [1032, 47] on link "Next" at bounding box center [1009, 67] width 87 height 57
